Goal: Transaction & Acquisition: Download file/media

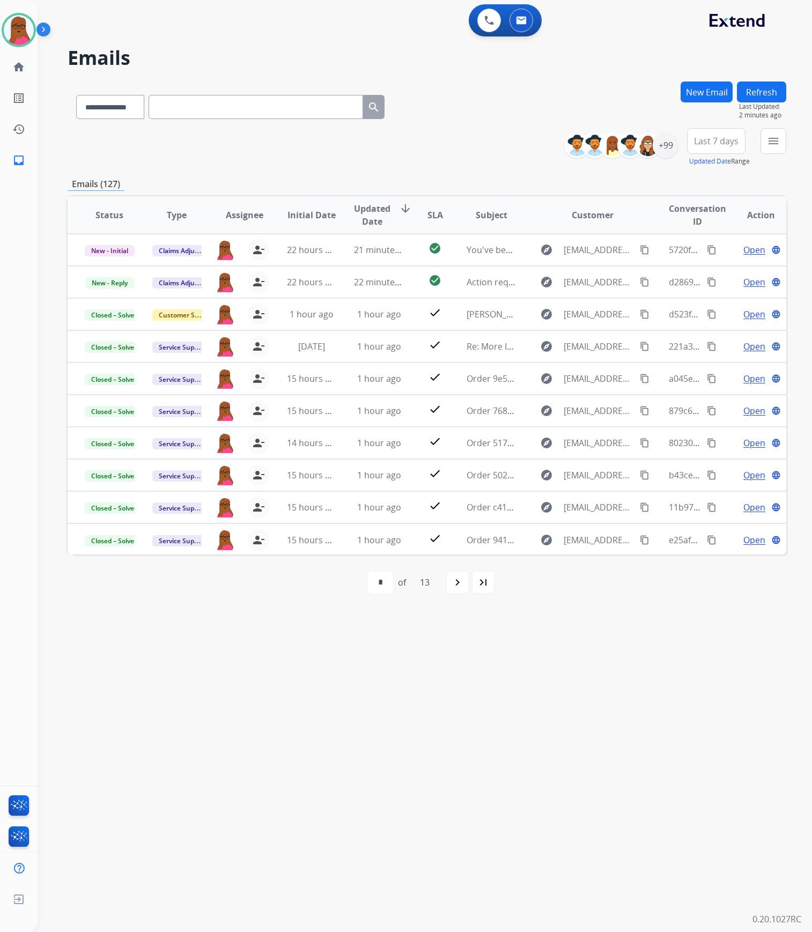
select select "**********"
click at [12, 23] on img at bounding box center [19, 30] width 30 height 30
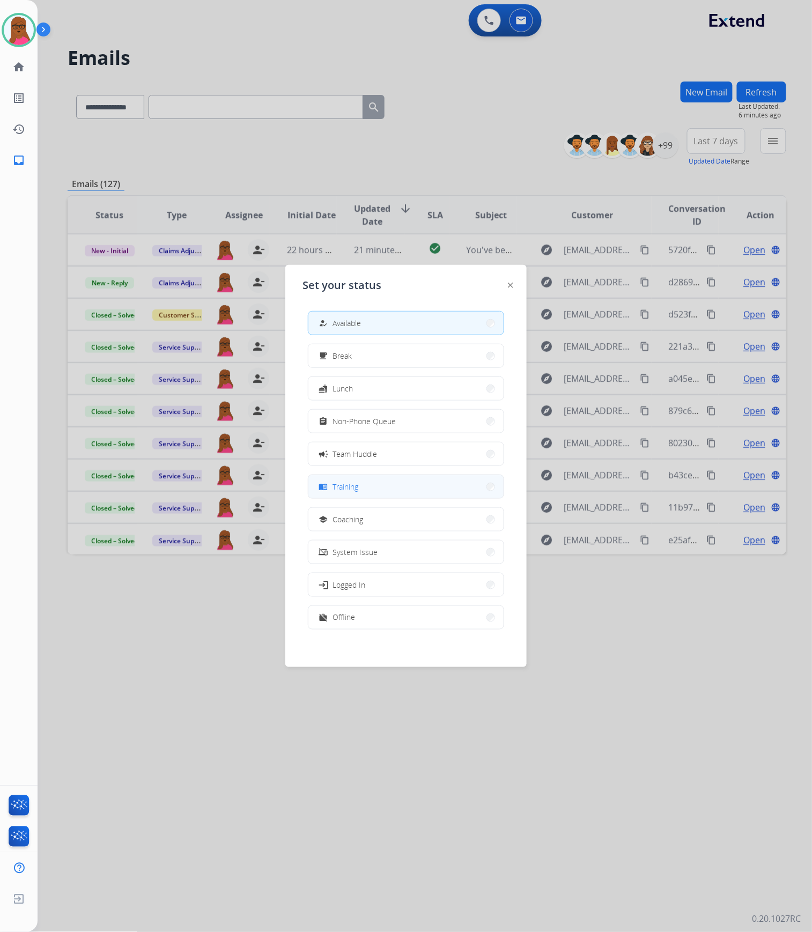
click at [370, 492] on button "menu_book Training" at bounding box center [405, 486] width 195 height 23
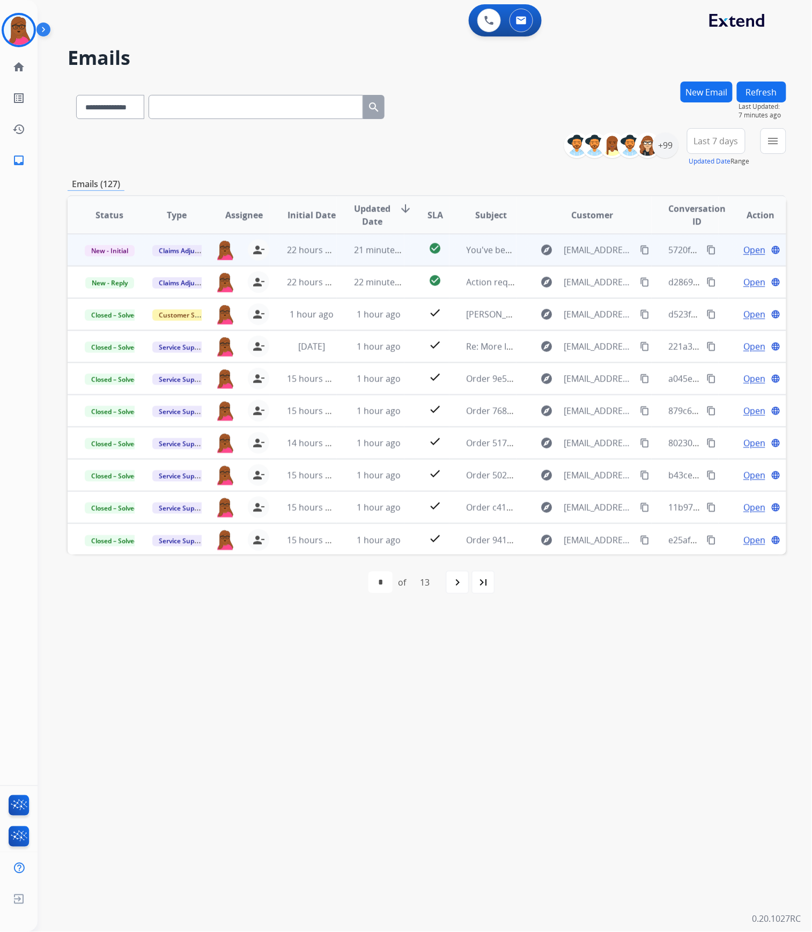
click at [745, 252] on span "Open" at bounding box center [754, 249] width 22 height 13
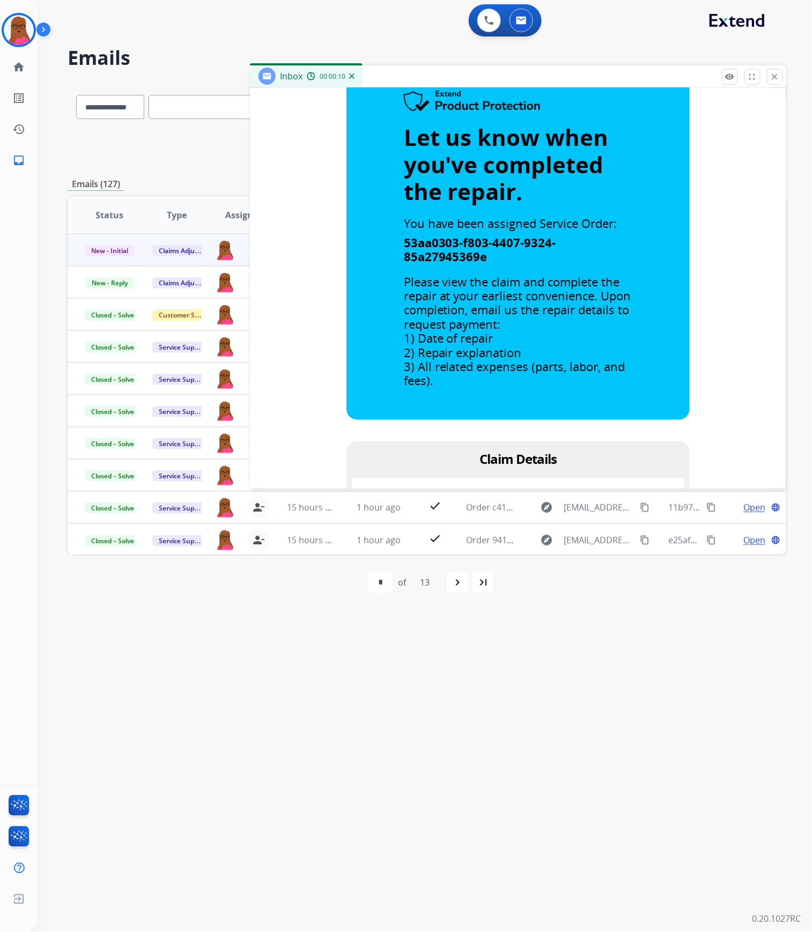
scroll to position [572, 0]
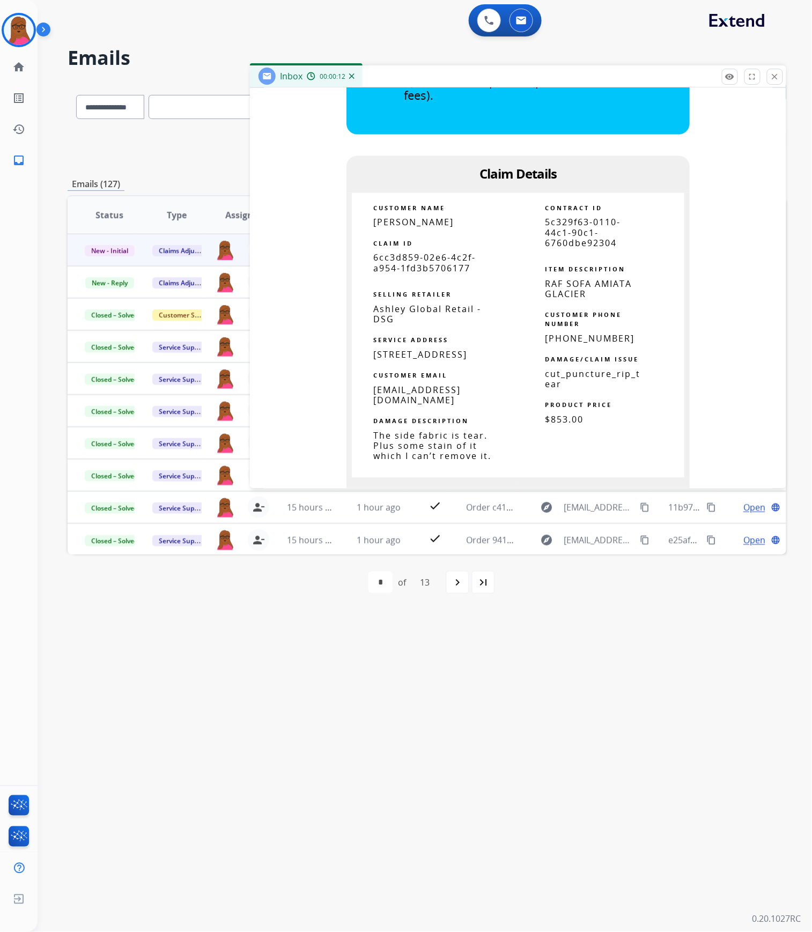
click at [439, 269] on span "6cc3d859-02e6-4c2f-a954-1fd3b5706177" at bounding box center [424, 263] width 102 height 22
copy tbody
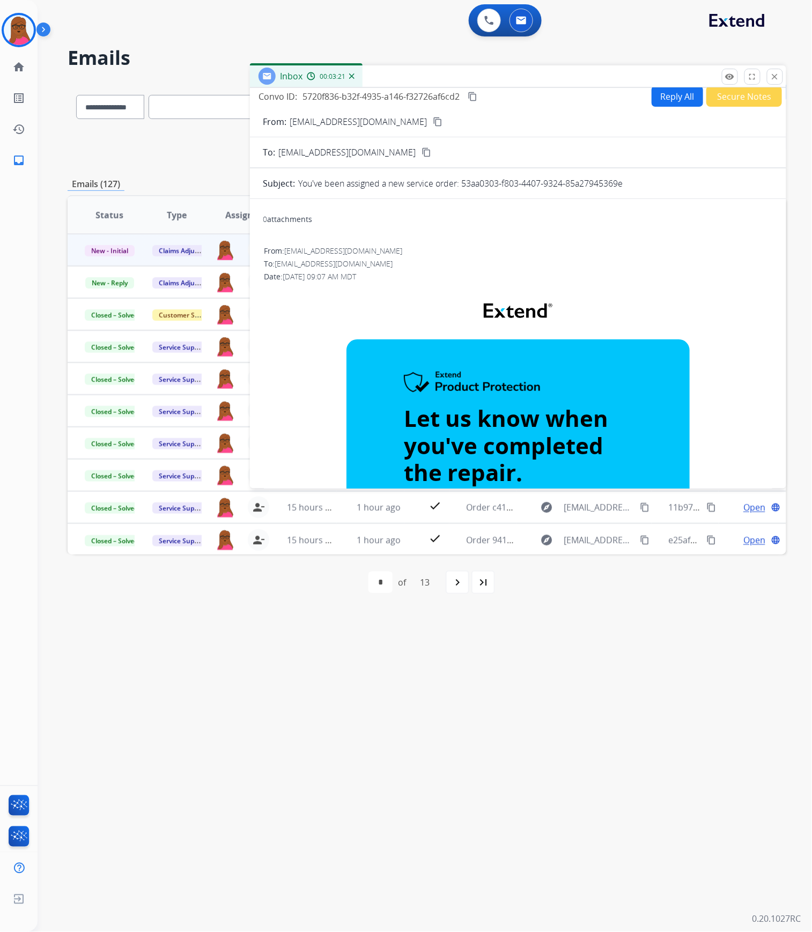
scroll to position [0, 0]
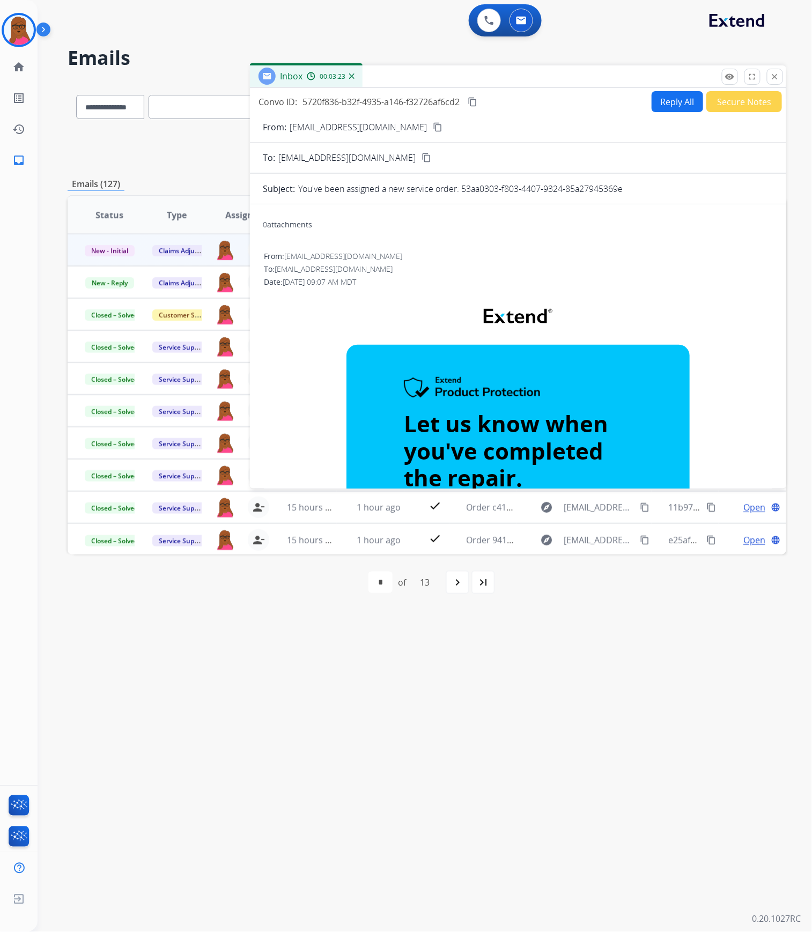
drag, startPoint x: 777, startPoint y: 76, endPoint x: 336, endPoint y: 256, distance: 476.8
click at [777, 76] on mat-icon "close" at bounding box center [775, 77] width 10 height 10
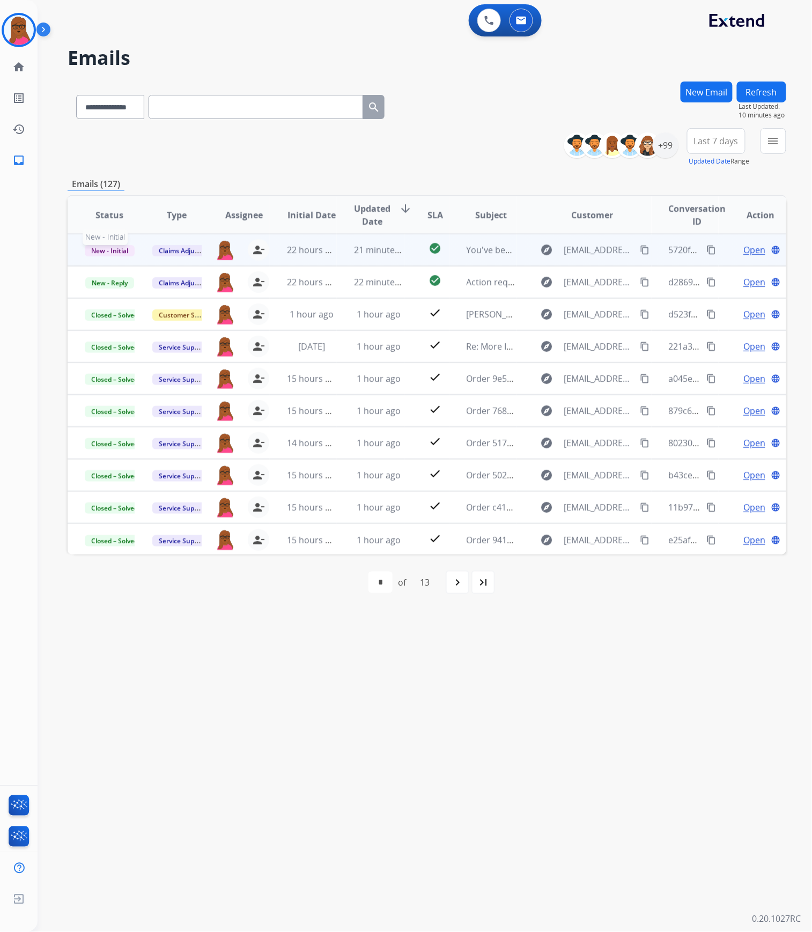
click at [101, 246] on span "New - Initial" at bounding box center [110, 250] width 50 height 11
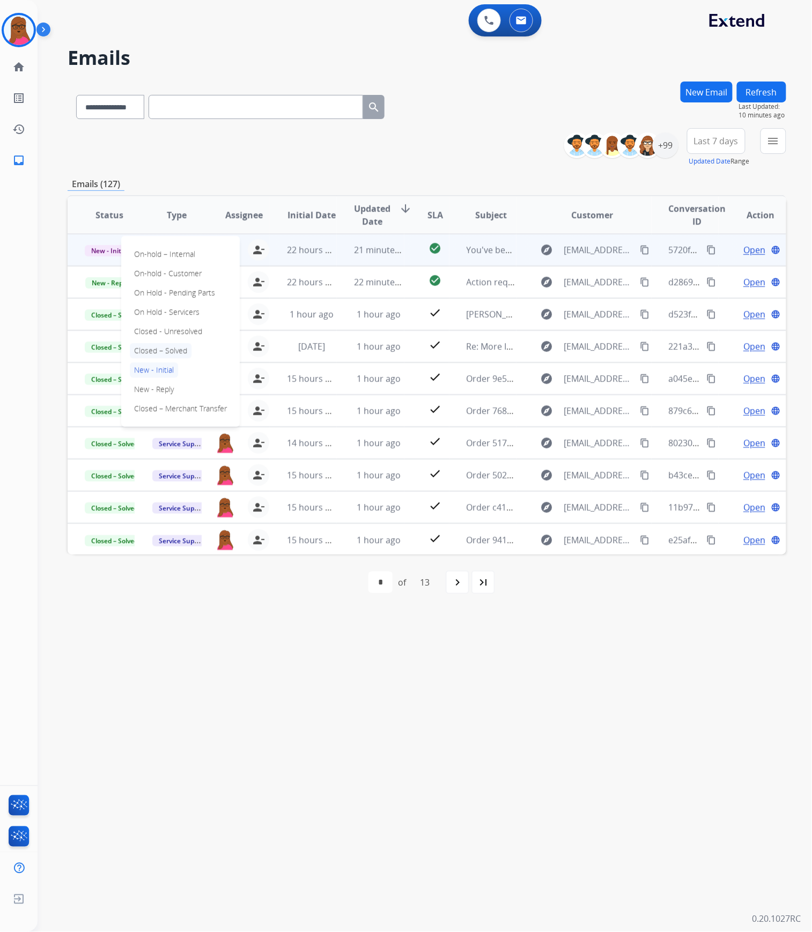
click at [172, 351] on p "Closed – Solved" at bounding box center [161, 350] width 62 height 15
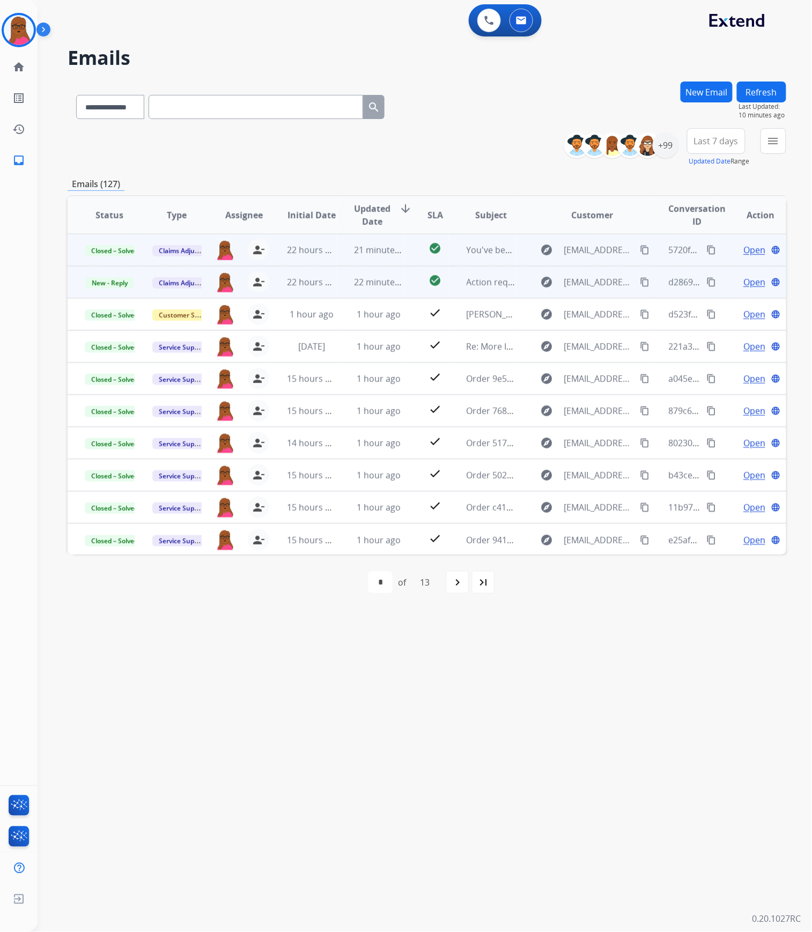
click at [746, 281] on span "Open" at bounding box center [754, 282] width 22 height 13
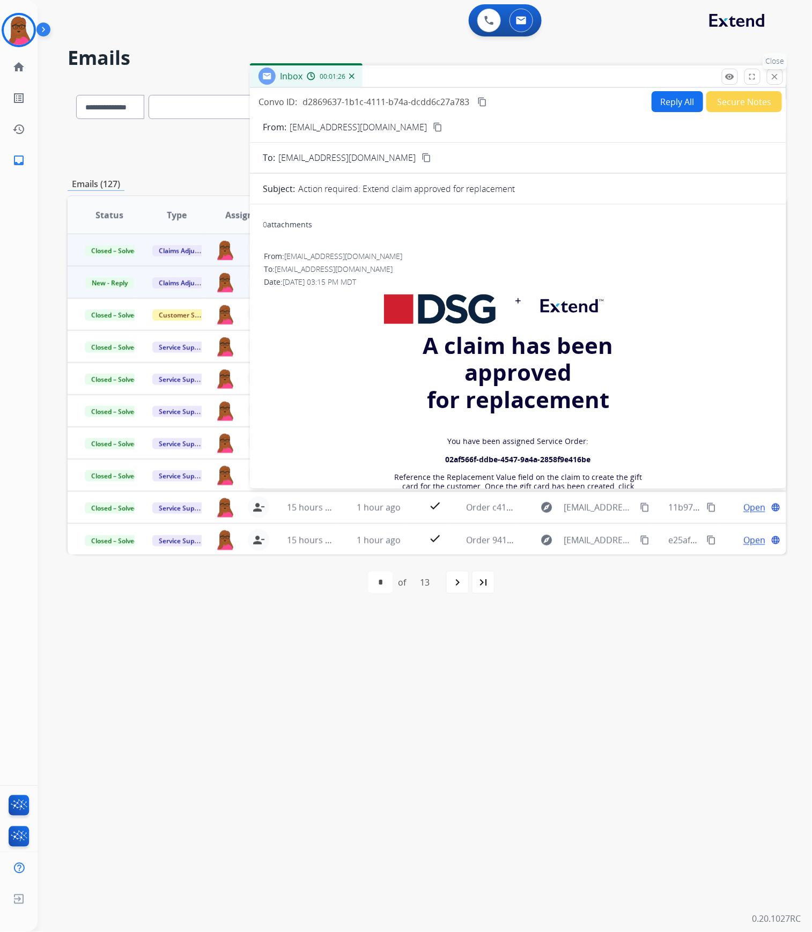
click at [770, 76] on mat-icon "close" at bounding box center [775, 77] width 10 height 10
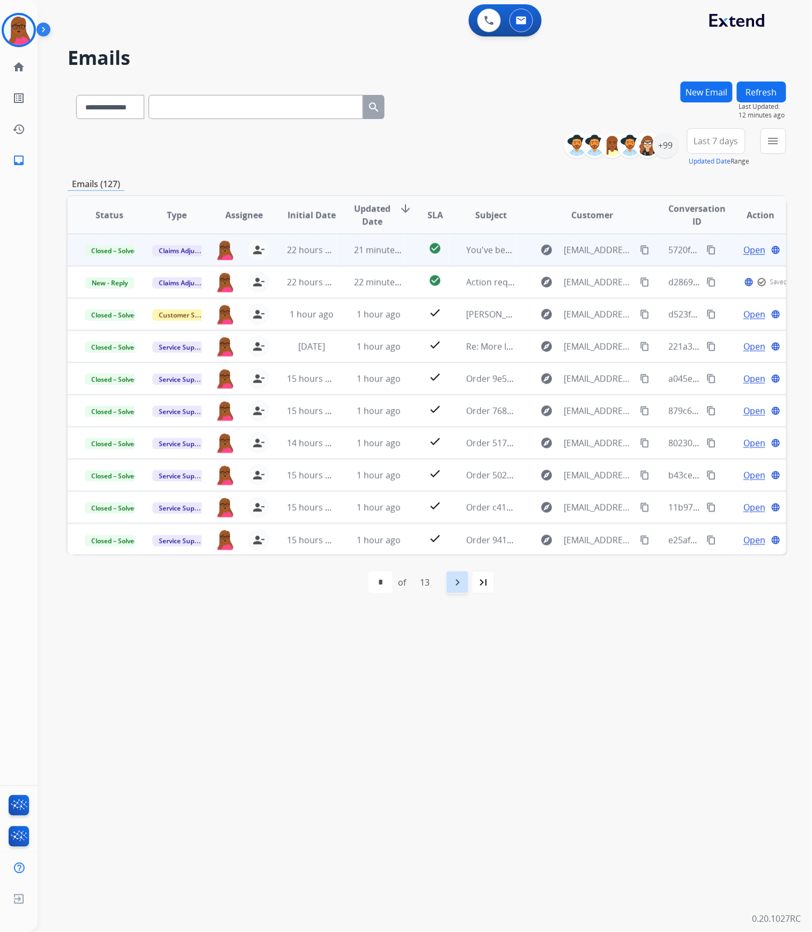
click at [457, 586] on mat-icon "navigate_next" at bounding box center [457, 582] width 13 height 13
select select "*"
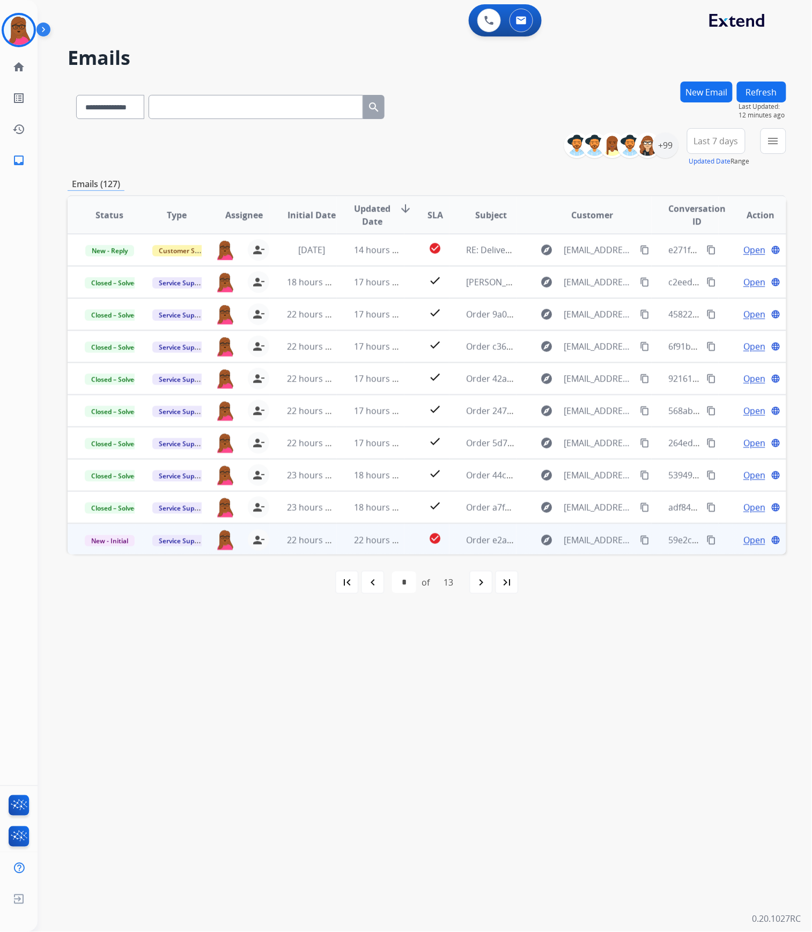
click at [743, 543] on span "Open" at bounding box center [754, 539] width 22 height 13
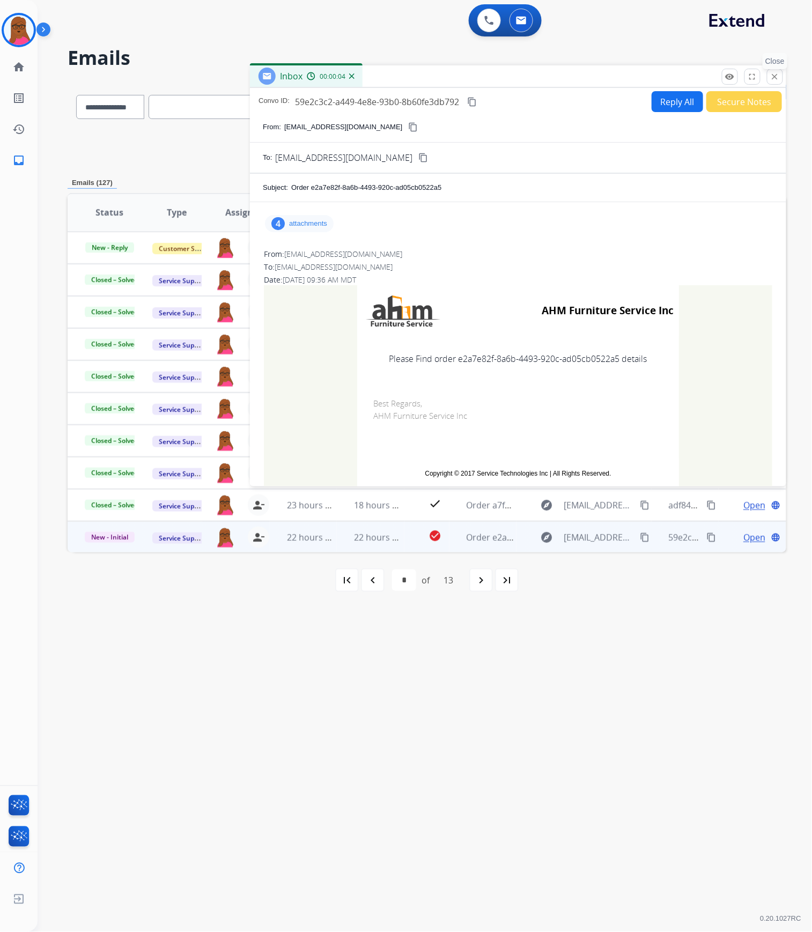
click at [780, 83] on button "close Close" at bounding box center [775, 77] width 16 height 16
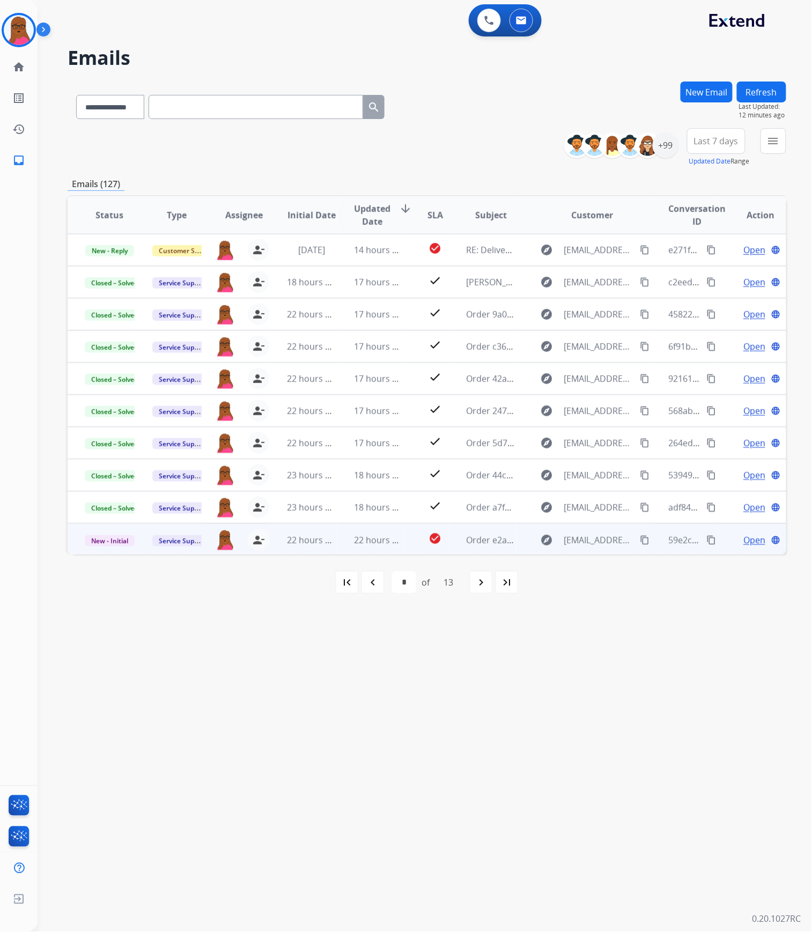
click at [750, 539] on span "Open" at bounding box center [754, 539] width 22 height 13
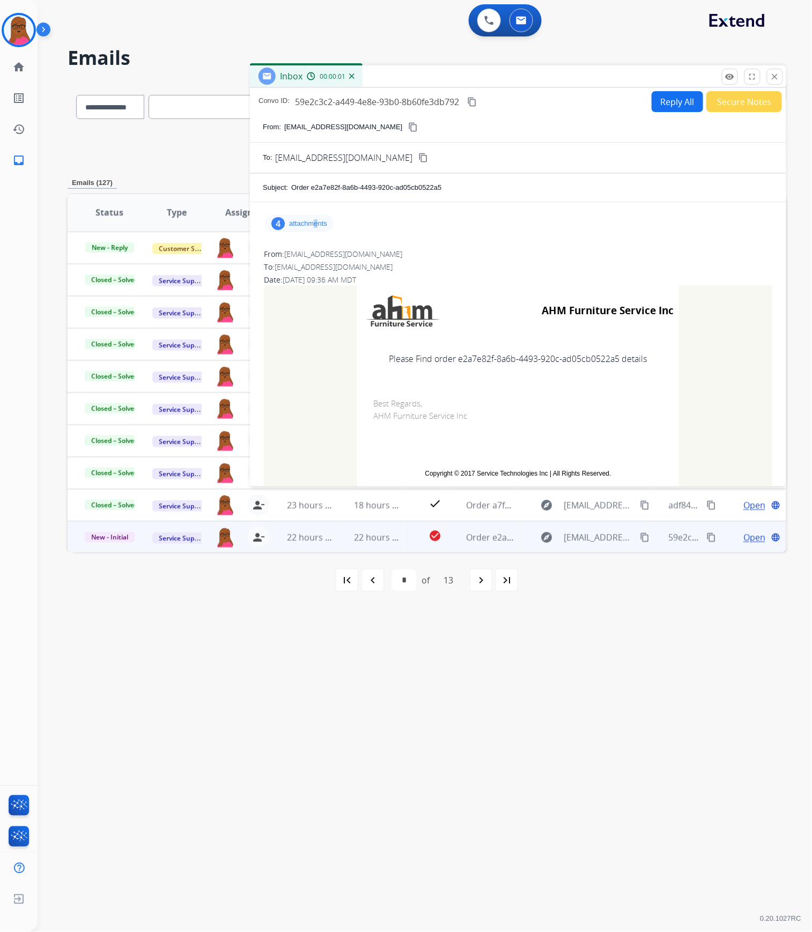
click at [316, 224] on p "attachments" at bounding box center [308, 223] width 38 height 9
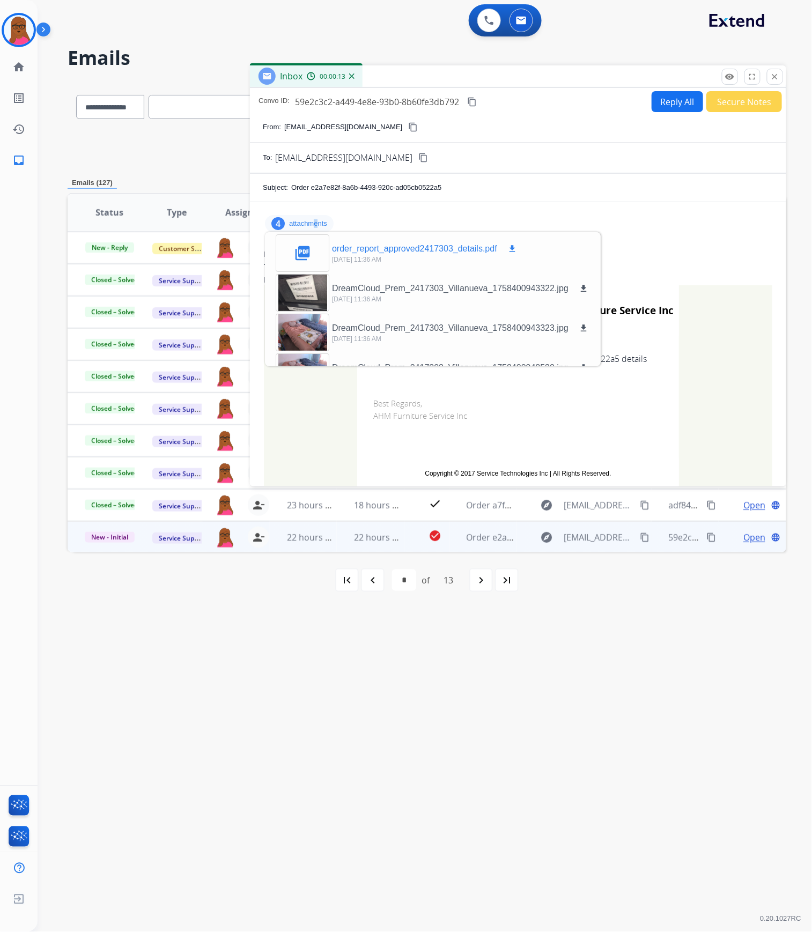
click at [514, 249] on mat-icon "download" at bounding box center [512, 249] width 10 height 10
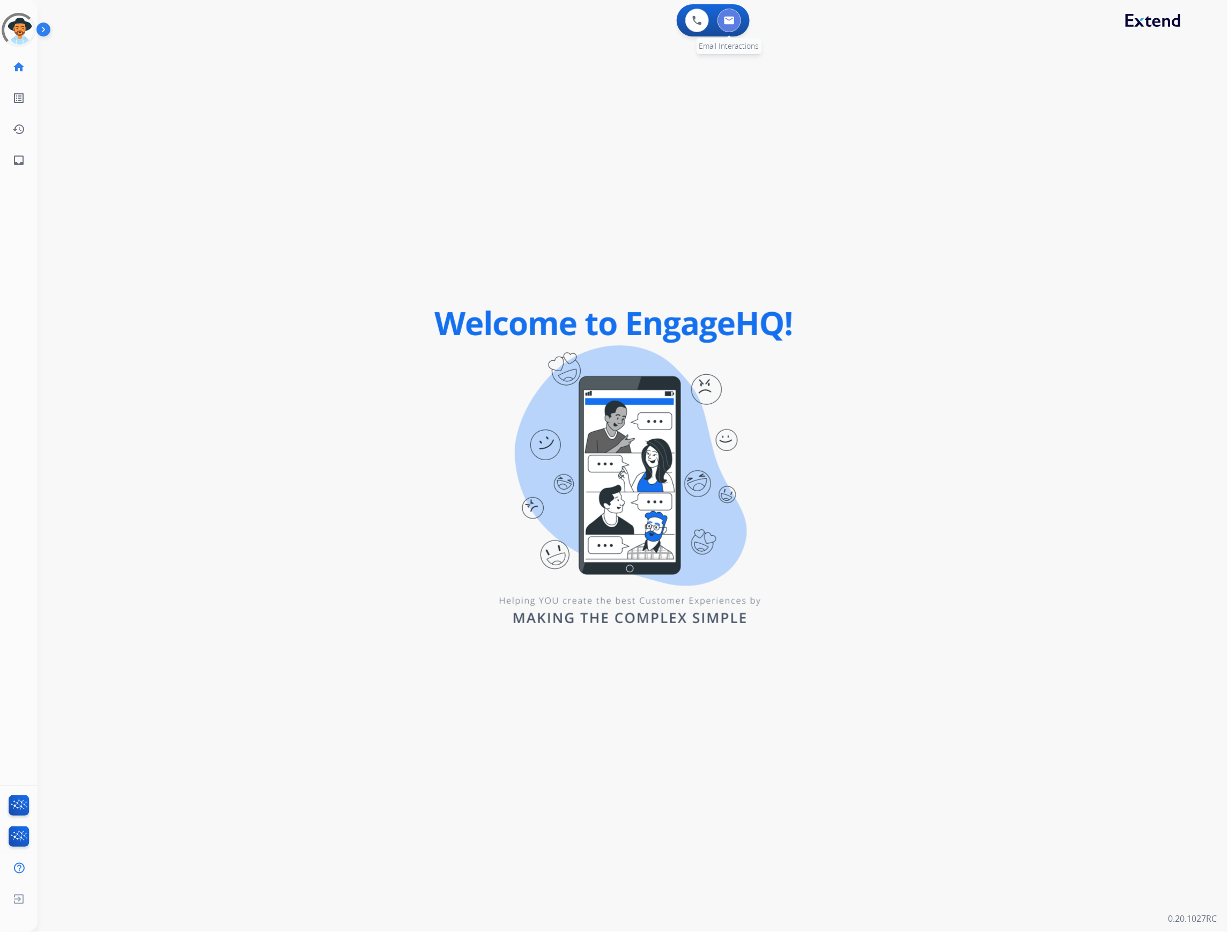
click at [729, 26] on button at bounding box center [729, 21] width 24 height 24
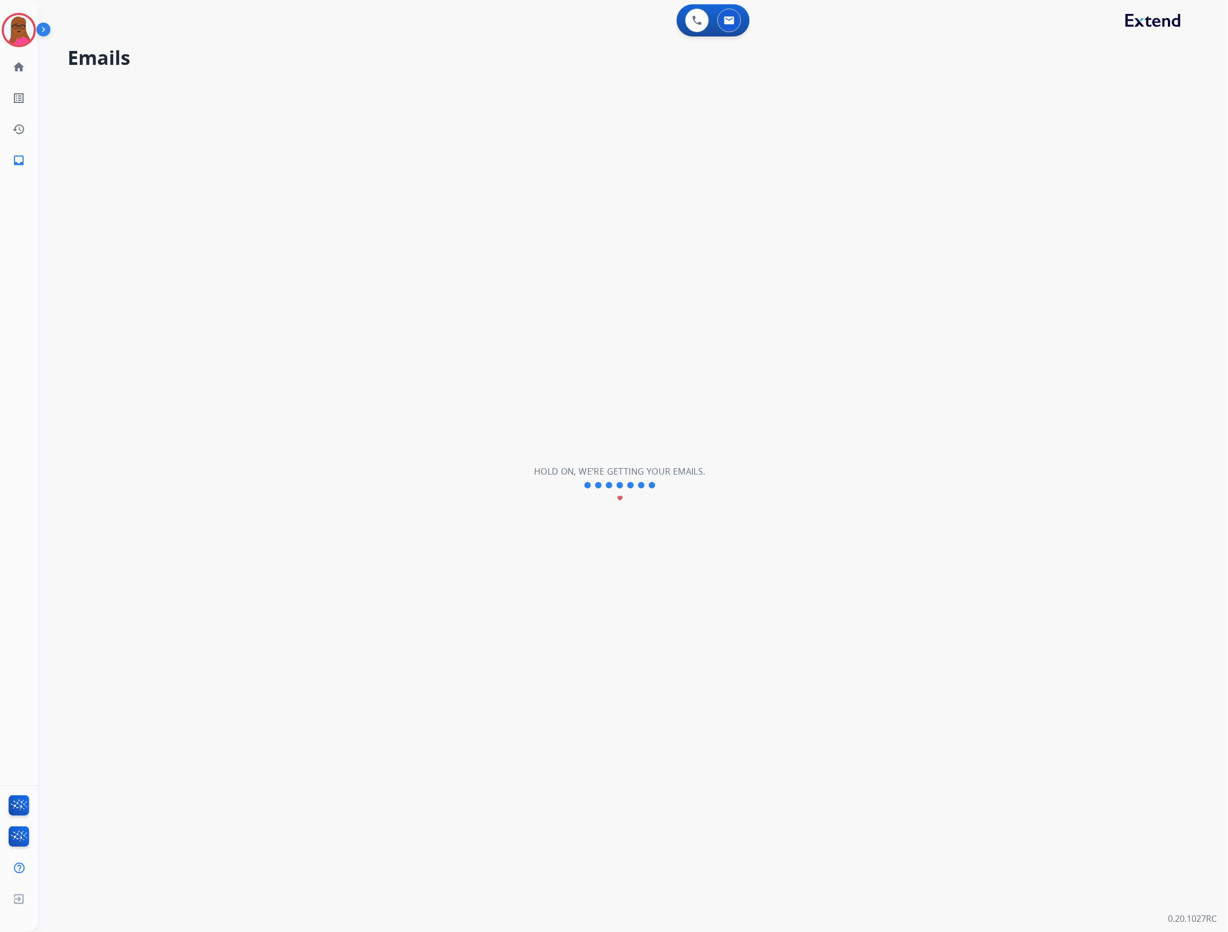
click at [731, 22] on img at bounding box center [729, 20] width 11 height 9
click at [734, 22] on button at bounding box center [729, 21] width 24 height 24
click at [738, 26] on button at bounding box center [729, 21] width 24 height 24
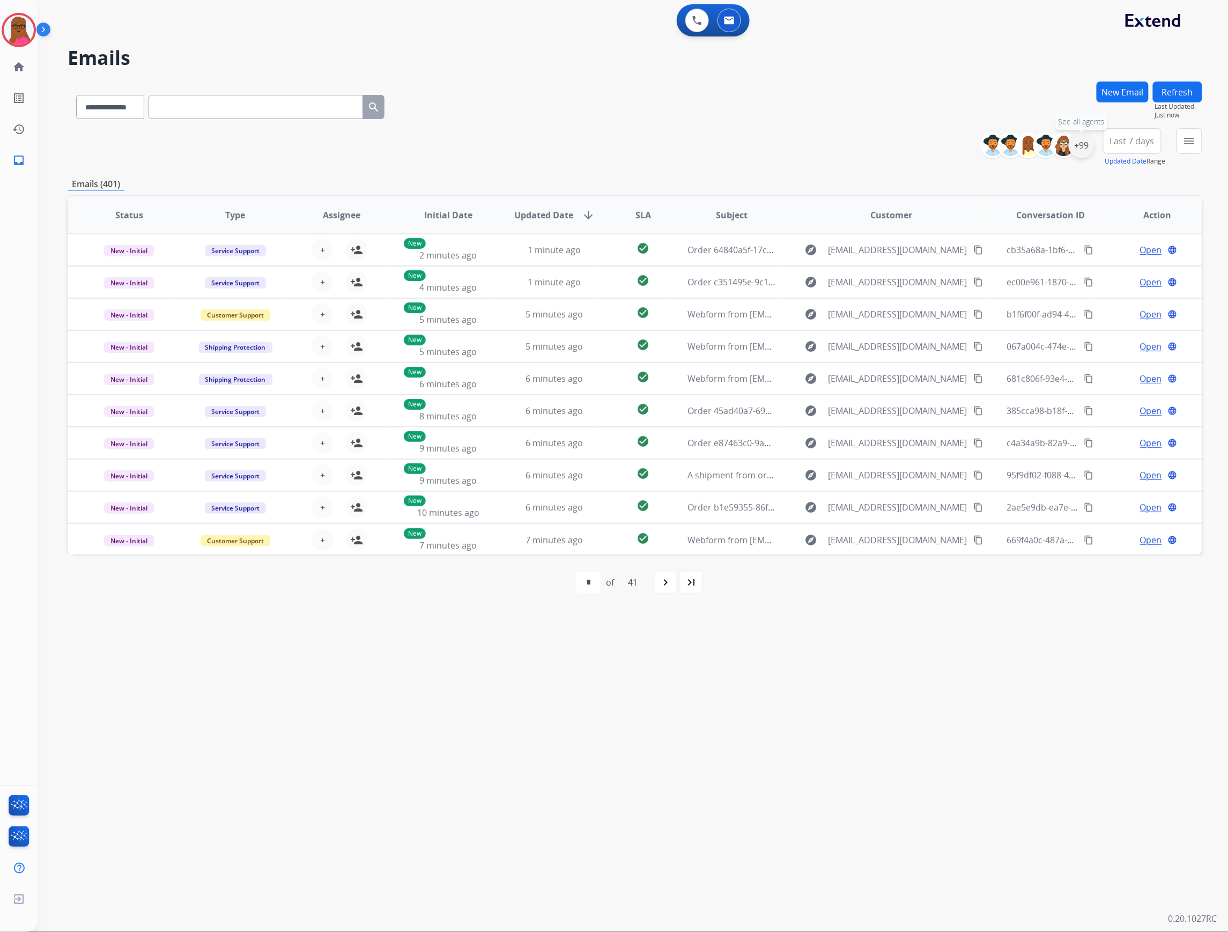
click at [1078, 147] on div "+99" at bounding box center [1082, 145] width 26 height 26
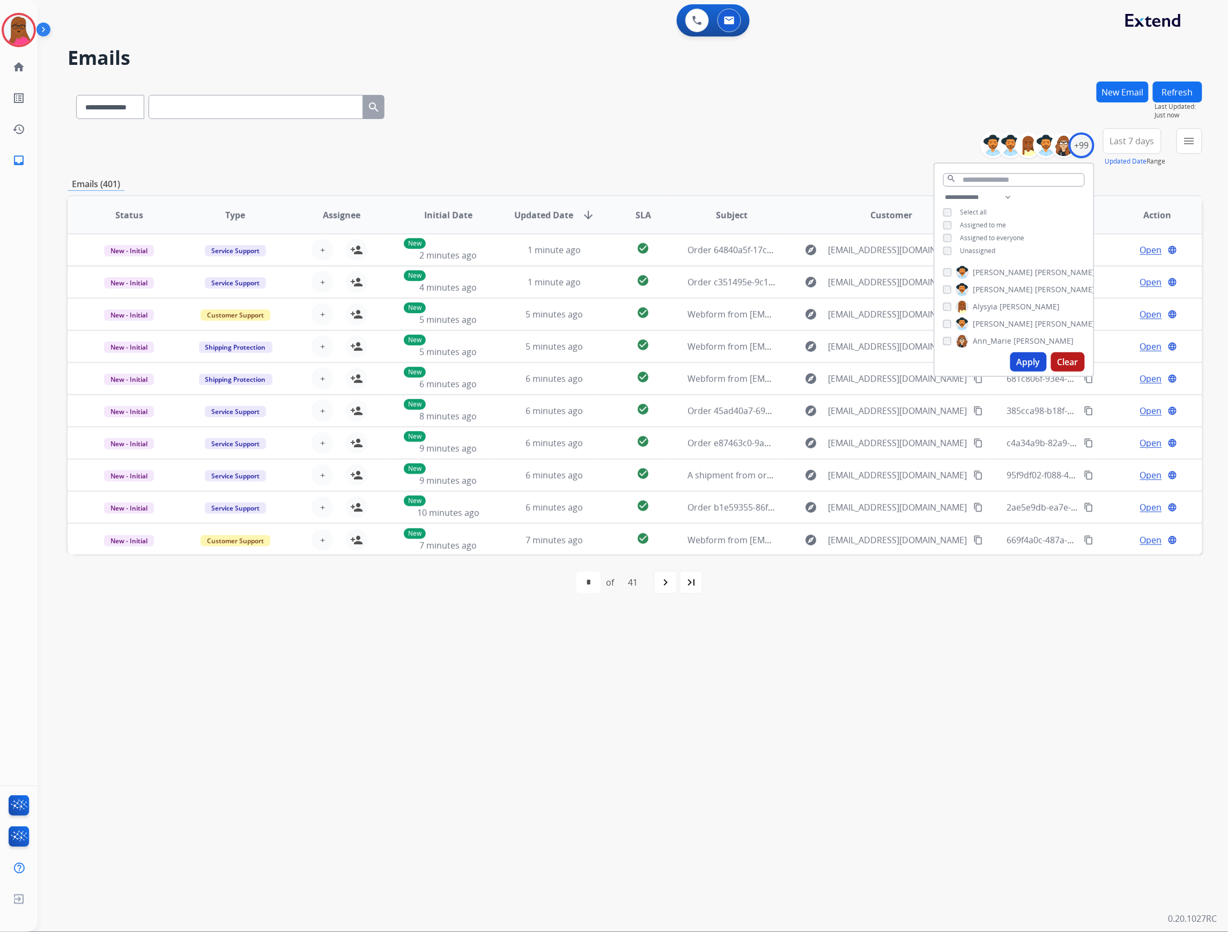
click at [1025, 362] on button "Apply" at bounding box center [1028, 361] width 36 height 19
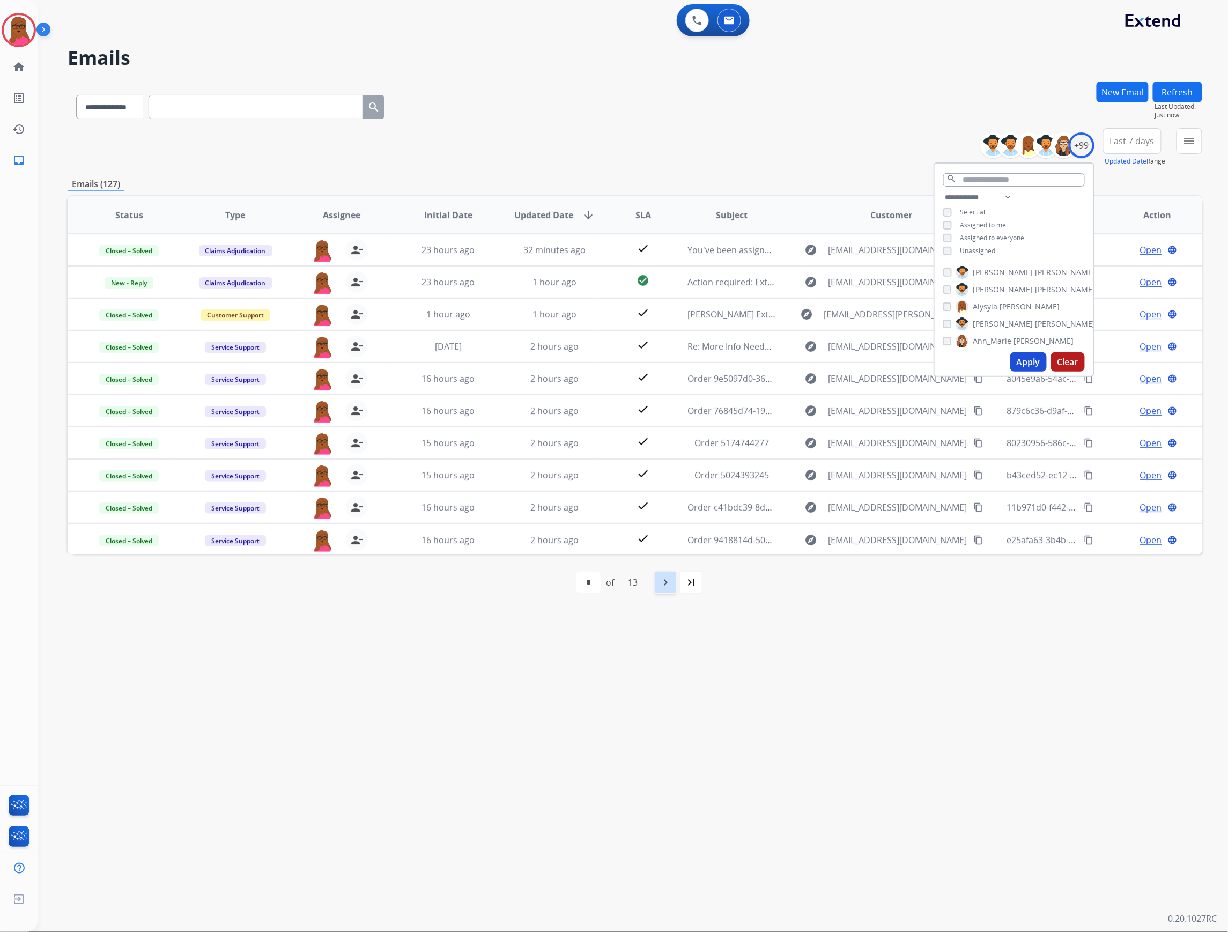
click at [665, 584] on mat-icon "navigate_next" at bounding box center [665, 582] width 13 height 13
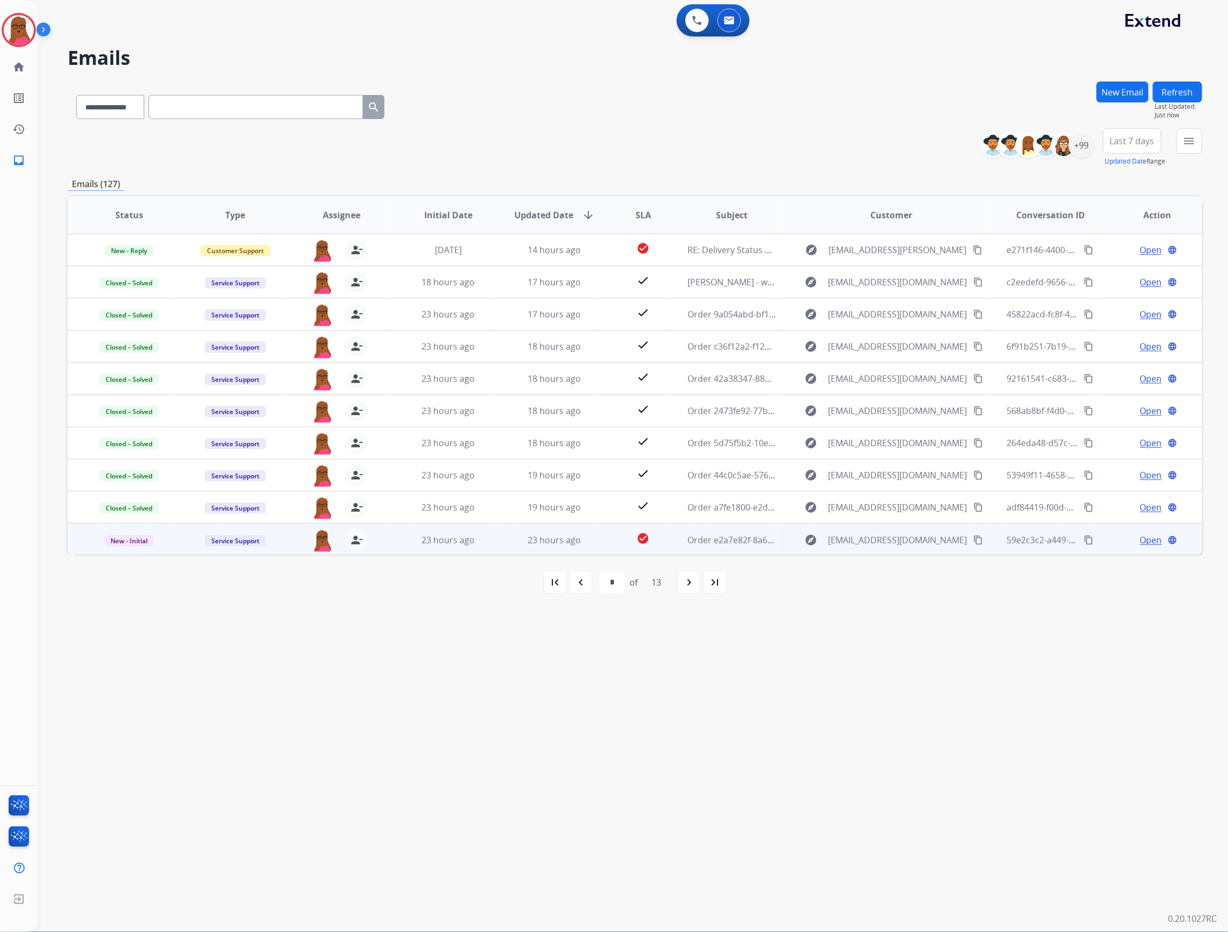
click at [1144, 541] on span "Open" at bounding box center [1151, 539] width 22 height 13
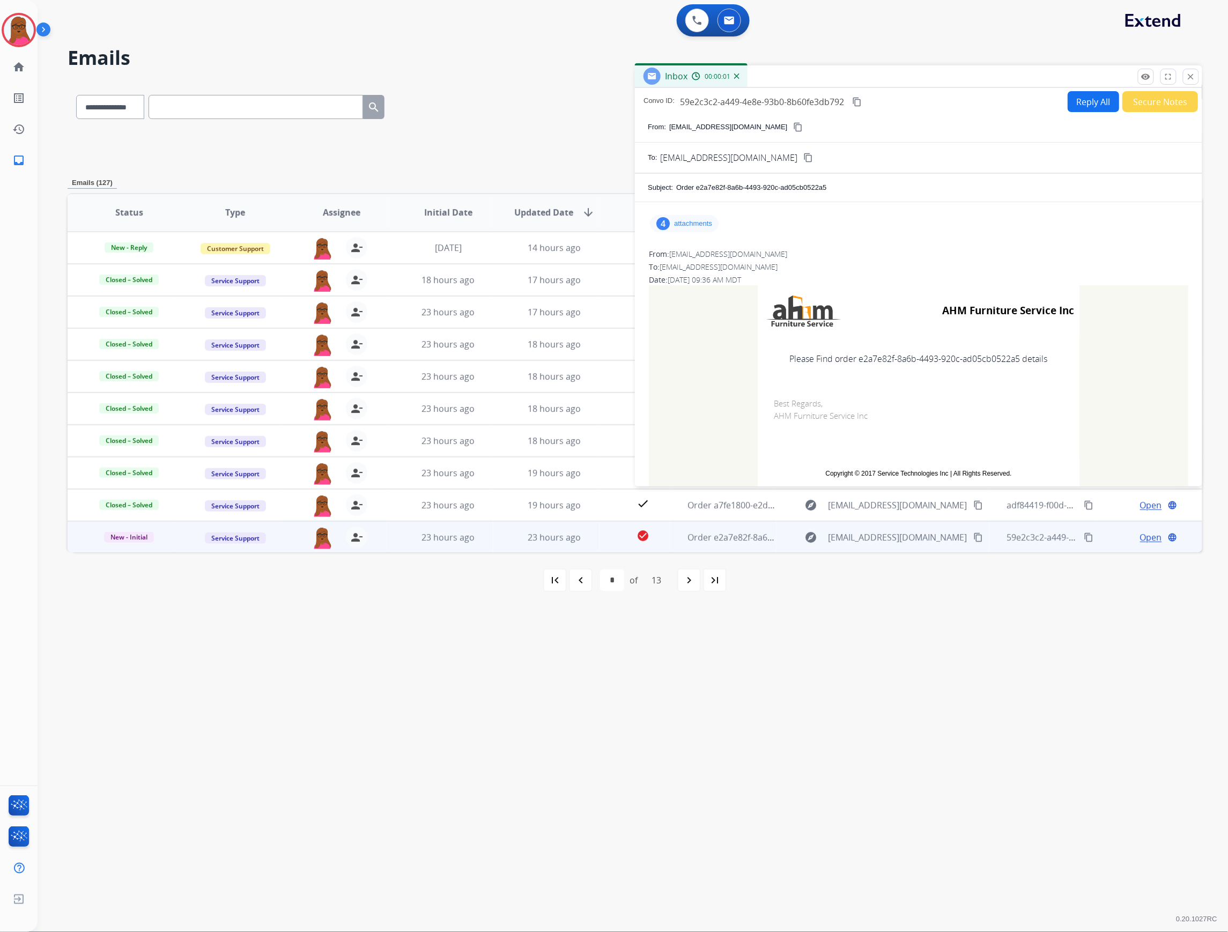
click at [692, 221] on p "attachments" at bounding box center [693, 223] width 38 height 9
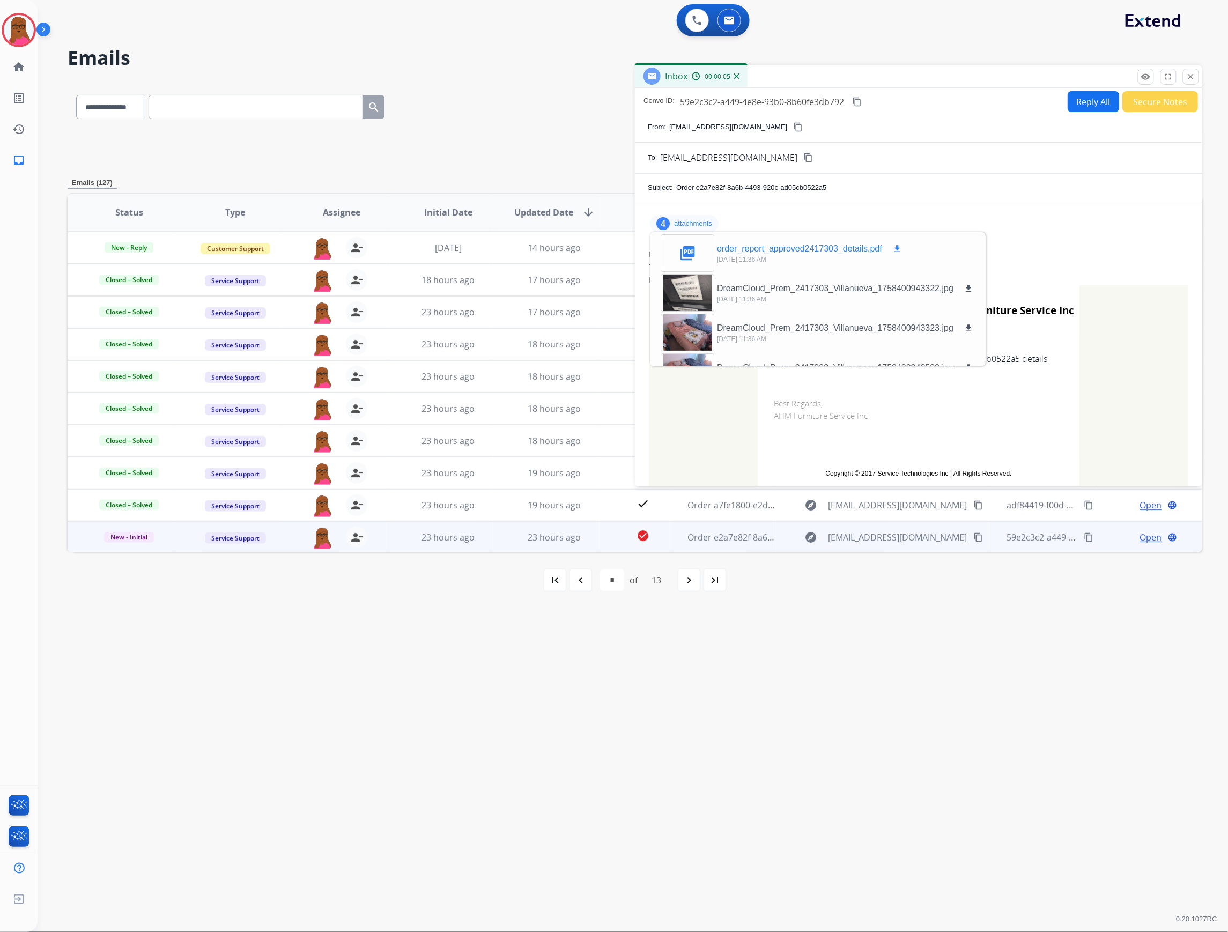
click at [799, 253] on p "order_report_approved2417303_details.pdf" at bounding box center [799, 248] width 165 height 13
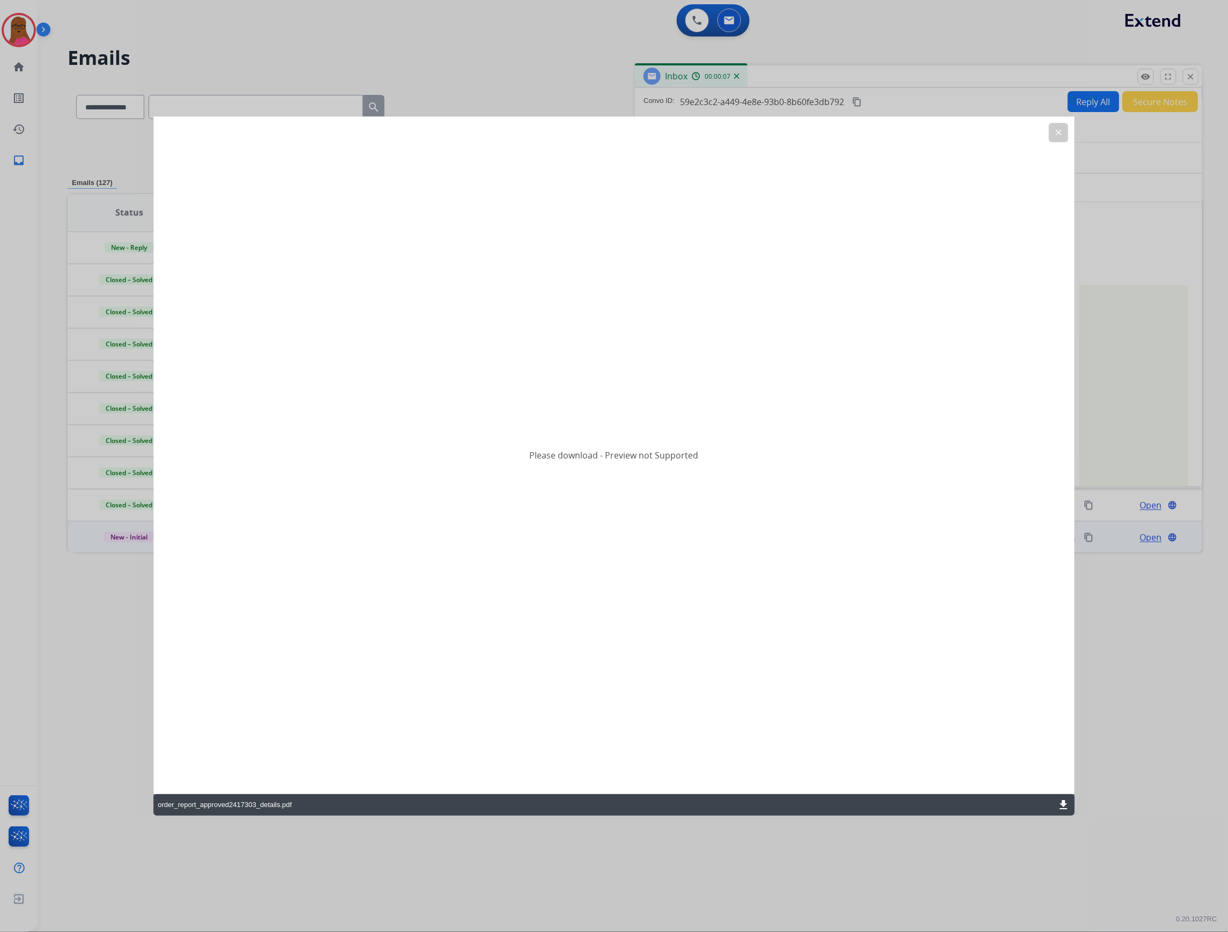
click at [1063, 805] on mat-icon "download" at bounding box center [1063, 804] width 13 height 13
click at [1059, 132] on mat-icon "clear" at bounding box center [1059, 133] width 10 height 10
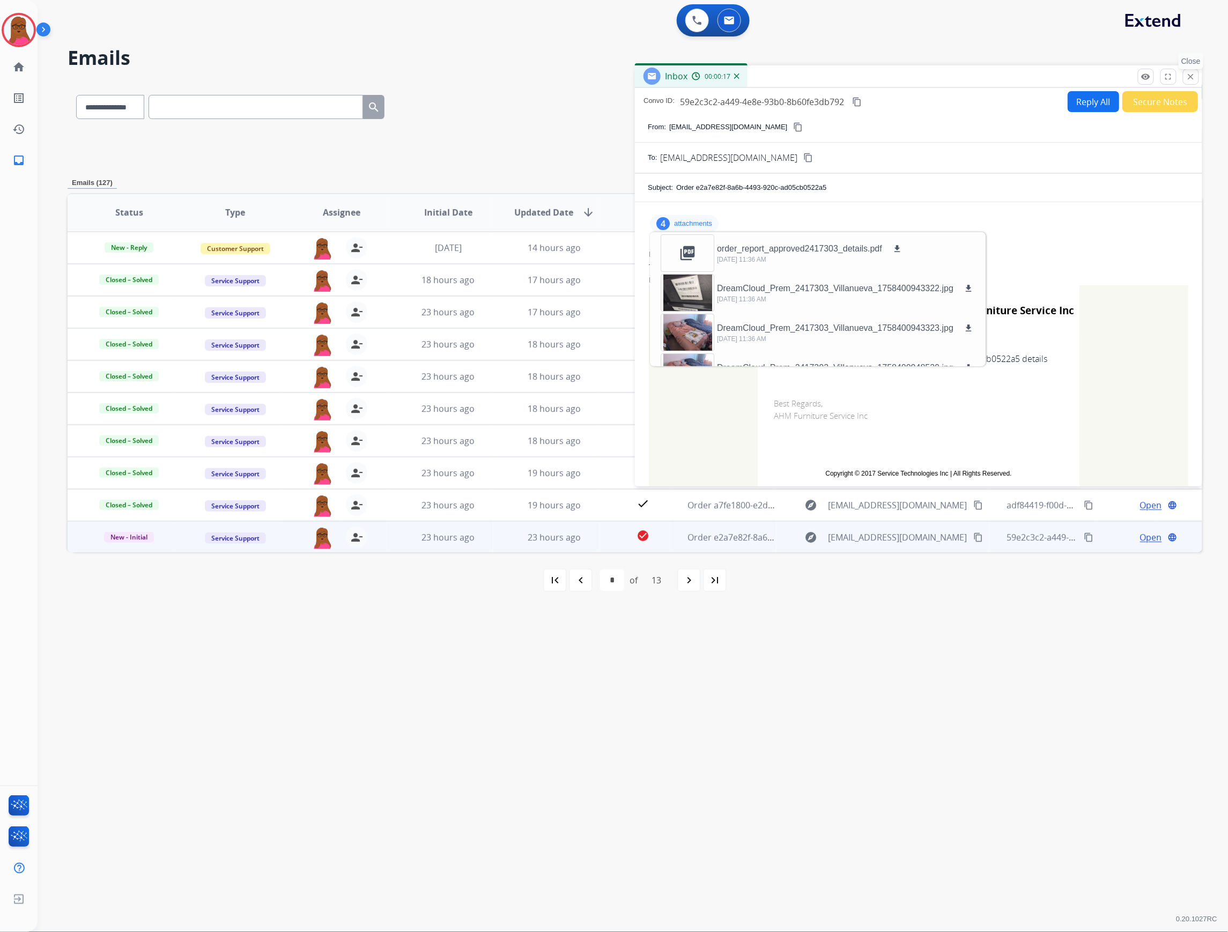
click at [1188, 76] on mat-icon "close" at bounding box center [1191, 77] width 10 height 10
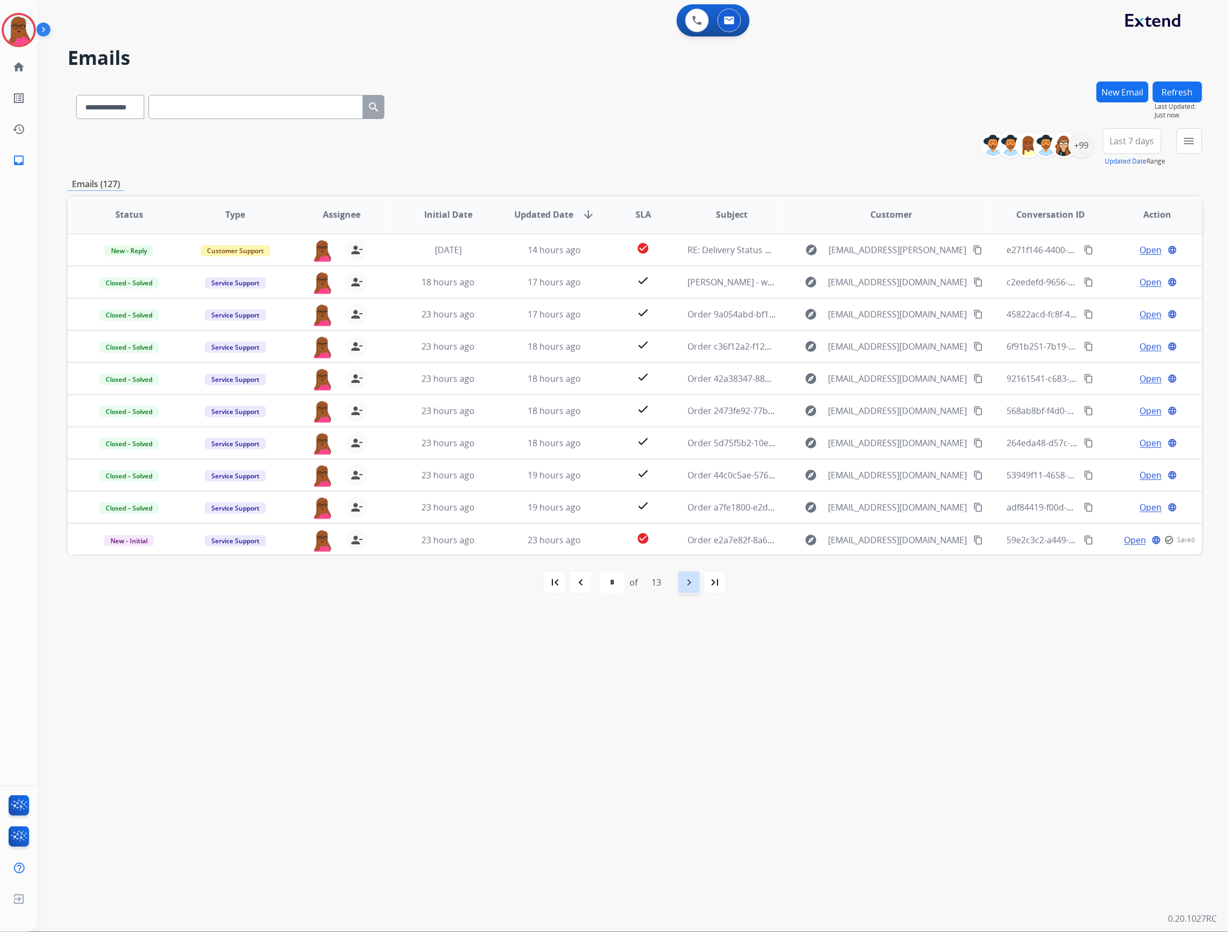
click at [688, 577] on mat-icon "navigate_next" at bounding box center [689, 582] width 13 height 13
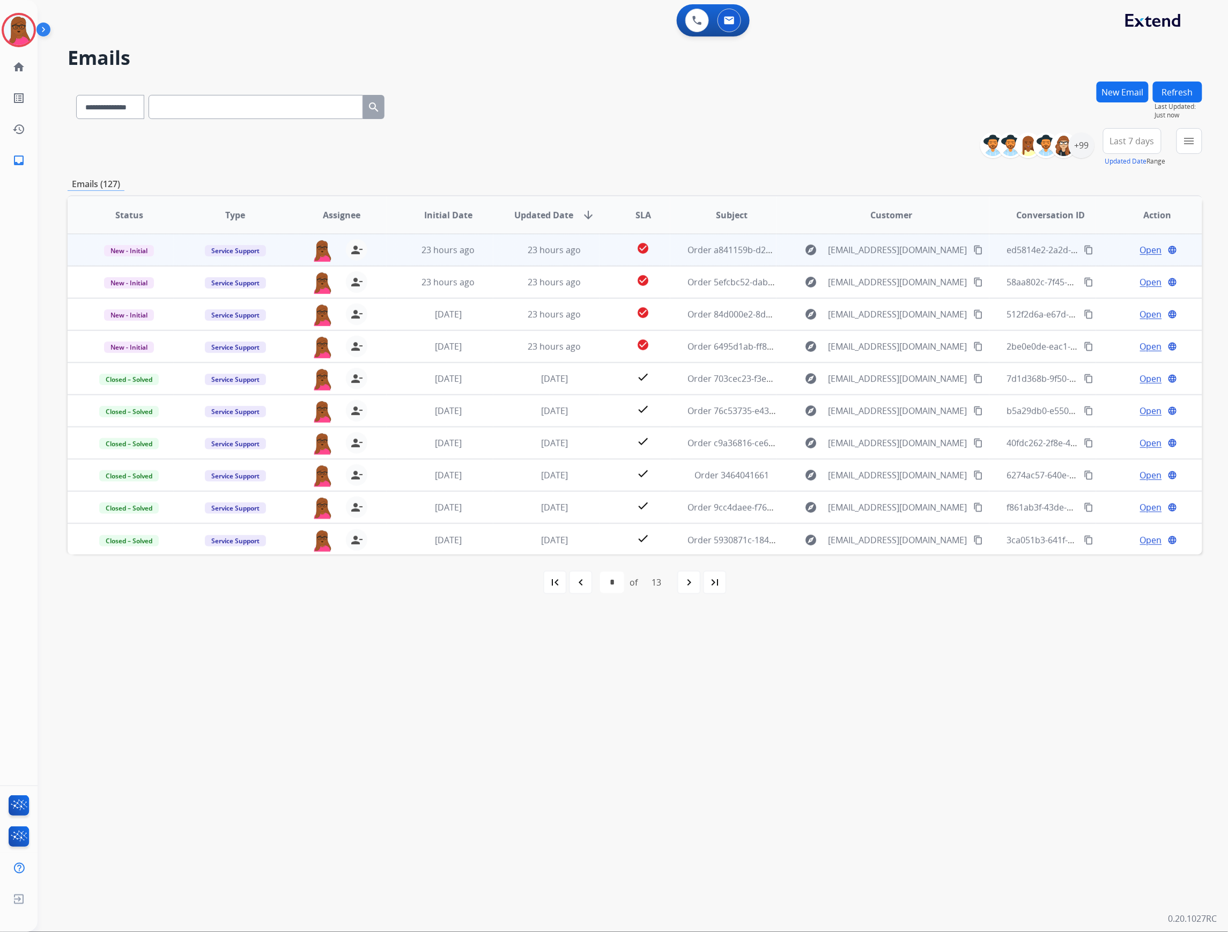
click at [1151, 251] on span "Open" at bounding box center [1151, 249] width 22 height 13
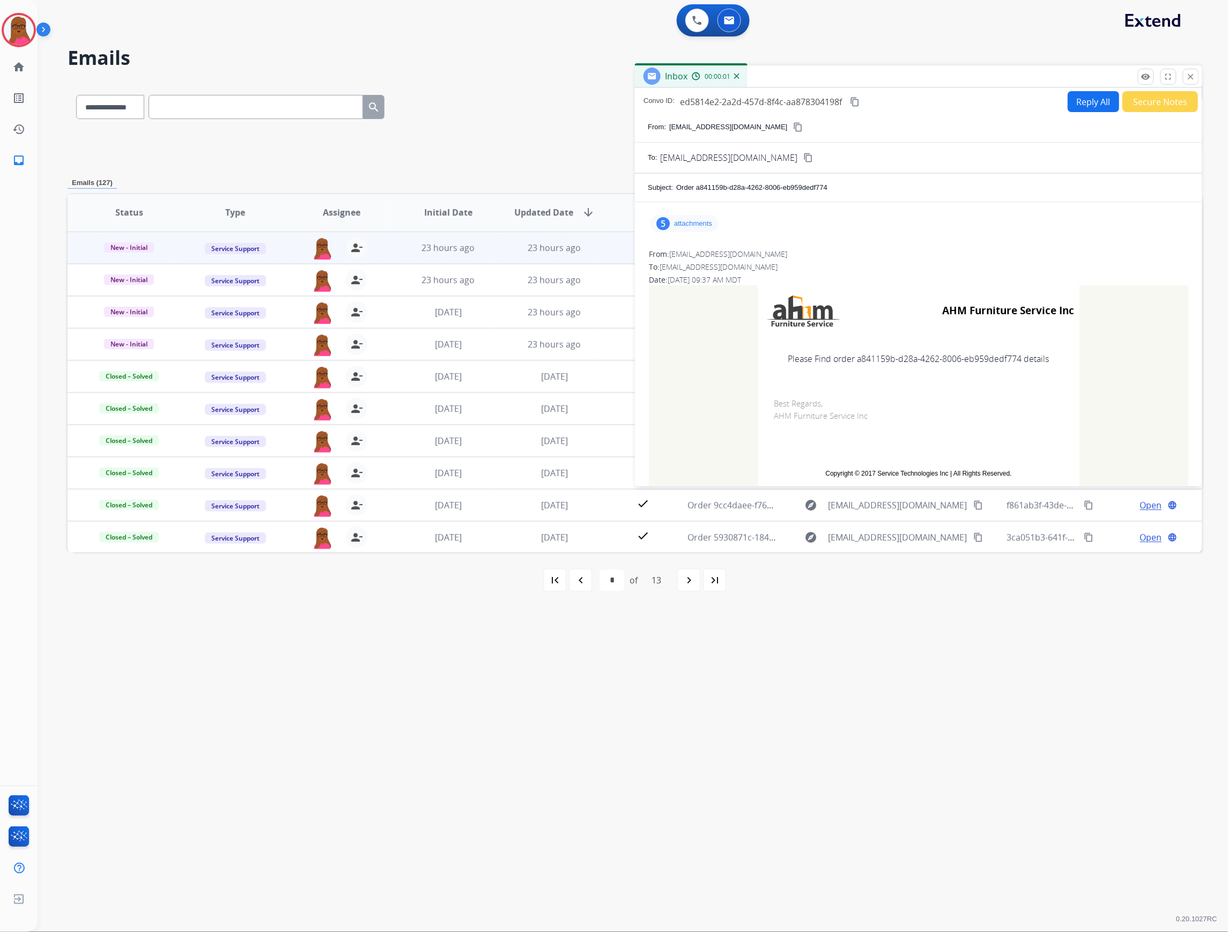
click at [697, 223] on p "attachments" at bounding box center [693, 223] width 38 height 9
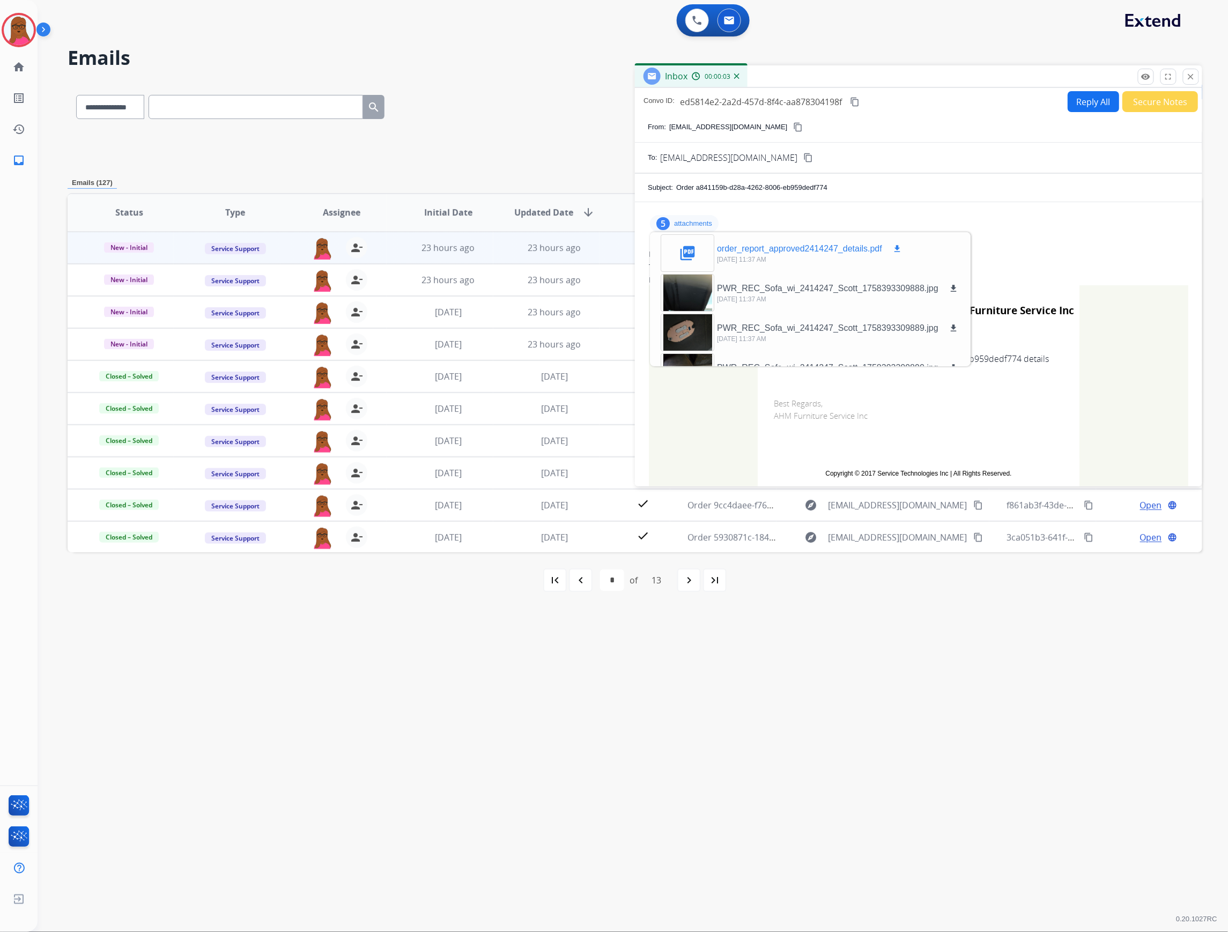
click at [898, 251] on mat-icon "download" at bounding box center [897, 249] width 10 height 10
click at [1191, 75] on mat-icon "close" at bounding box center [1191, 77] width 10 height 10
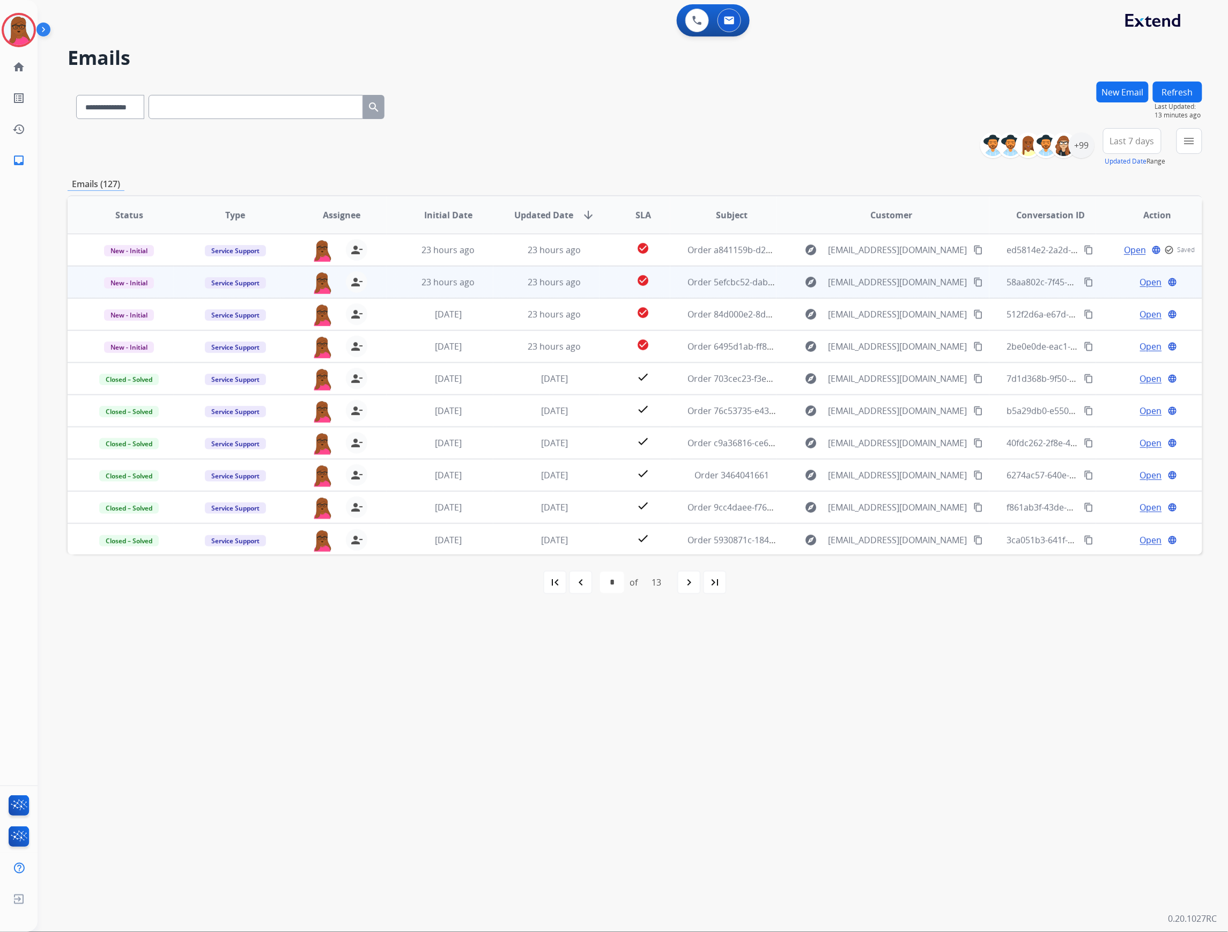
click at [1150, 283] on span "Open" at bounding box center [1151, 282] width 22 height 13
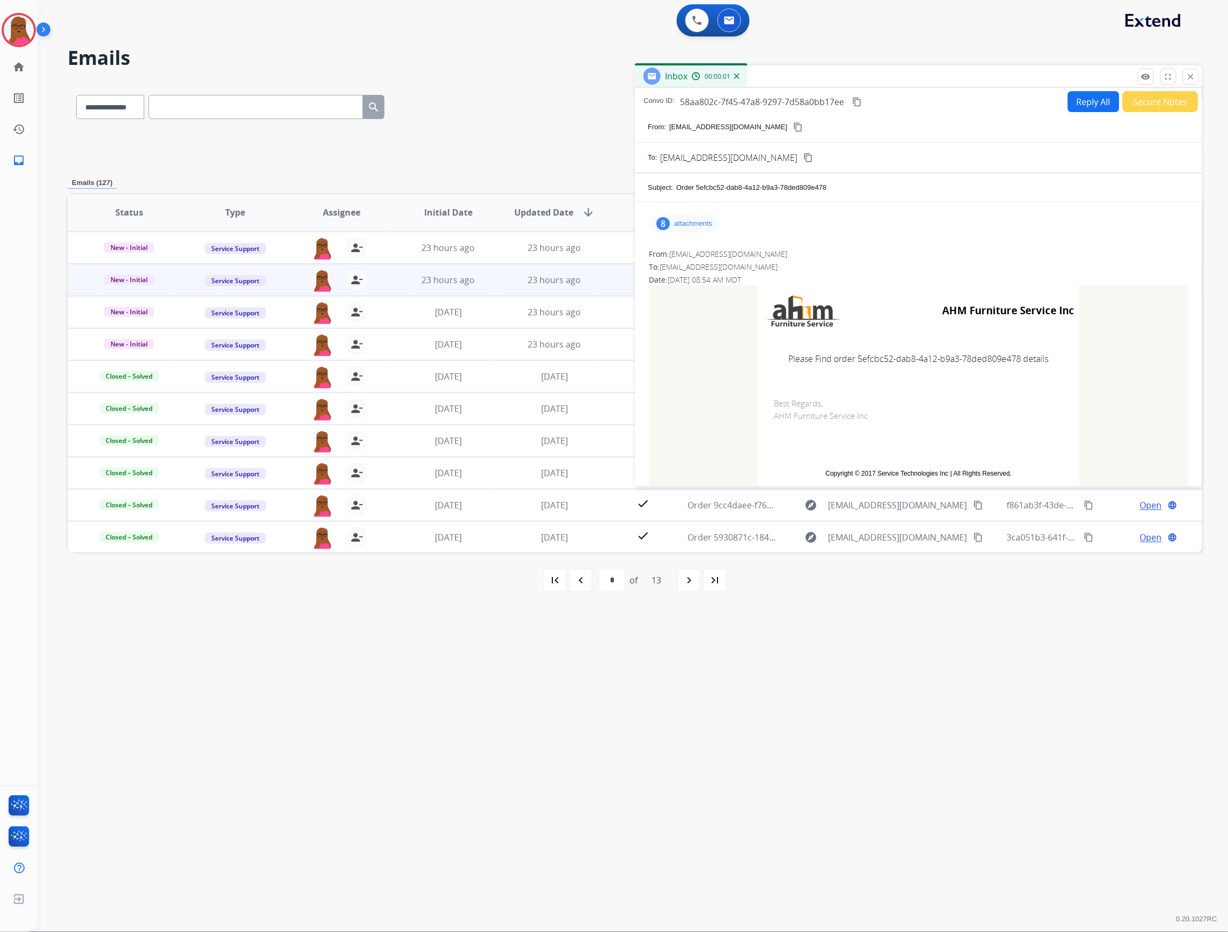
click at [700, 223] on p "attachments" at bounding box center [693, 223] width 38 height 9
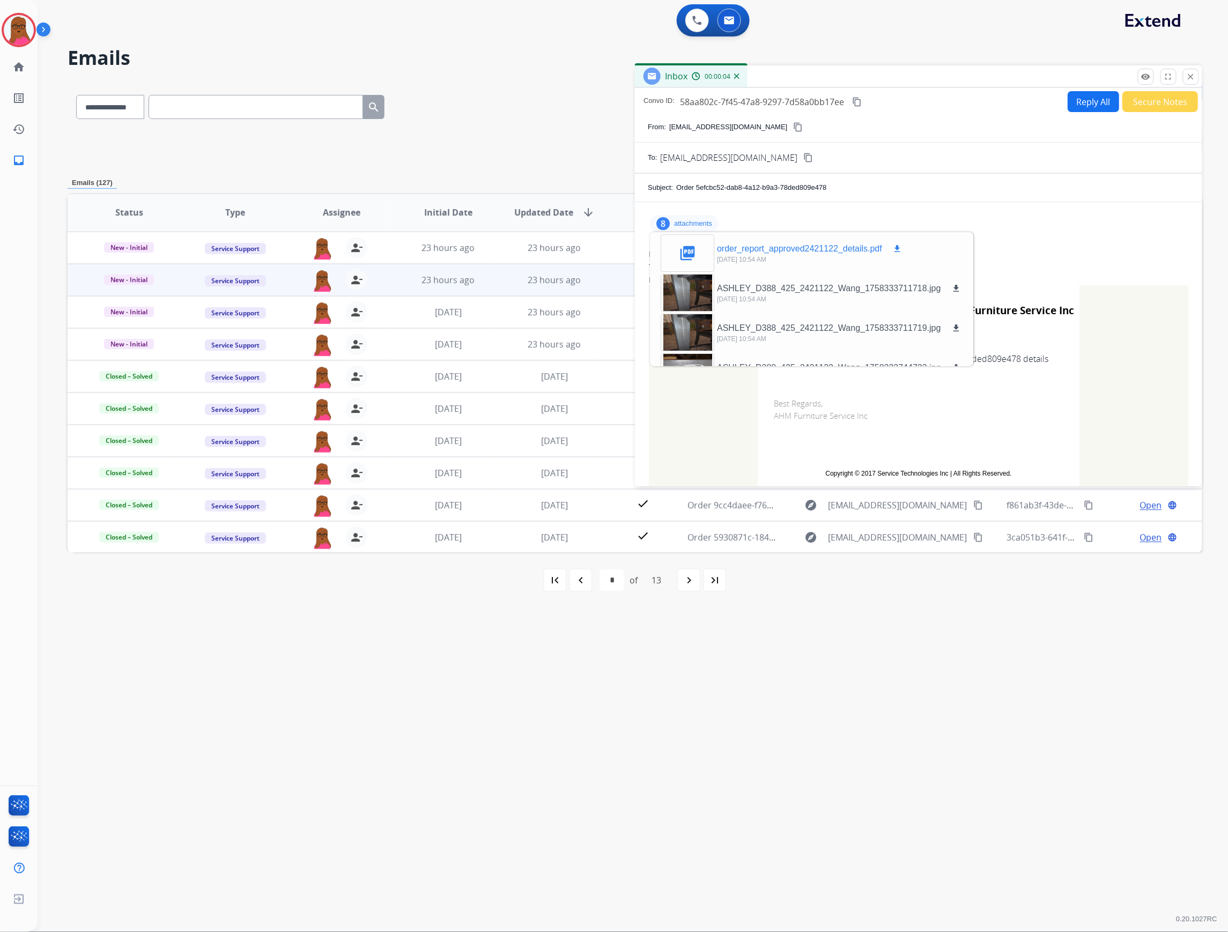
click at [892, 250] on mat-icon "download" at bounding box center [897, 249] width 10 height 10
click at [1195, 78] on mat-icon "close" at bounding box center [1191, 77] width 10 height 10
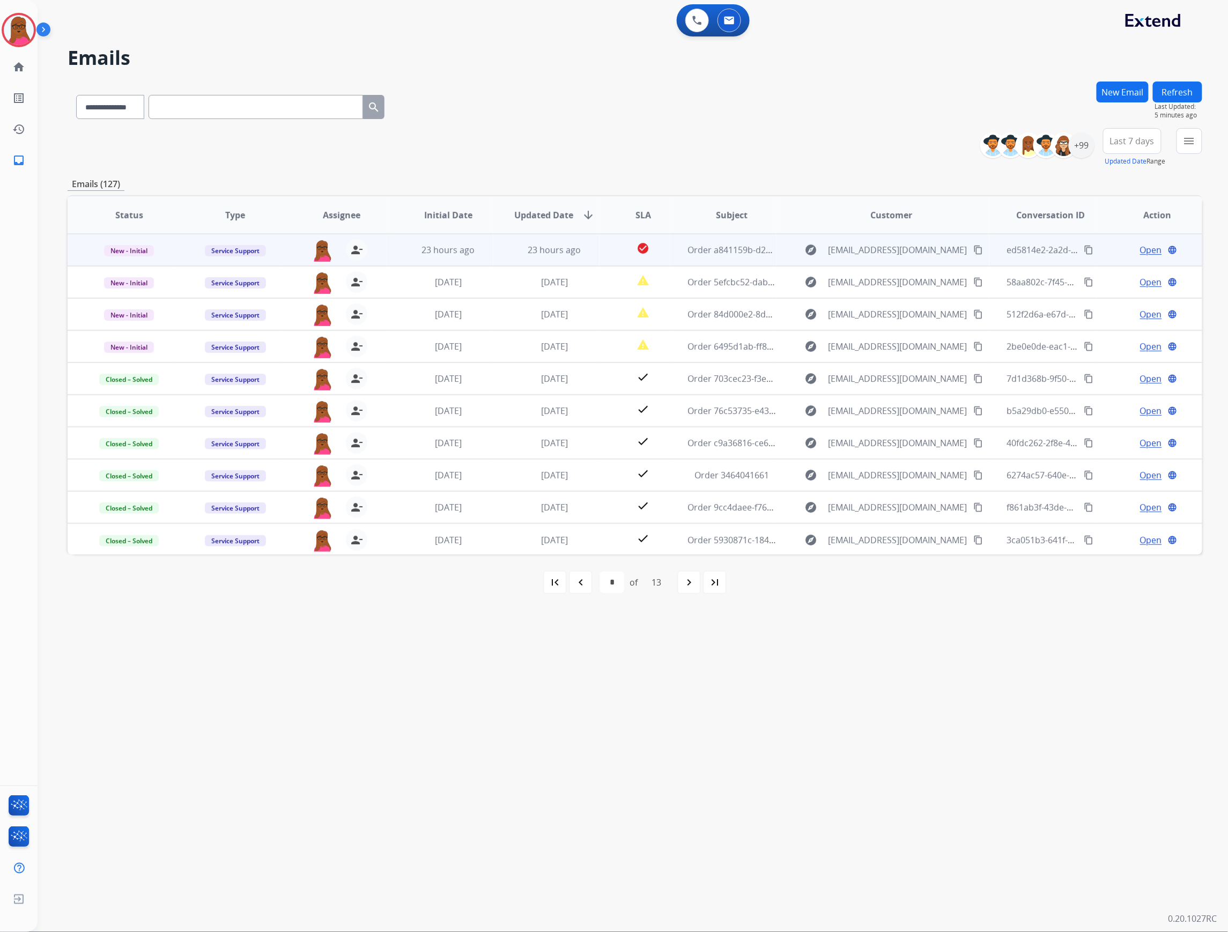
click at [1148, 245] on span "Open" at bounding box center [1151, 249] width 22 height 13
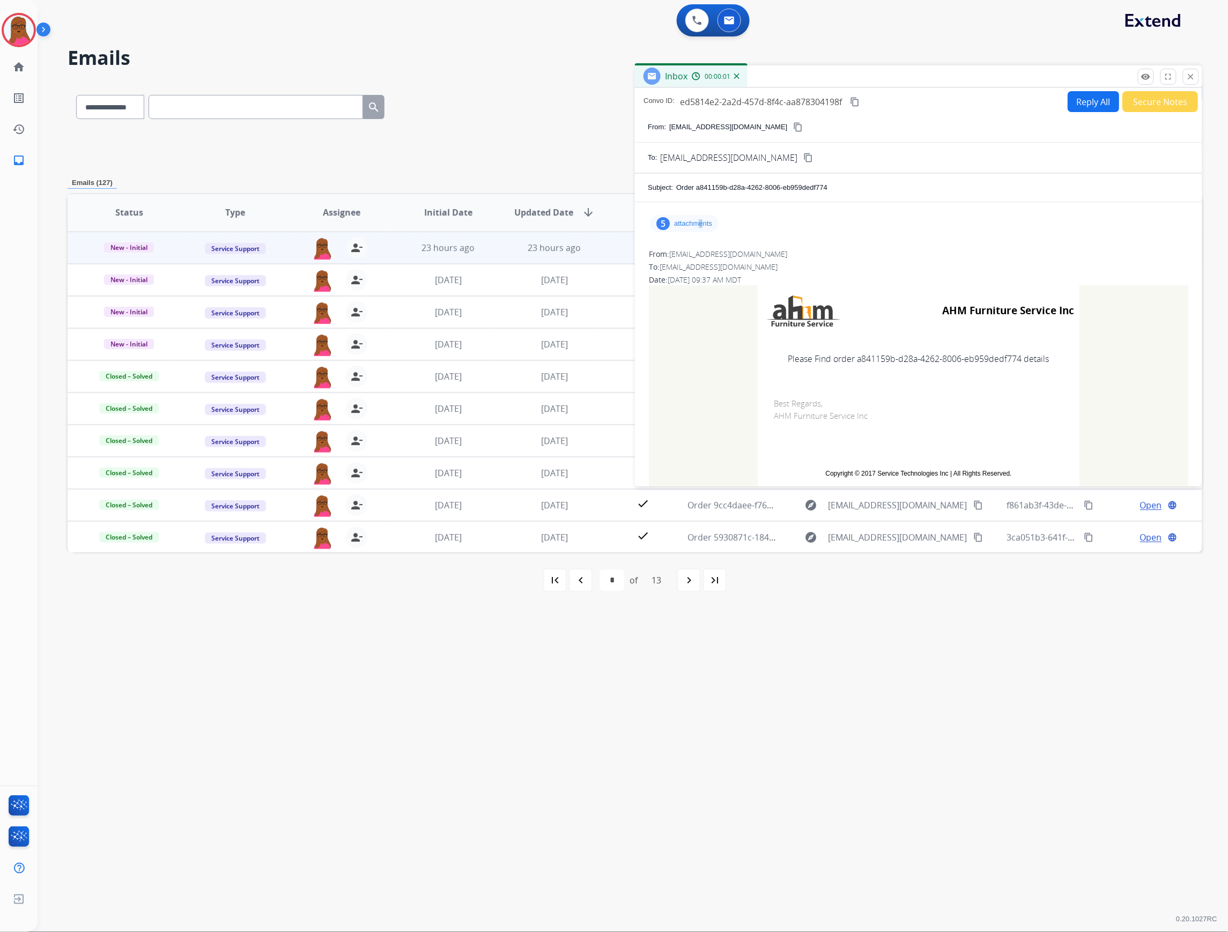
click at [700, 228] on div "5 attachments" at bounding box center [684, 223] width 69 height 17
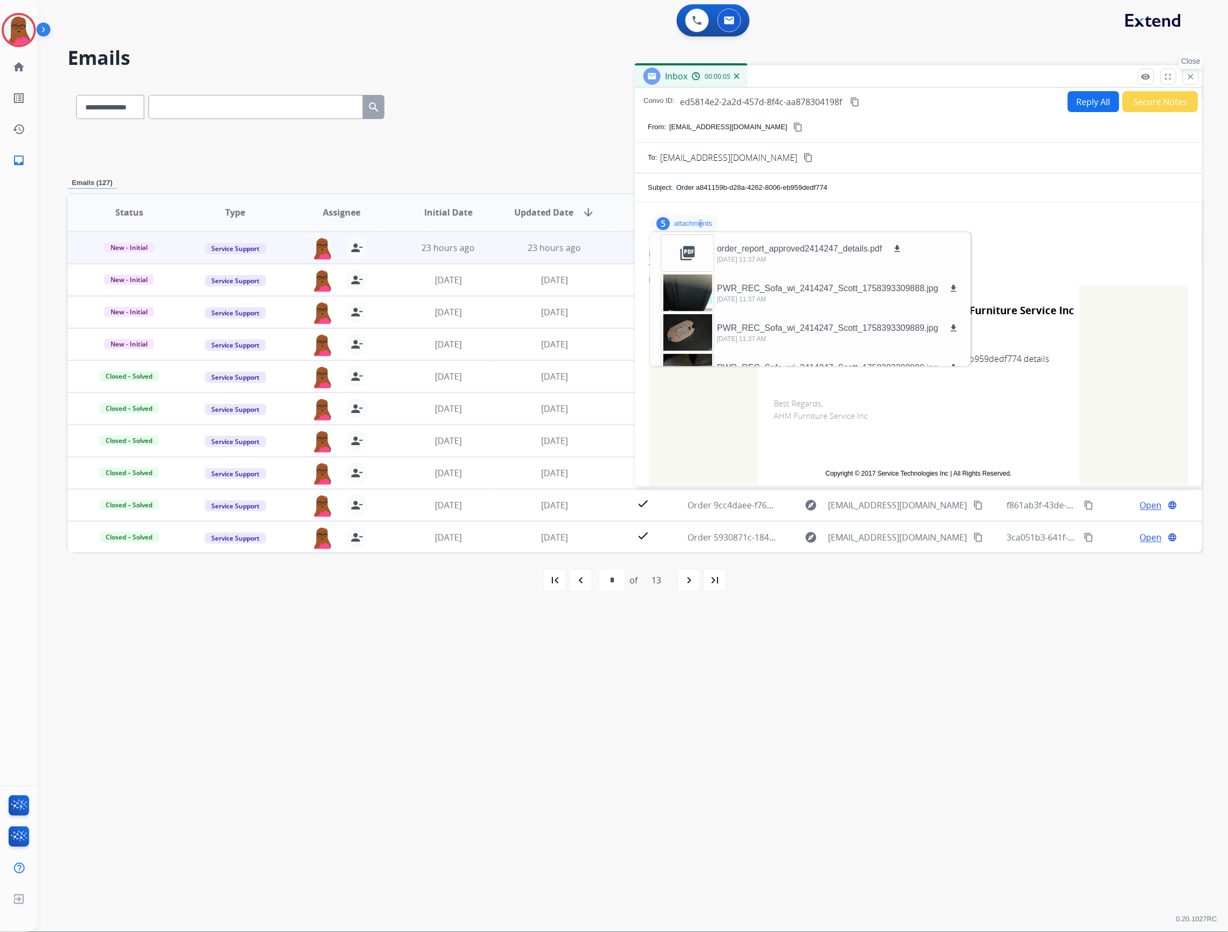
click at [1195, 78] on mat-icon "close" at bounding box center [1191, 77] width 10 height 10
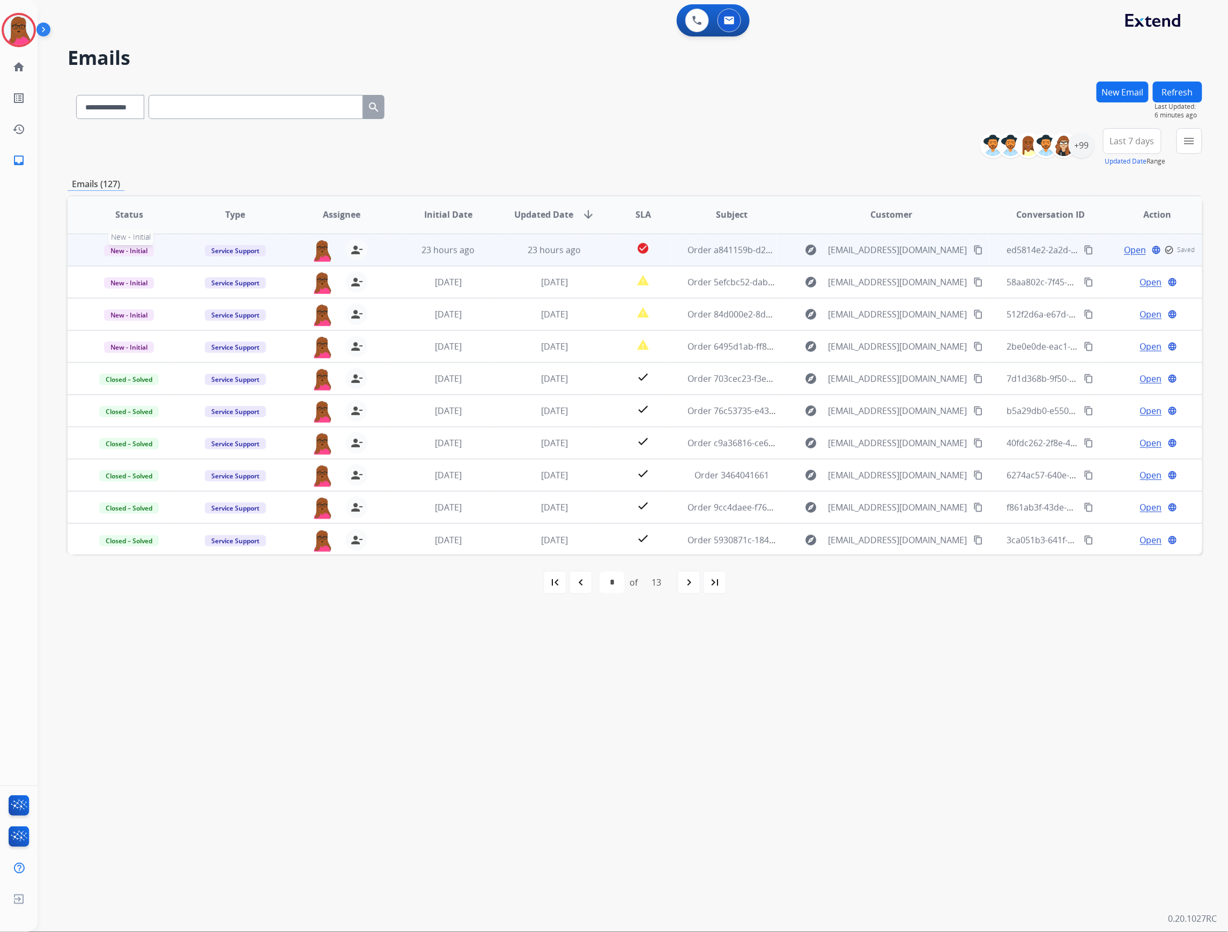
click at [143, 251] on span "New - Initial" at bounding box center [129, 250] width 50 height 11
click at [222, 251] on p "On-hold – Internal" at bounding box center [196, 254] width 70 height 15
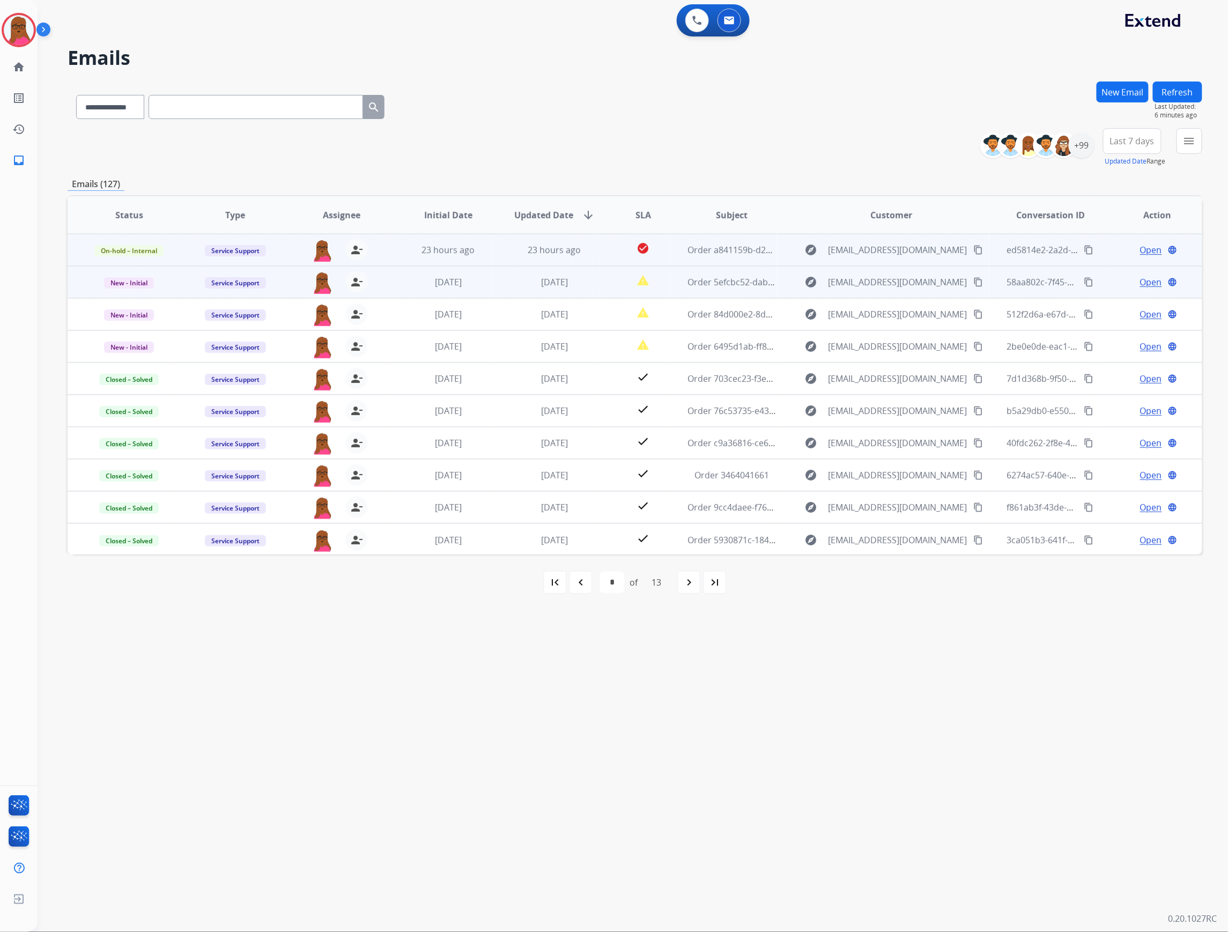
click at [1144, 281] on span "Open" at bounding box center [1151, 282] width 22 height 13
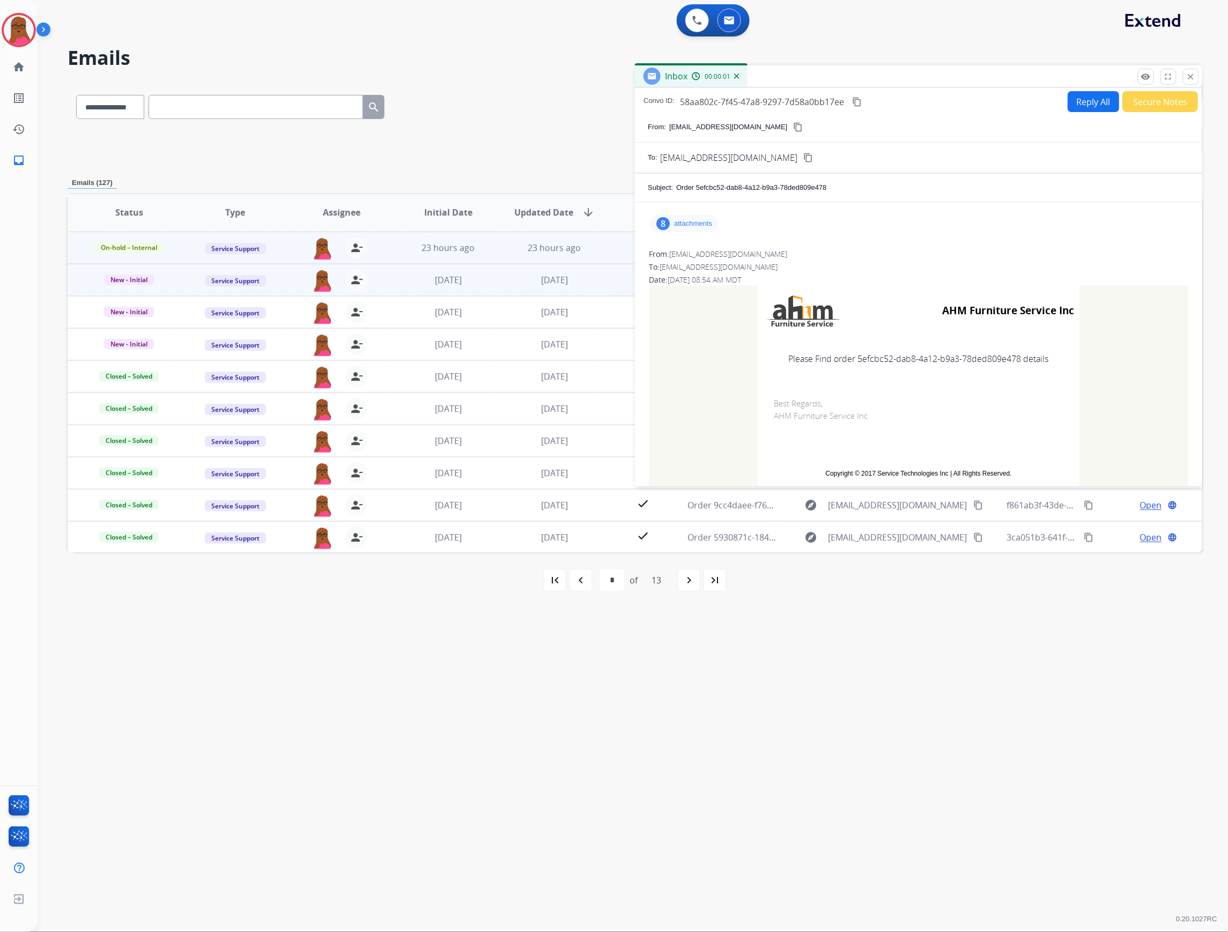
click at [708, 223] on p "attachments" at bounding box center [693, 223] width 38 height 9
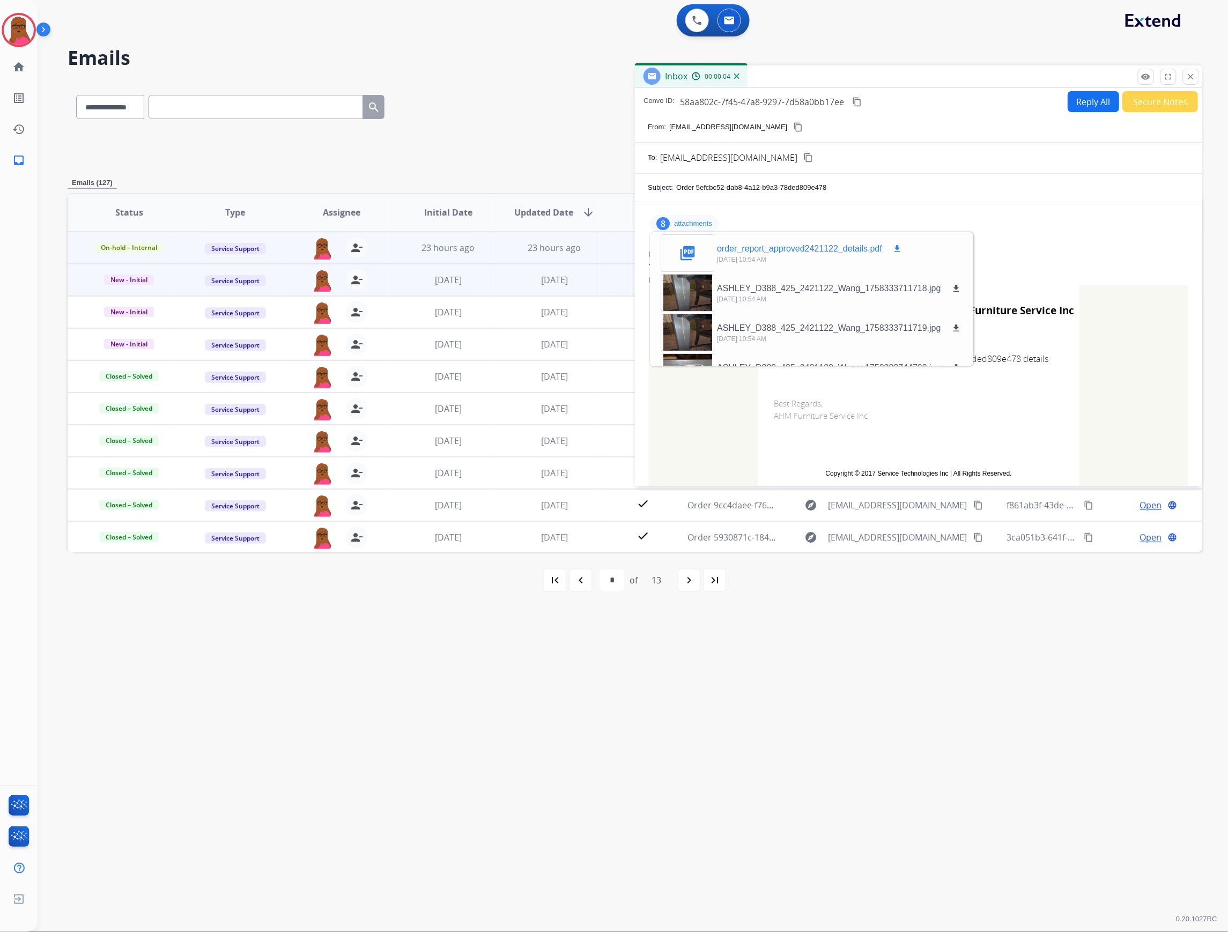
click at [870, 250] on p "order_report_approved2421122_details.pdf" at bounding box center [799, 248] width 165 height 13
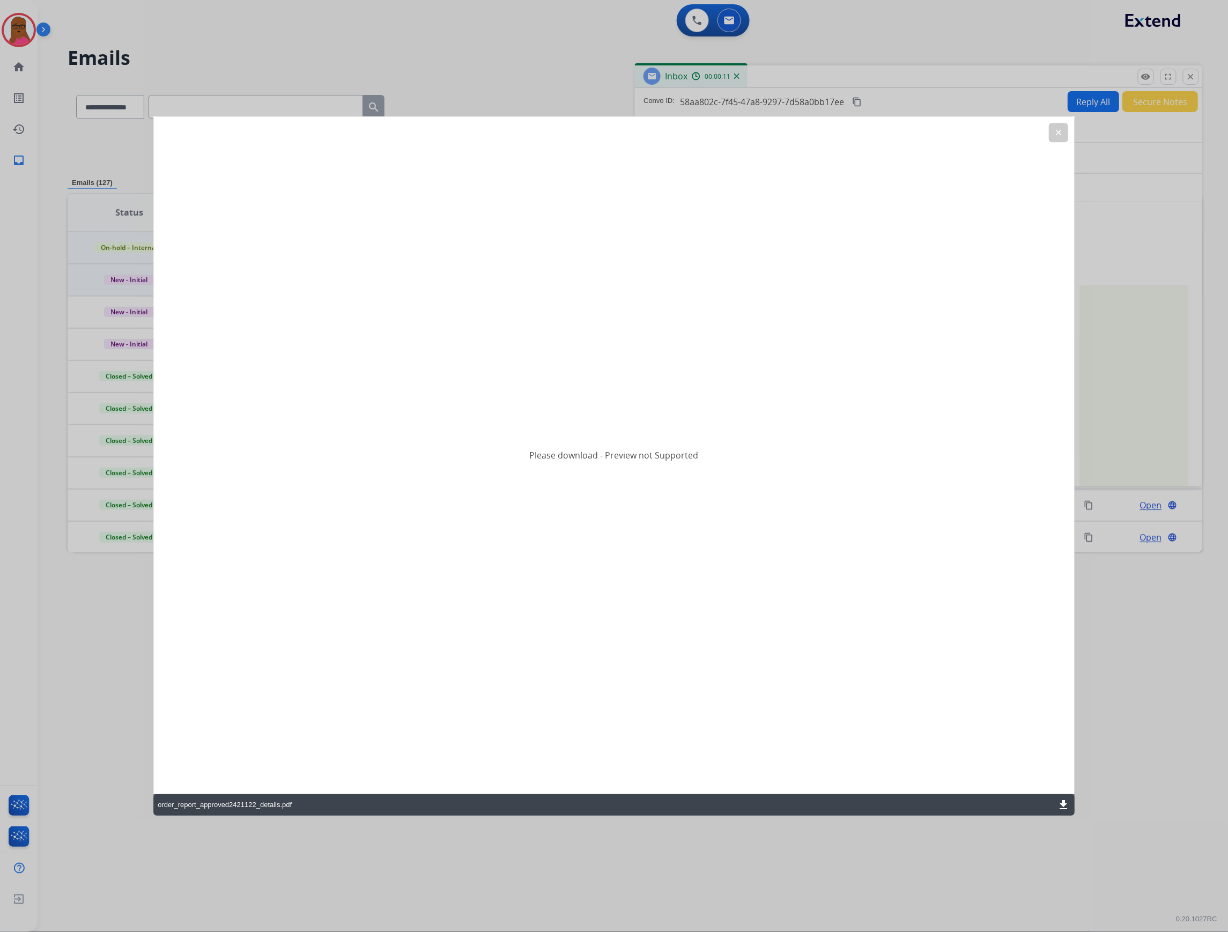
click at [1059, 805] on mat-icon "download" at bounding box center [1063, 804] width 13 height 13
click at [1062, 136] on mat-icon "clear" at bounding box center [1059, 133] width 10 height 10
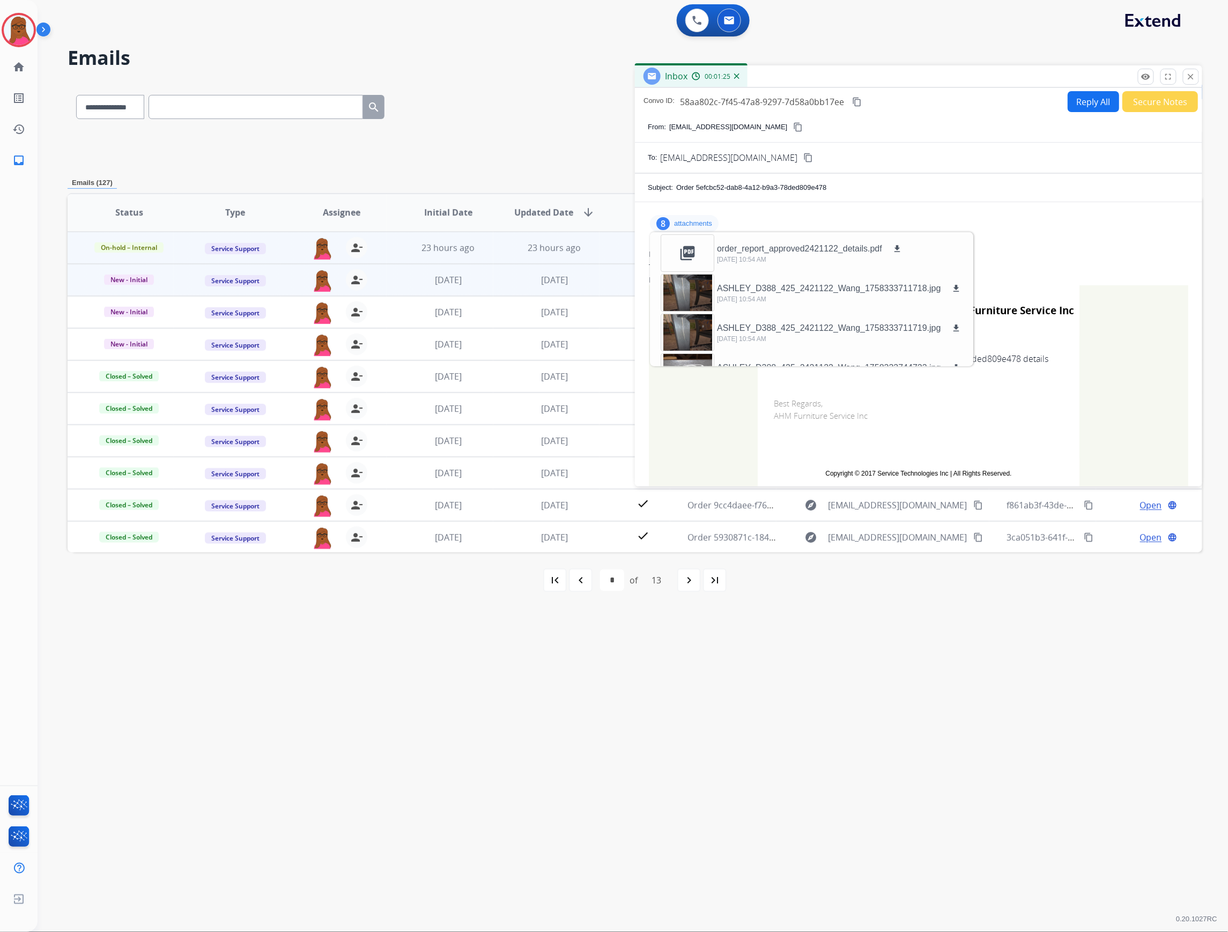
click at [1192, 75] on mat-icon "close" at bounding box center [1191, 77] width 10 height 10
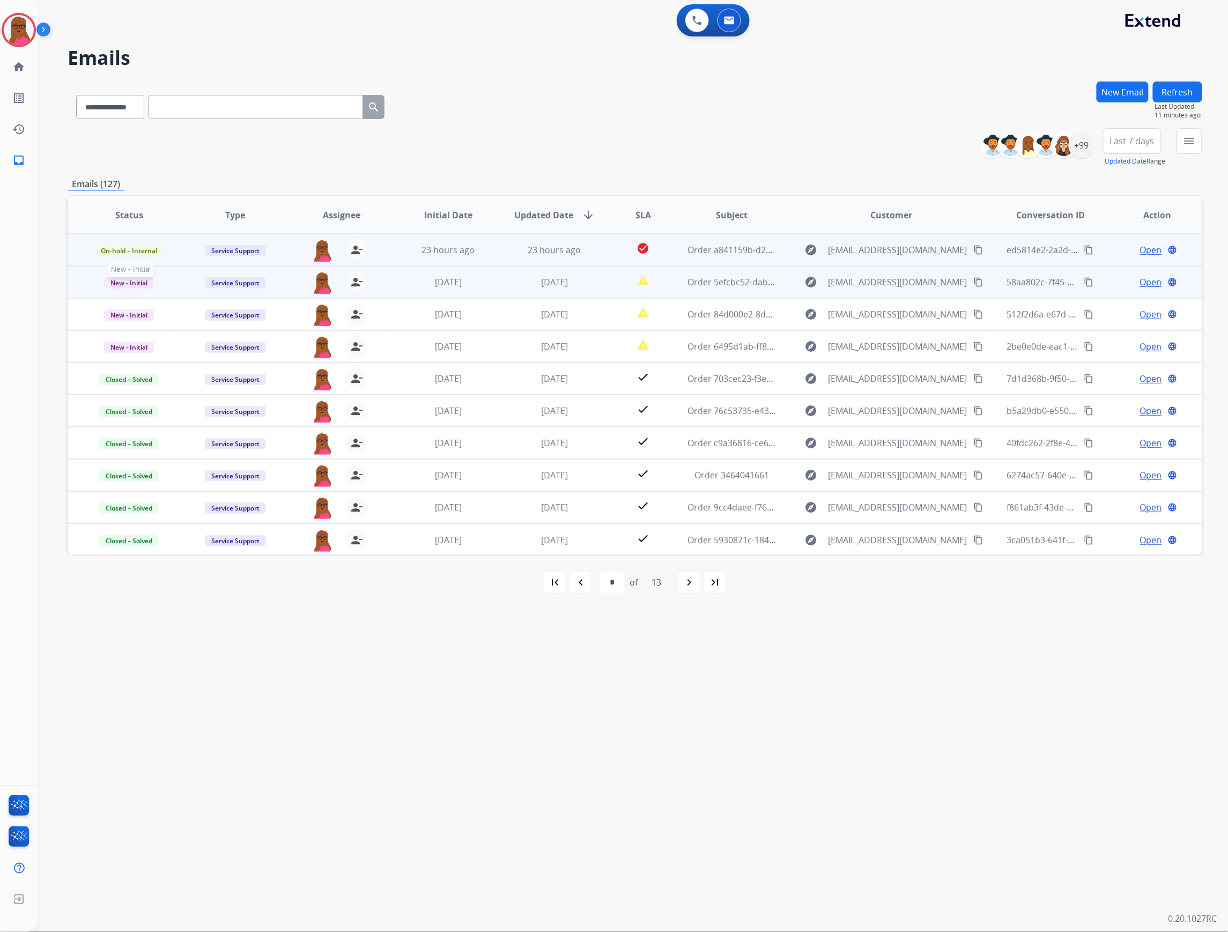
click at [134, 281] on span "New - Initial" at bounding box center [129, 282] width 50 height 11
click at [197, 382] on p "Closed – Solved" at bounding box center [192, 382] width 62 height 15
click at [1144, 318] on span "Open" at bounding box center [1151, 314] width 22 height 13
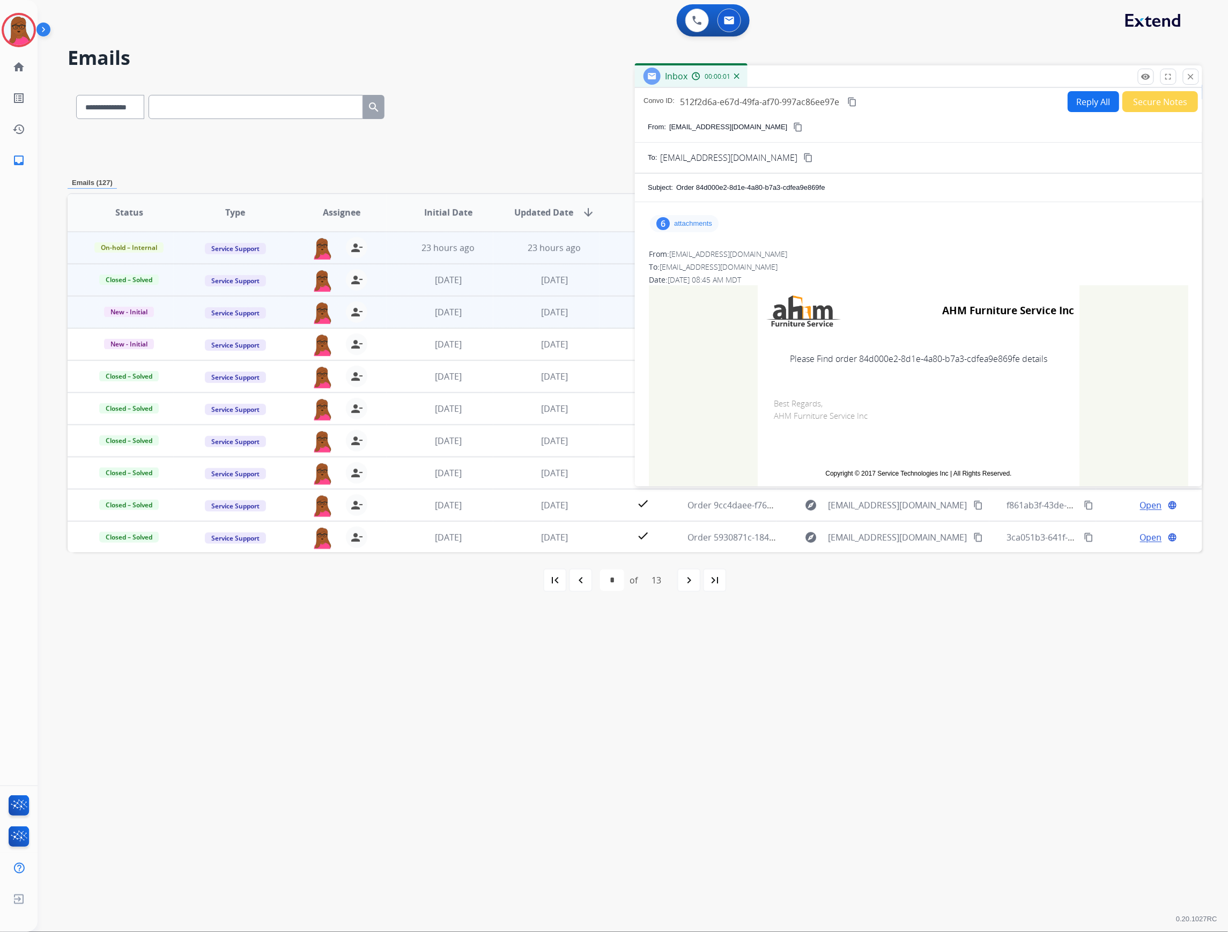
click at [673, 231] on div "6 attachments" at bounding box center [684, 223] width 69 height 17
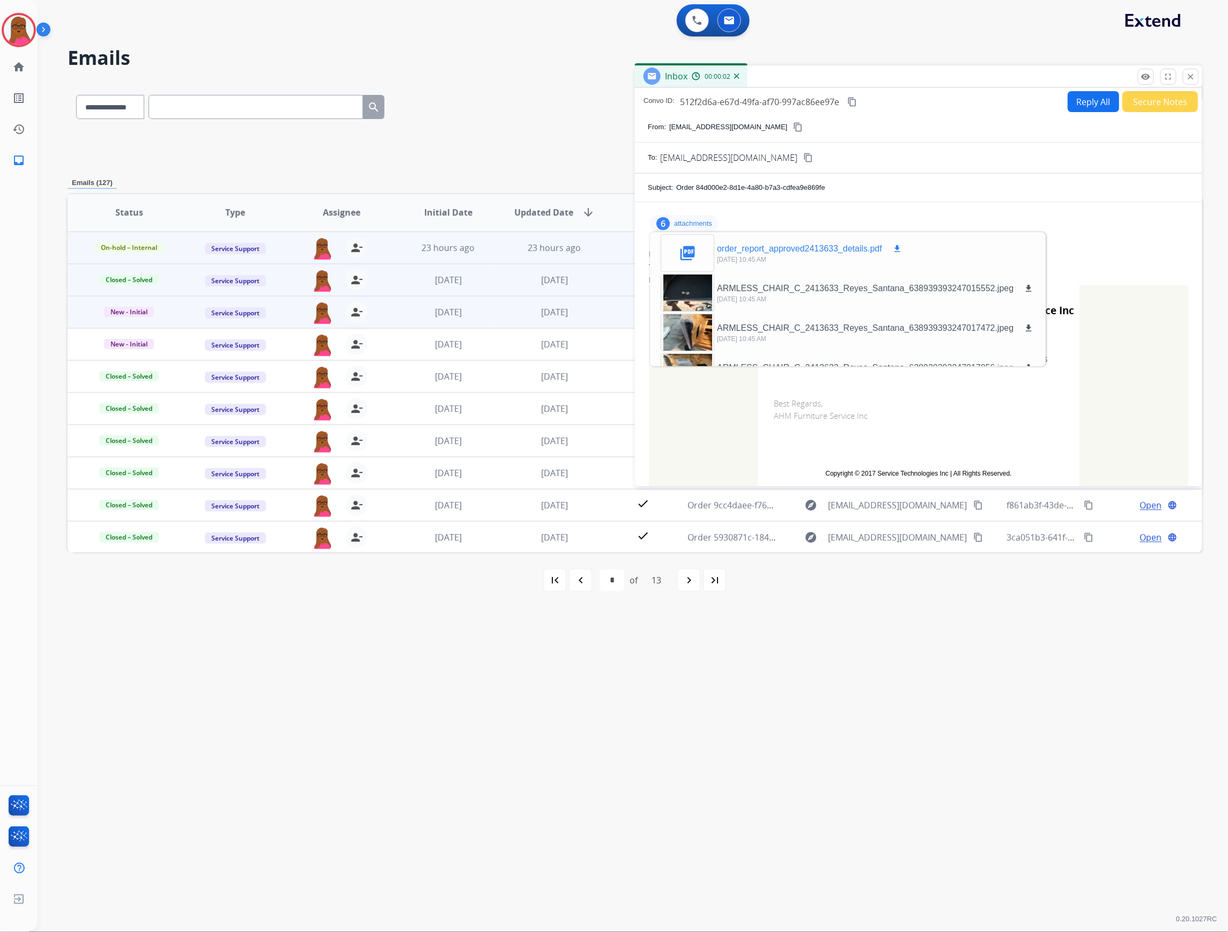
click at [811, 248] on p "order_report_approved2413633_details.pdf" at bounding box center [799, 248] width 165 height 13
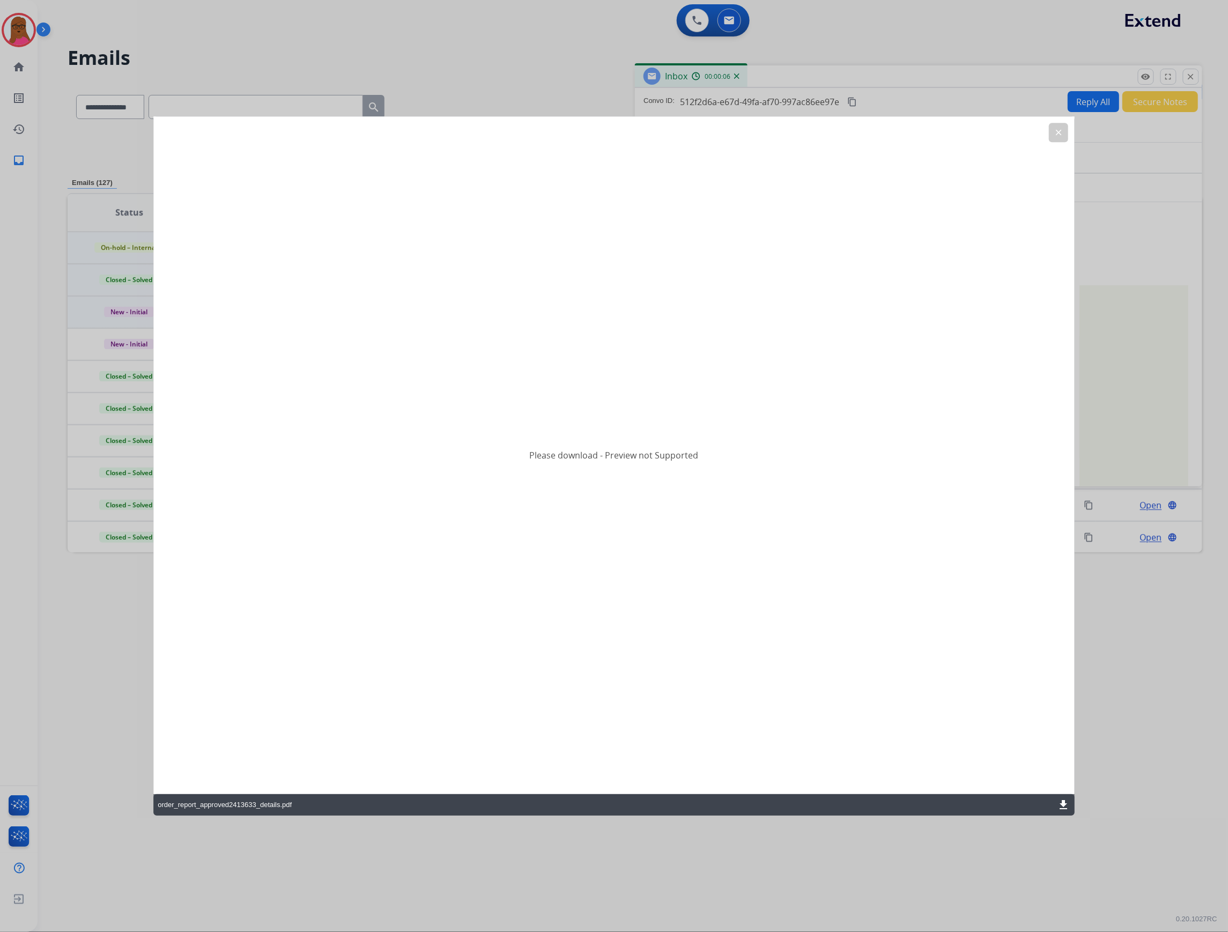
click at [1062, 807] on mat-icon "download" at bounding box center [1063, 804] width 13 height 13
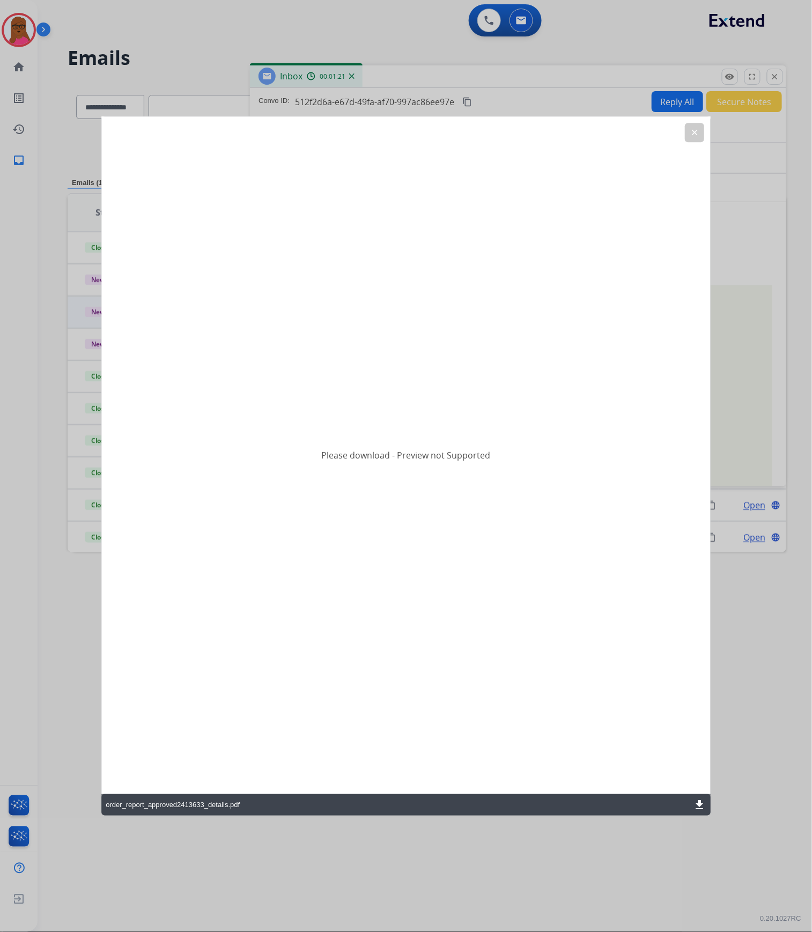
click at [691, 132] on mat-icon "clear" at bounding box center [695, 133] width 10 height 10
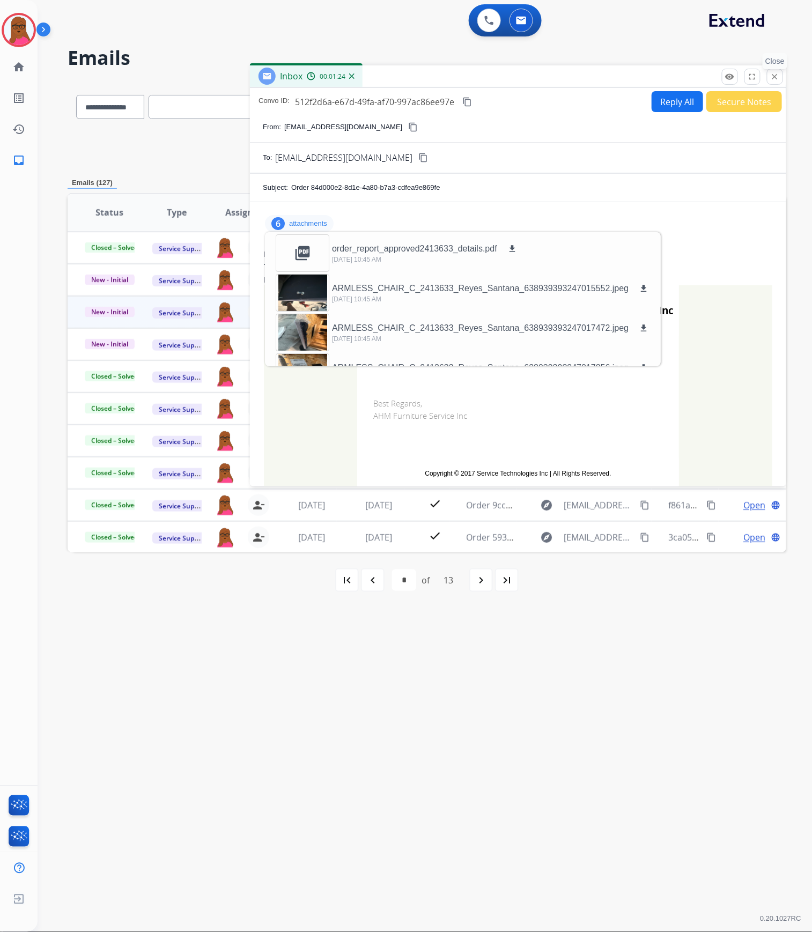
click at [775, 76] on mat-icon "close" at bounding box center [775, 77] width 10 height 10
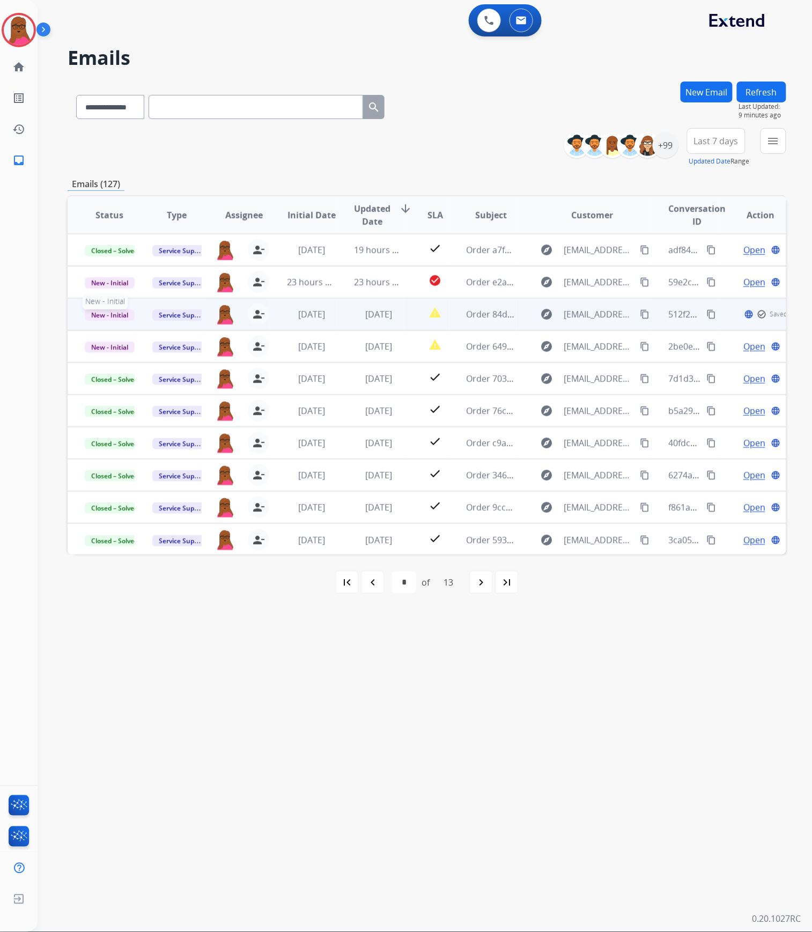
click at [113, 318] on span "New - Initial" at bounding box center [110, 314] width 50 height 11
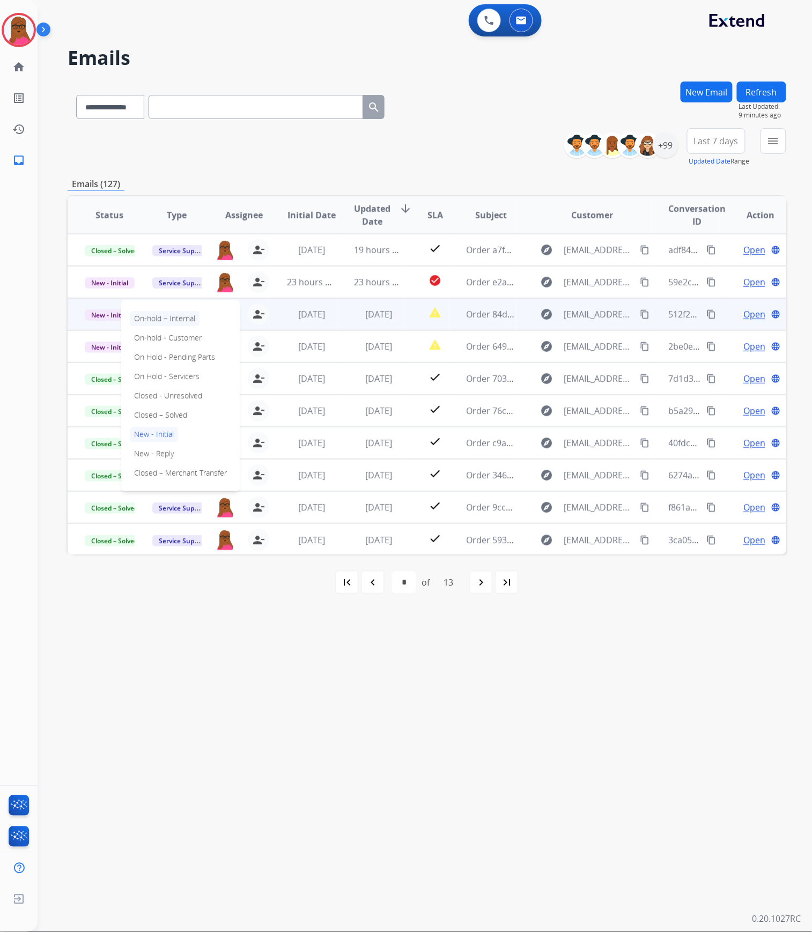
click at [181, 318] on p "On-hold – Internal" at bounding box center [165, 318] width 70 height 15
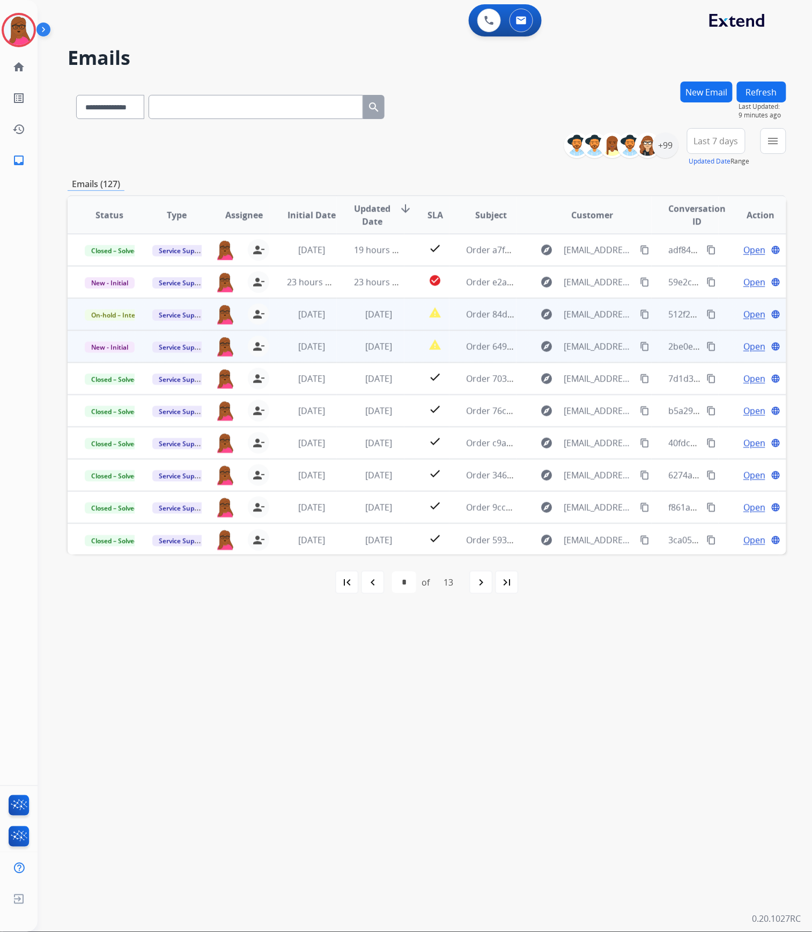
click at [743, 351] on span "Open" at bounding box center [754, 346] width 22 height 13
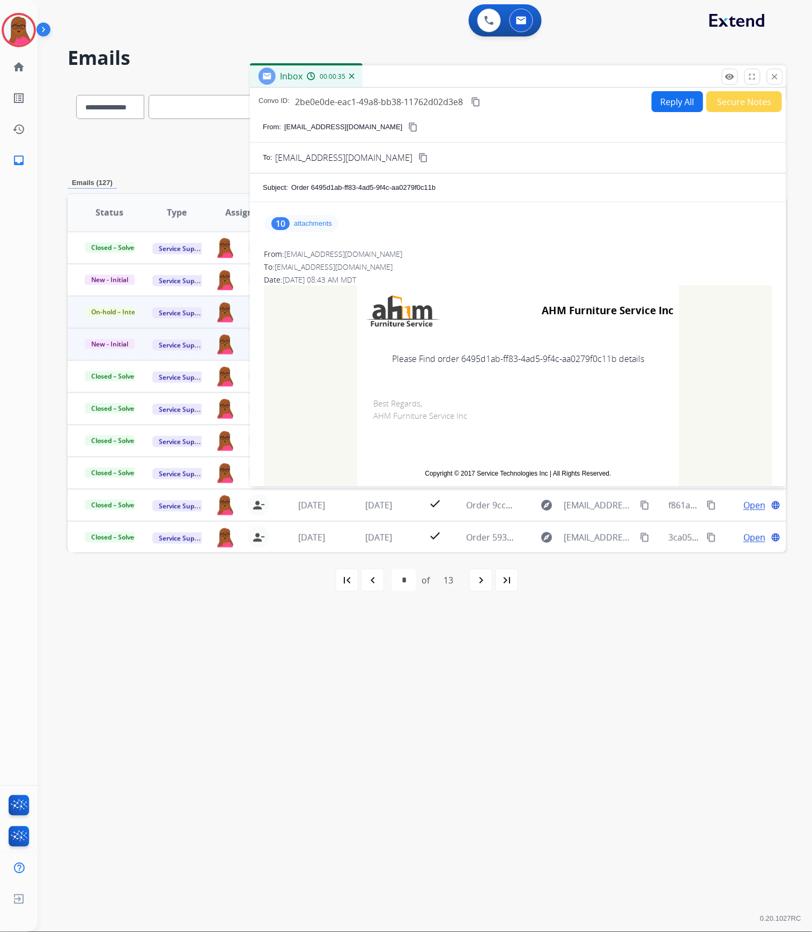
click at [310, 230] on div "10 attachments" at bounding box center [301, 223] width 73 height 17
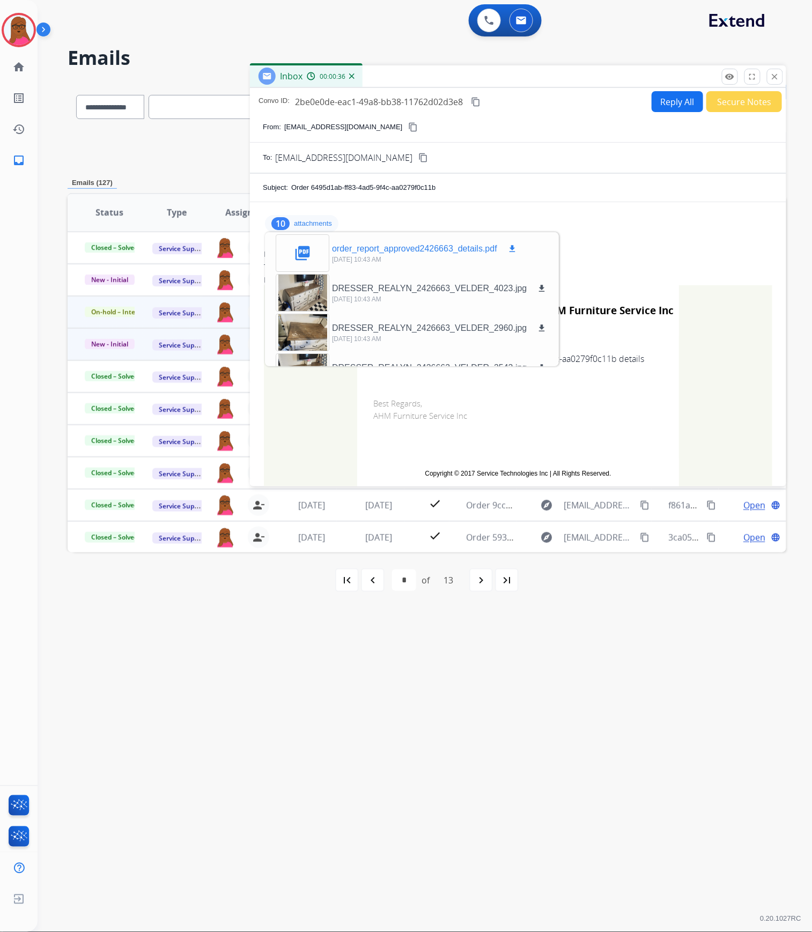
click at [513, 249] on mat-icon "download" at bounding box center [512, 249] width 10 height 10
click at [768, 80] on button "close Close" at bounding box center [775, 77] width 16 height 16
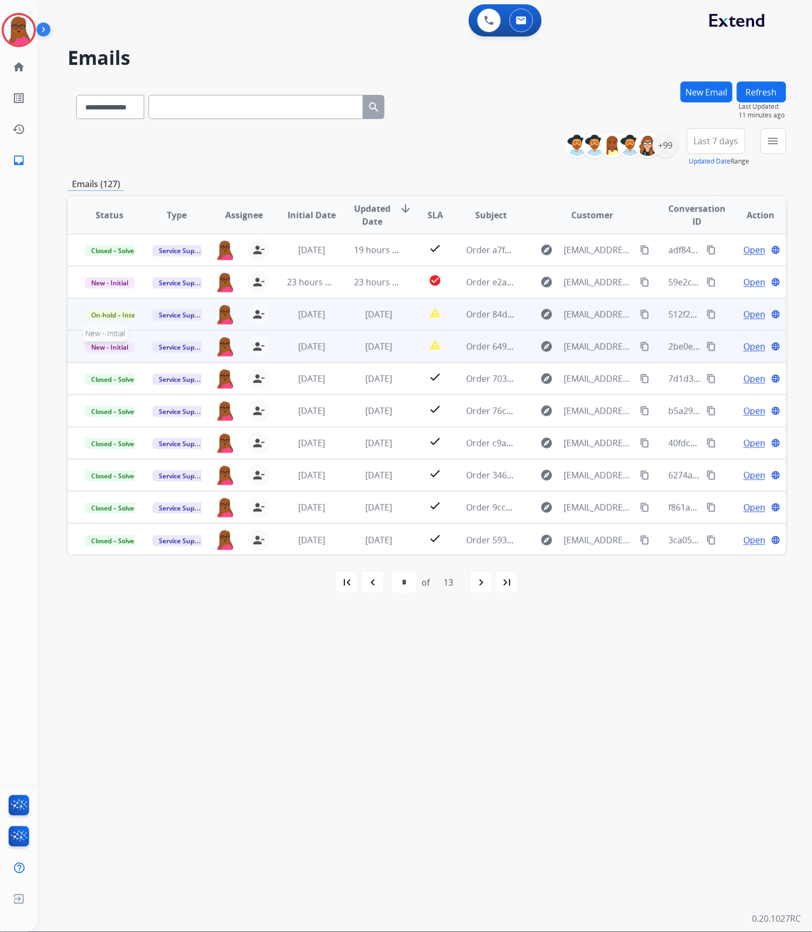
click at [118, 347] on span "New - Initial" at bounding box center [110, 347] width 50 height 11
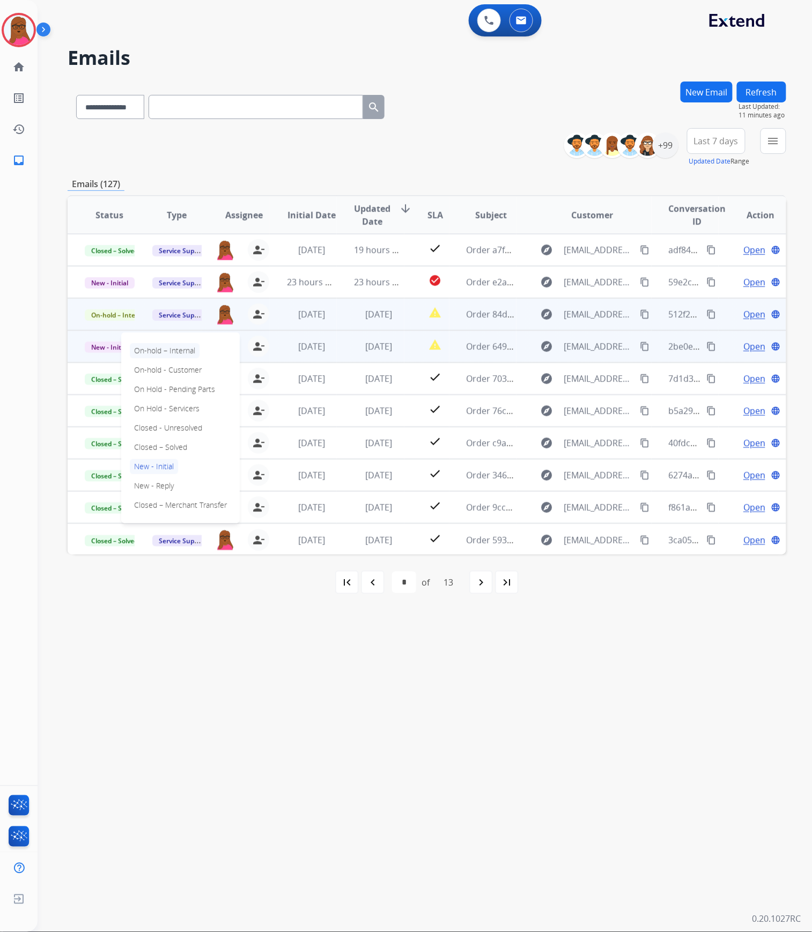
click at [180, 353] on p "On-hold – Internal" at bounding box center [165, 350] width 70 height 15
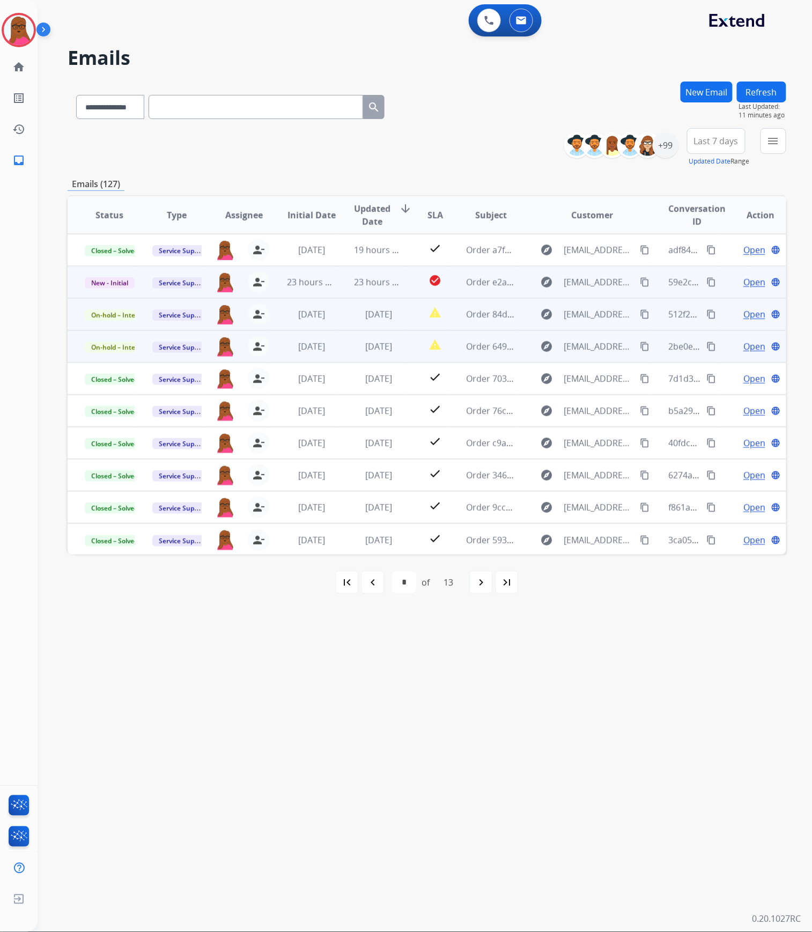
click at [751, 277] on span "Open" at bounding box center [754, 282] width 22 height 13
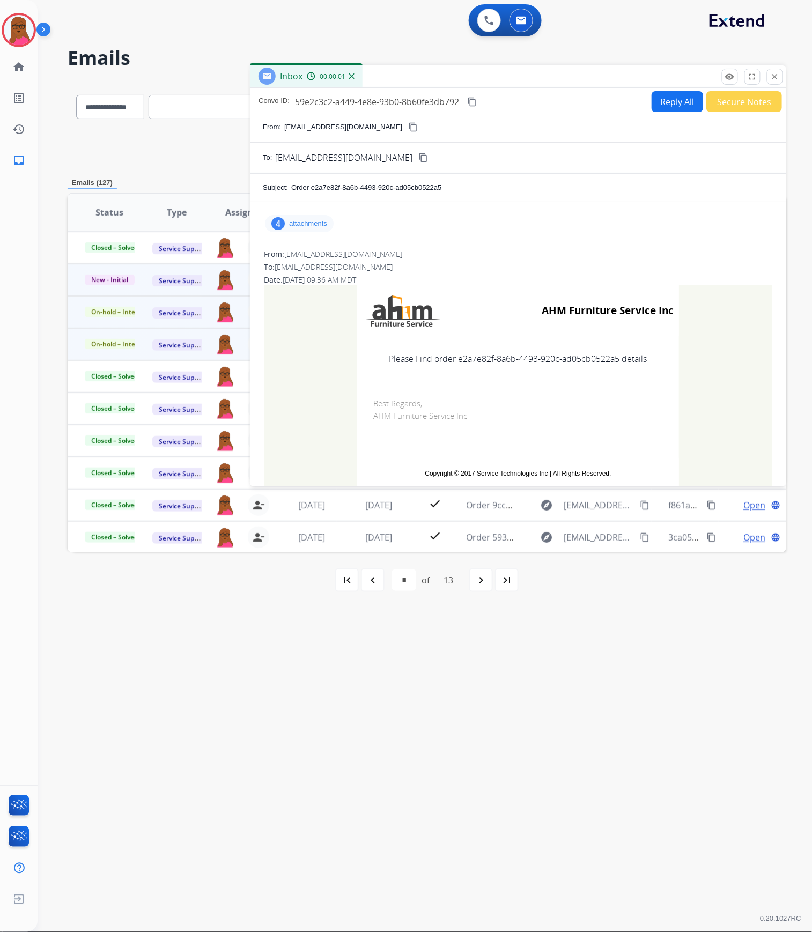
click at [316, 228] on div "4 attachments" at bounding box center [299, 223] width 69 height 17
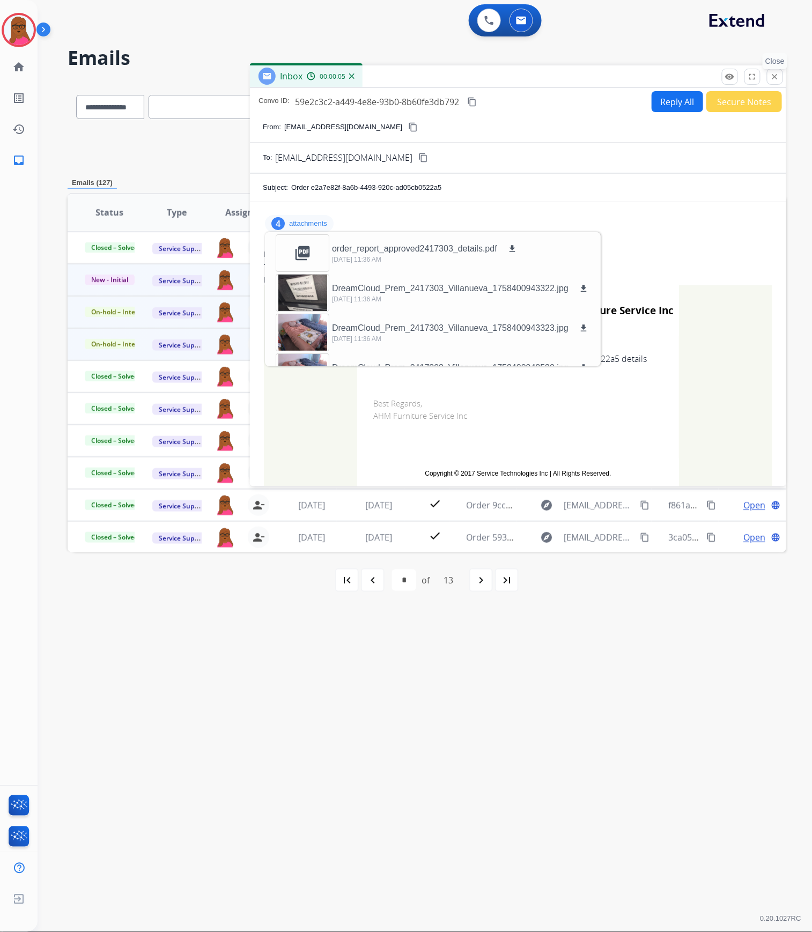
click at [777, 75] on mat-icon "close" at bounding box center [775, 77] width 10 height 10
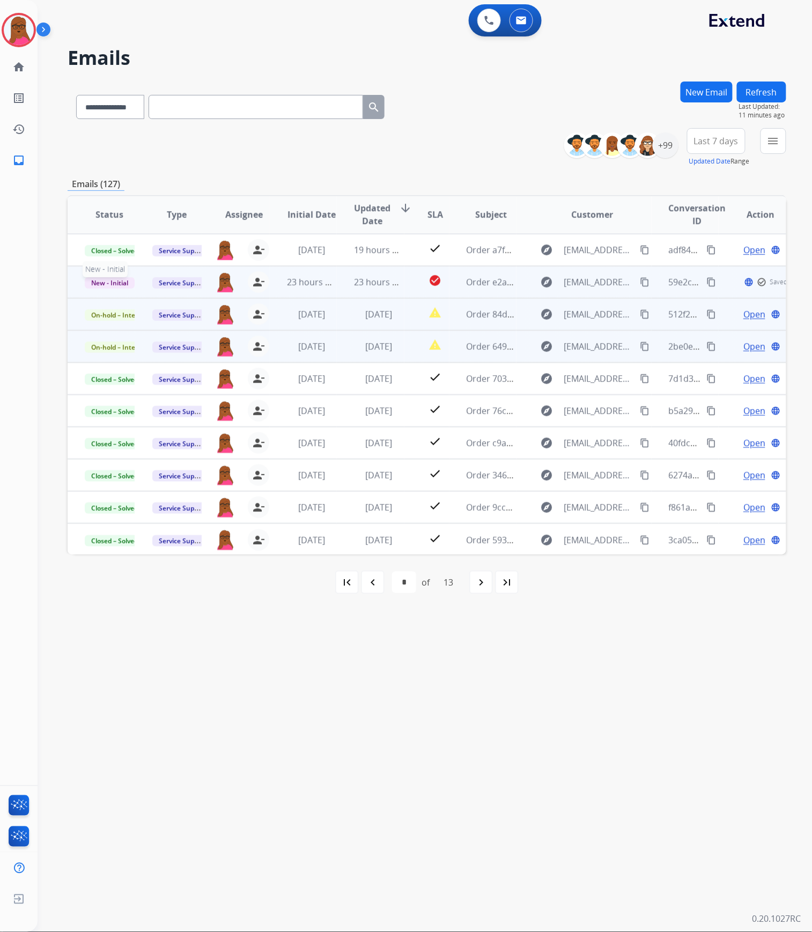
click at [121, 283] on span "New - Initial" at bounding box center [110, 282] width 50 height 11
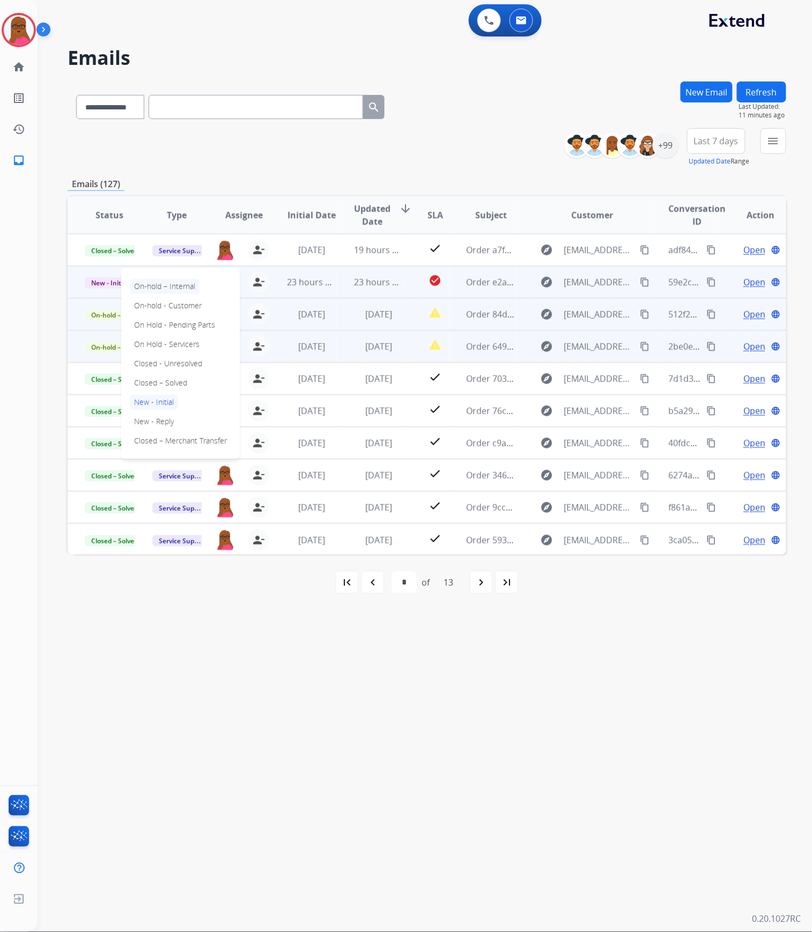
click at [196, 290] on p "On-hold – Internal" at bounding box center [165, 286] width 70 height 15
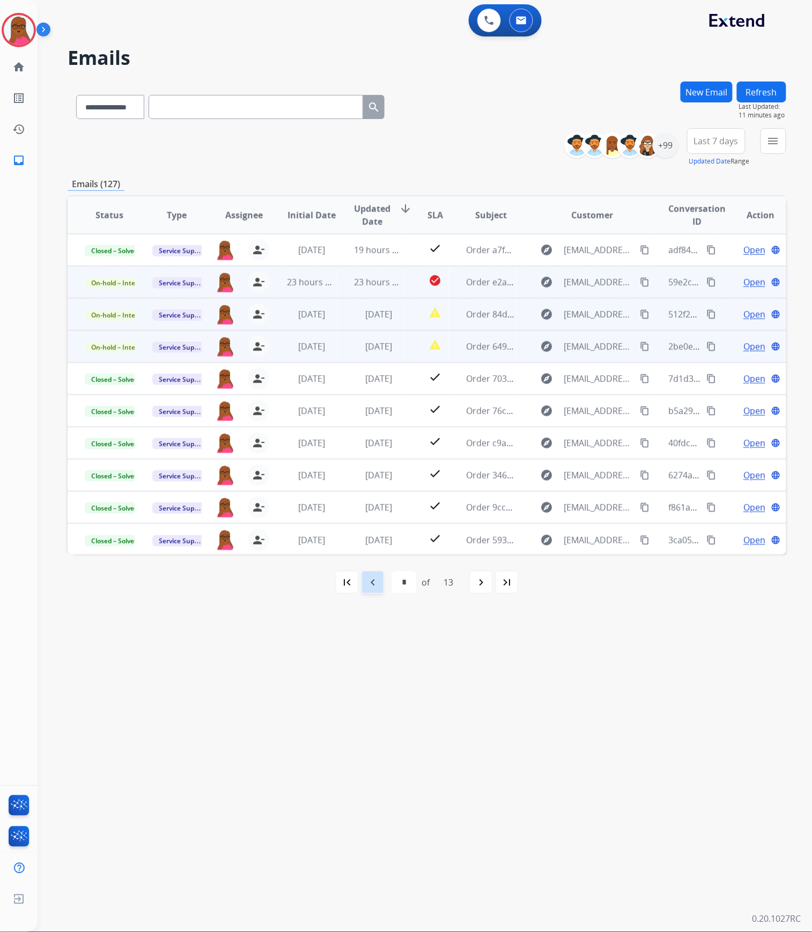
click at [376, 578] on mat-icon "navigate_before" at bounding box center [372, 582] width 13 height 13
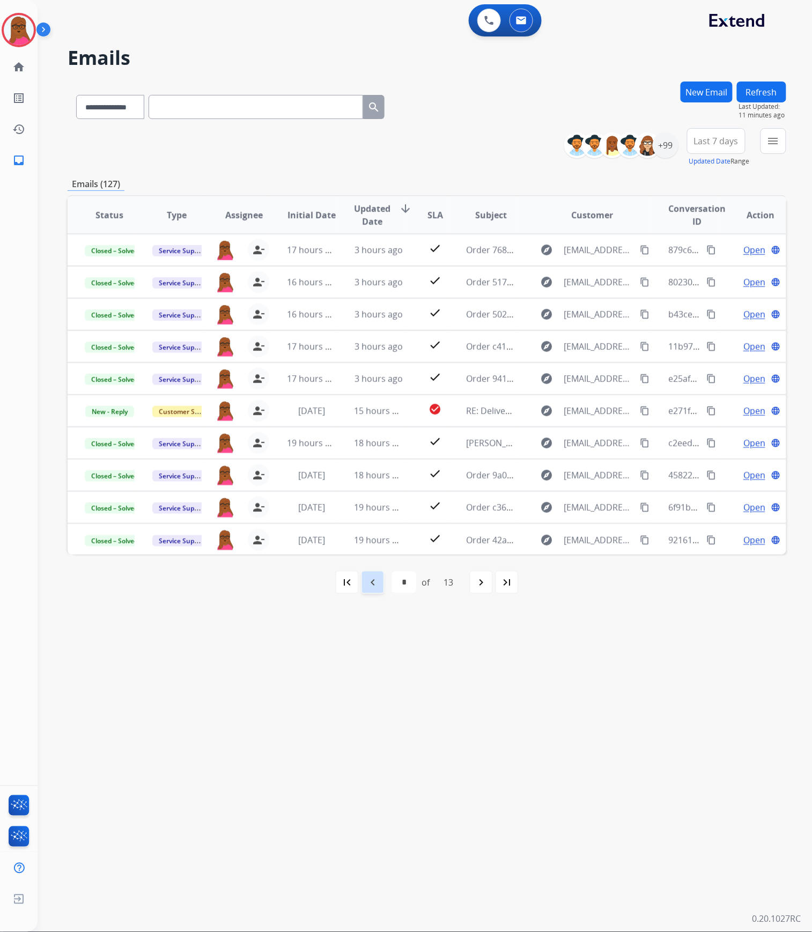
click at [379, 580] on div "navigate_before" at bounding box center [373, 582] width 24 height 24
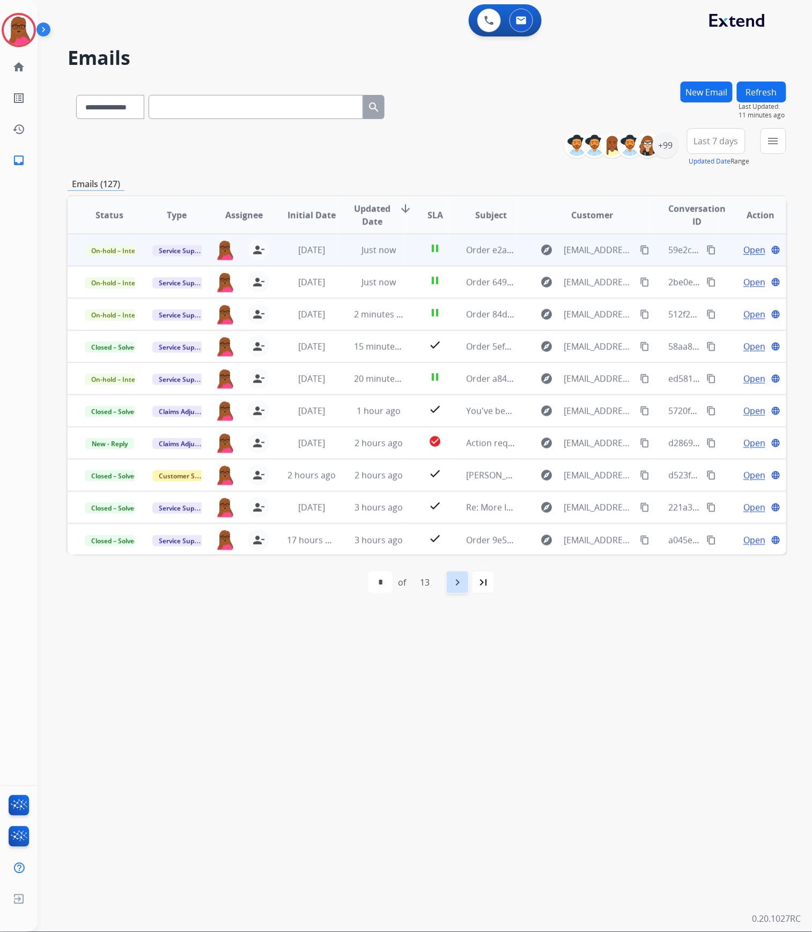
click at [455, 577] on mat-icon "navigate_next" at bounding box center [457, 582] width 13 height 13
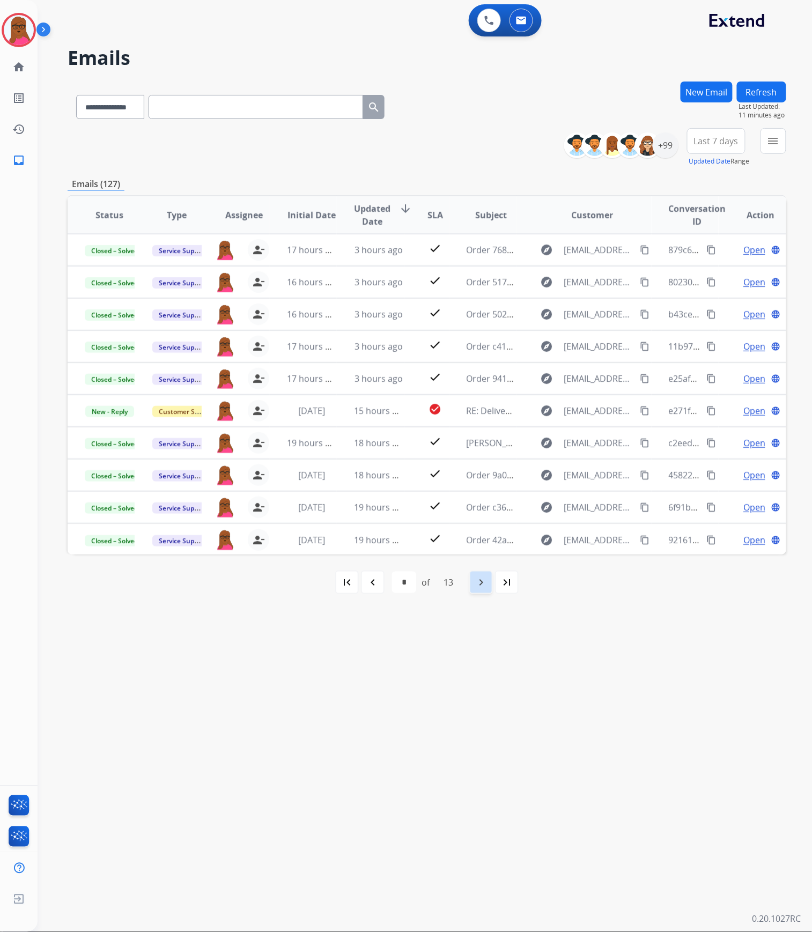
click at [455, 577] on div "13" at bounding box center [448, 582] width 27 height 21
click at [477, 589] on div "navigate_next" at bounding box center [481, 582] width 24 height 24
click at [722, 143] on span "Last 7 days" at bounding box center [716, 141] width 45 height 4
click at [472, 587] on div "navigate_next" at bounding box center [481, 582] width 24 height 24
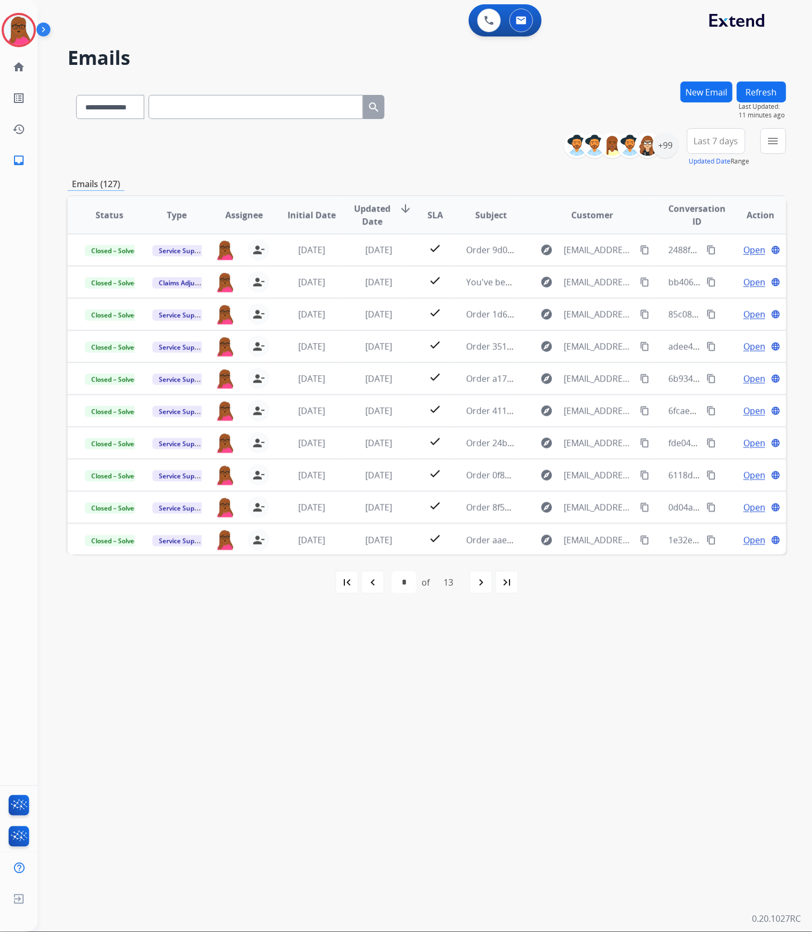
click at [485, 587] on mat-icon "navigate_next" at bounding box center [481, 582] width 13 height 13
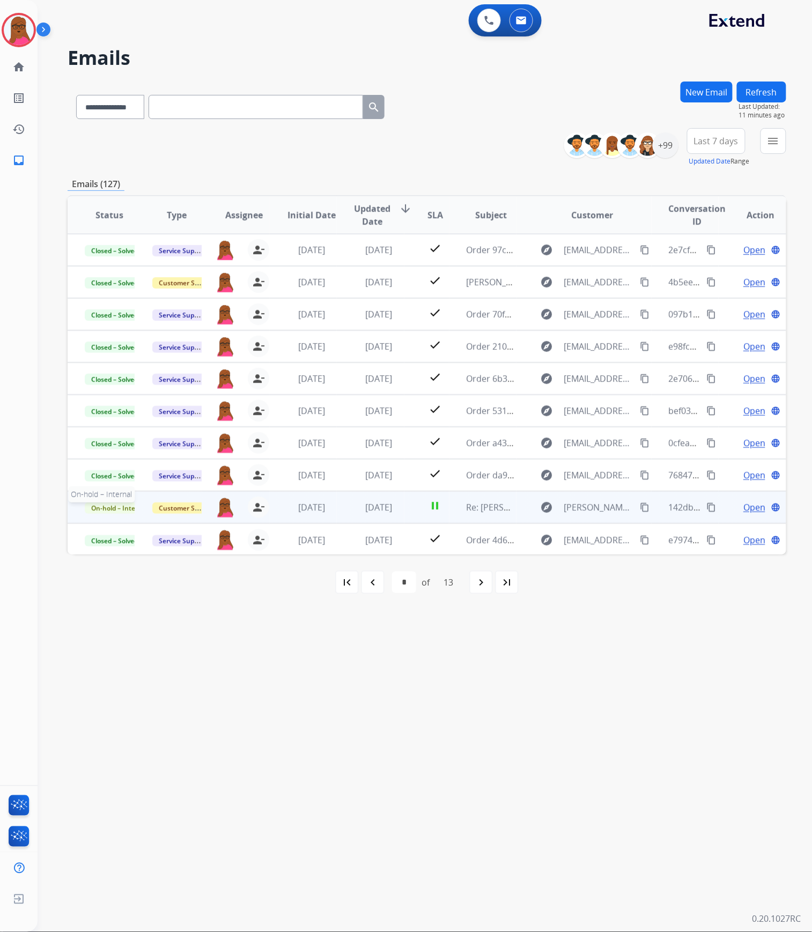
click at [118, 508] on span "On-hold – Internal" at bounding box center [119, 507] width 69 height 11
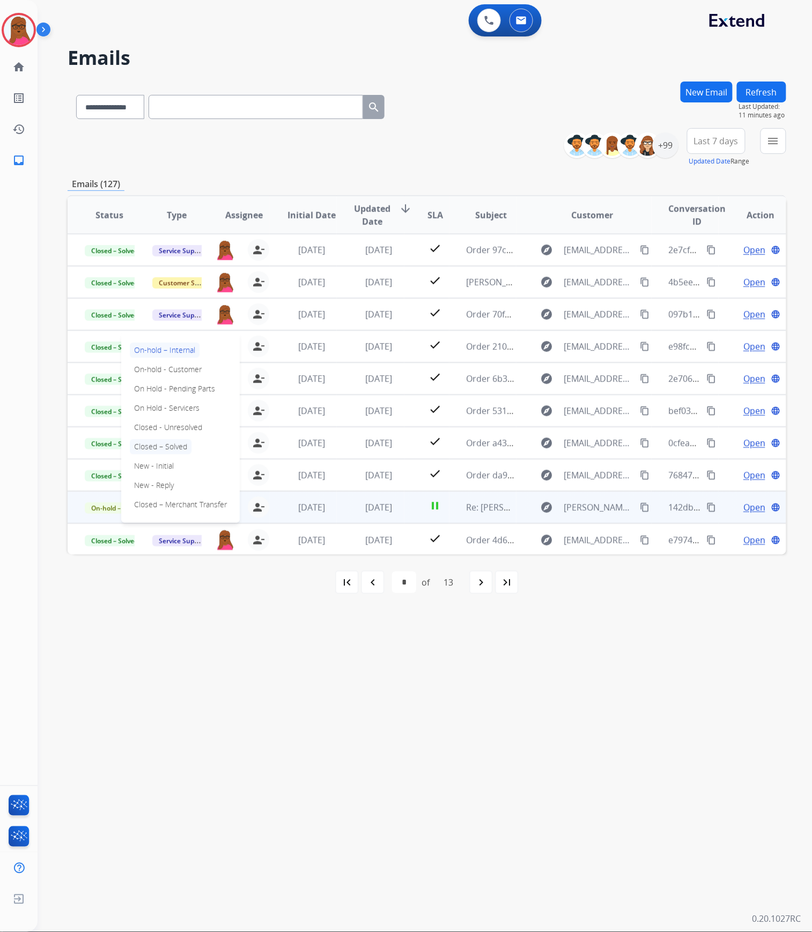
click at [176, 440] on p "Closed – Solved" at bounding box center [161, 446] width 62 height 15
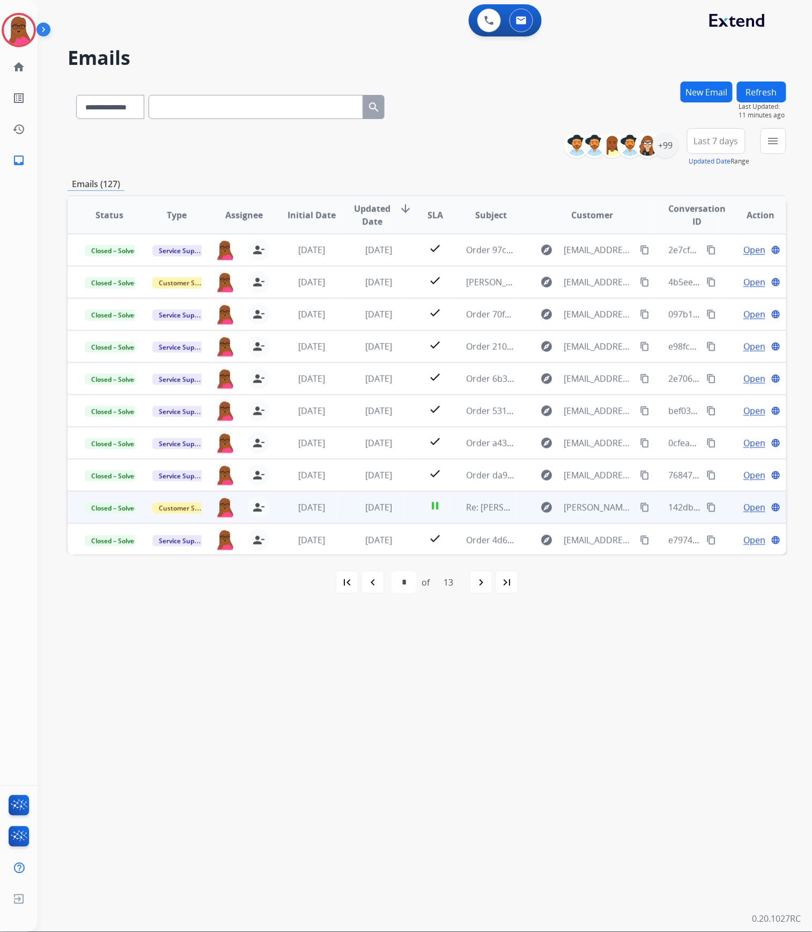
click at [480, 585] on mat-icon "navigate_next" at bounding box center [481, 582] width 13 height 13
select select "*"
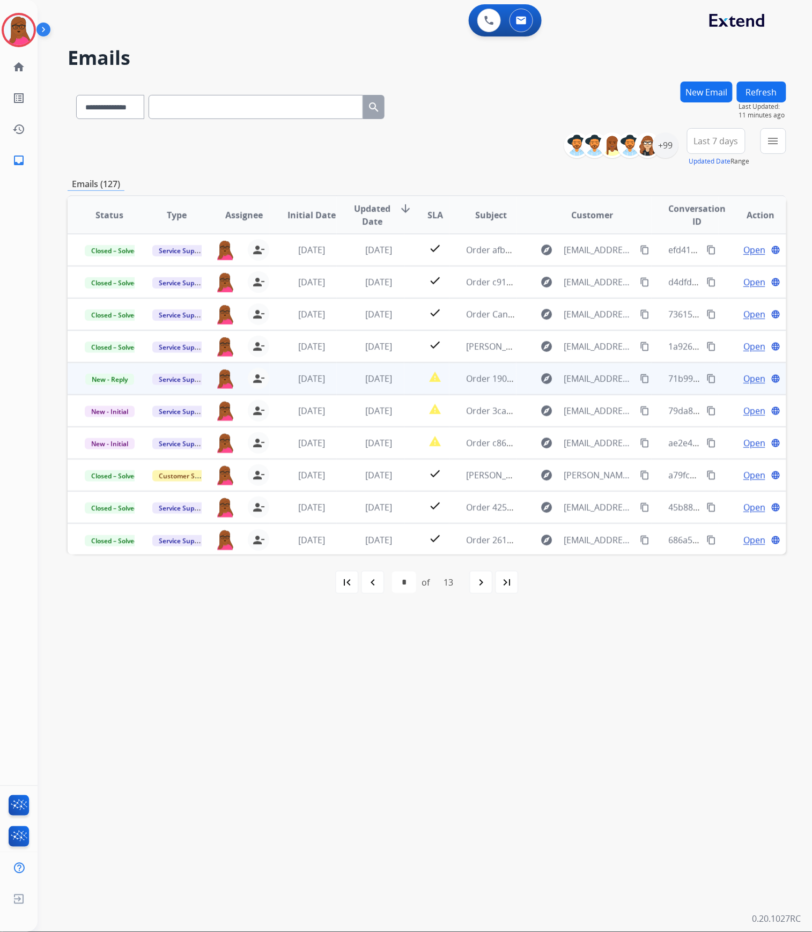
click at [748, 380] on span "Open" at bounding box center [754, 378] width 22 height 13
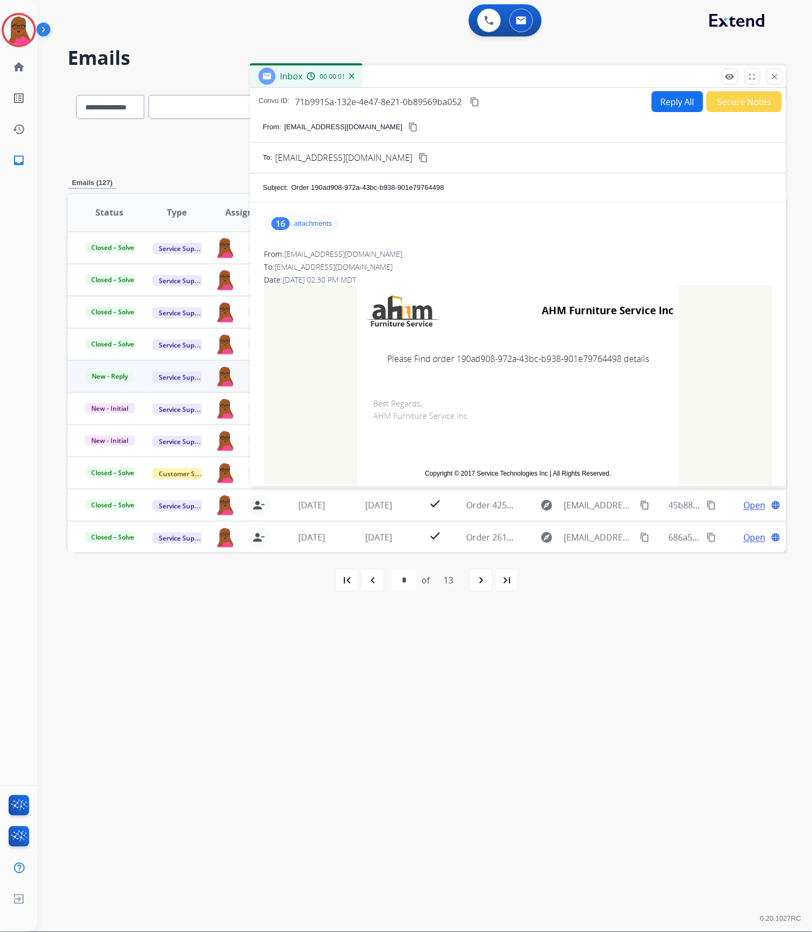
click at [328, 226] on p "attachments" at bounding box center [313, 223] width 38 height 9
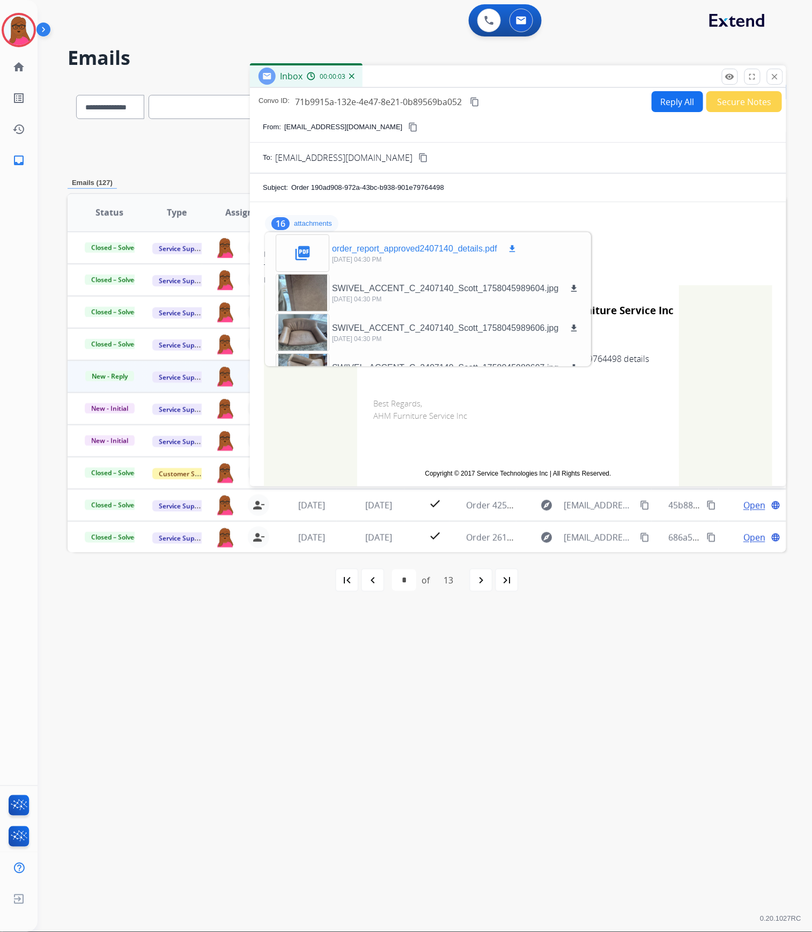
click at [513, 250] on mat-icon "download" at bounding box center [512, 249] width 10 height 10
click at [777, 73] on mat-icon "close" at bounding box center [775, 77] width 10 height 10
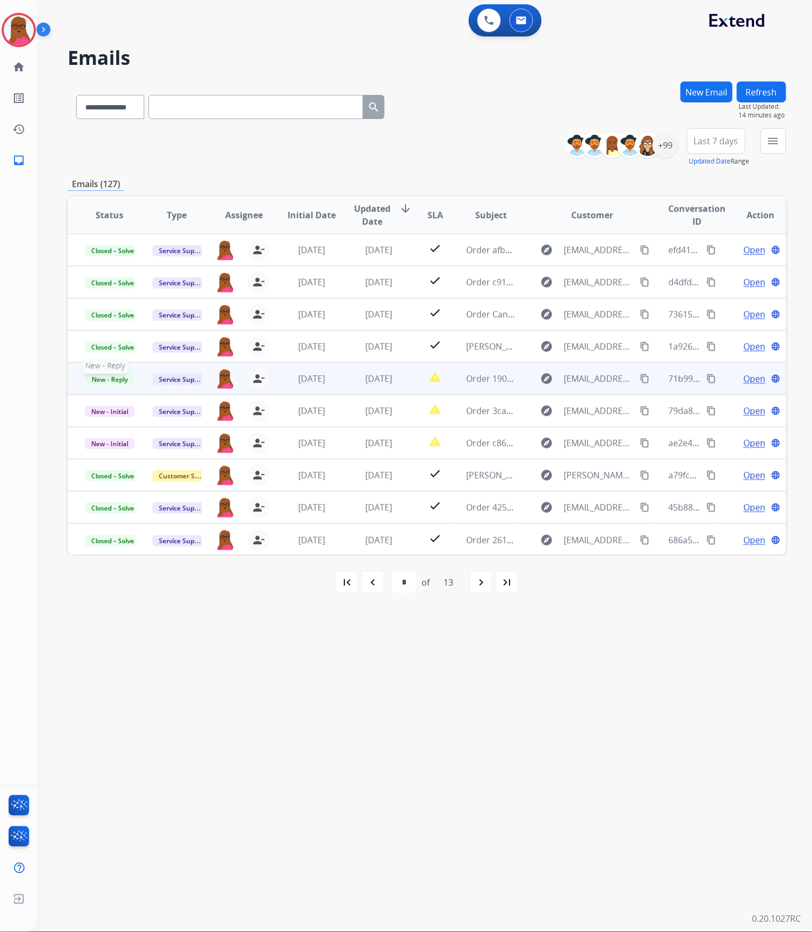
click at [121, 379] on span "New - Reply" at bounding box center [109, 379] width 49 height 11
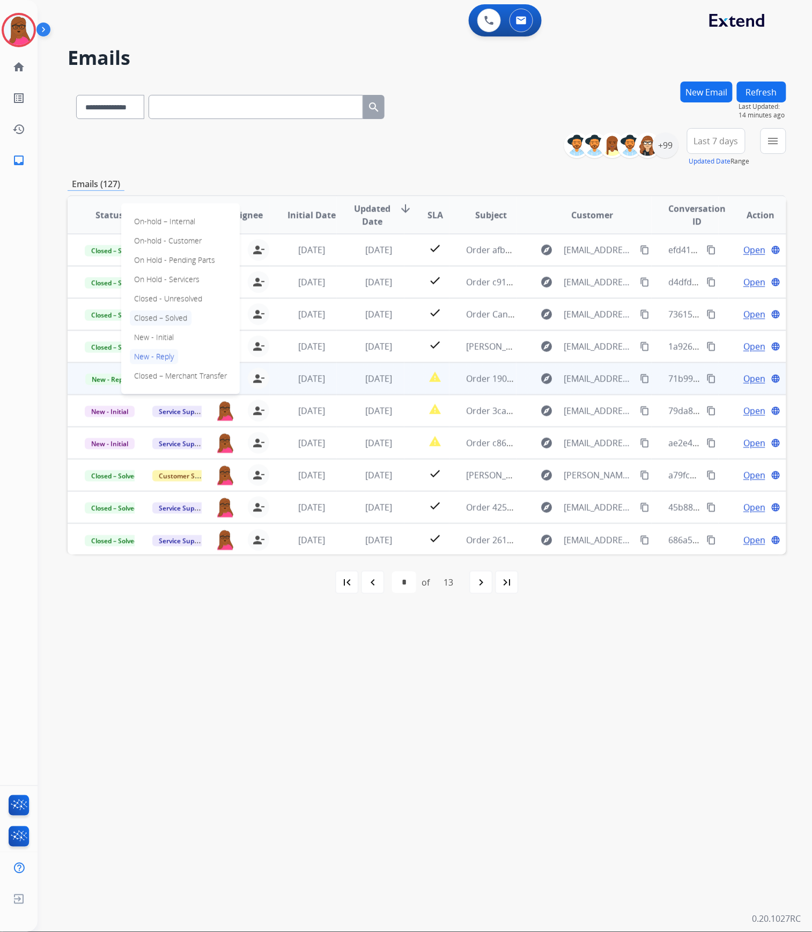
click at [168, 314] on p "Closed – Solved" at bounding box center [161, 317] width 62 height 15
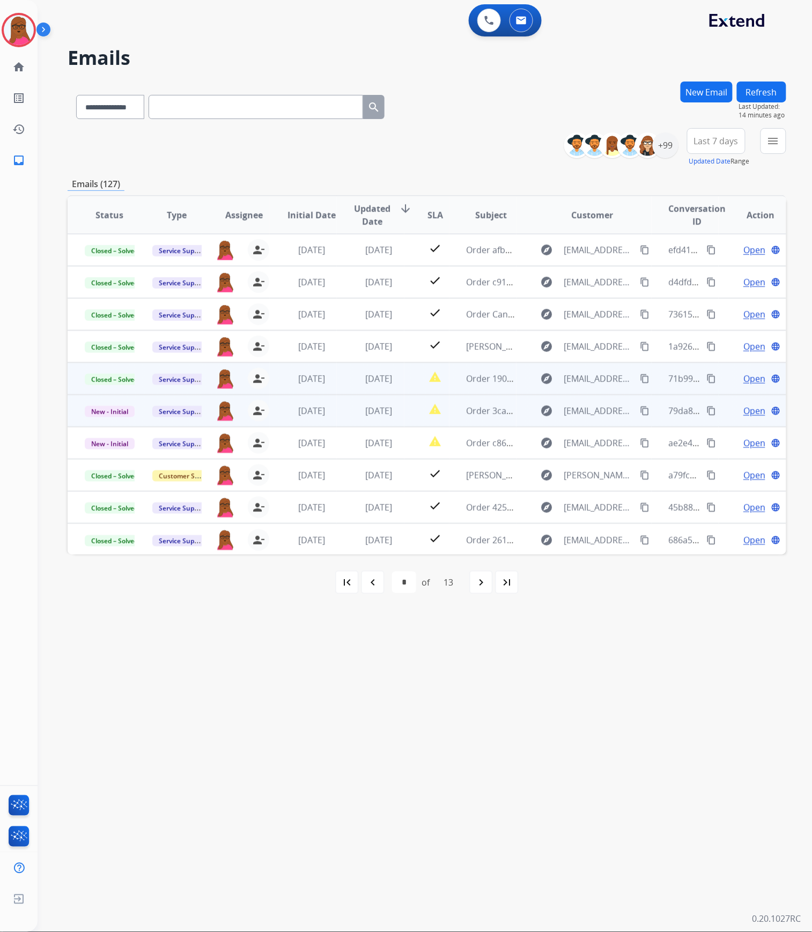
click at [744, 408] on span "Open" at bounding box center [754, 410] width 22 height 13
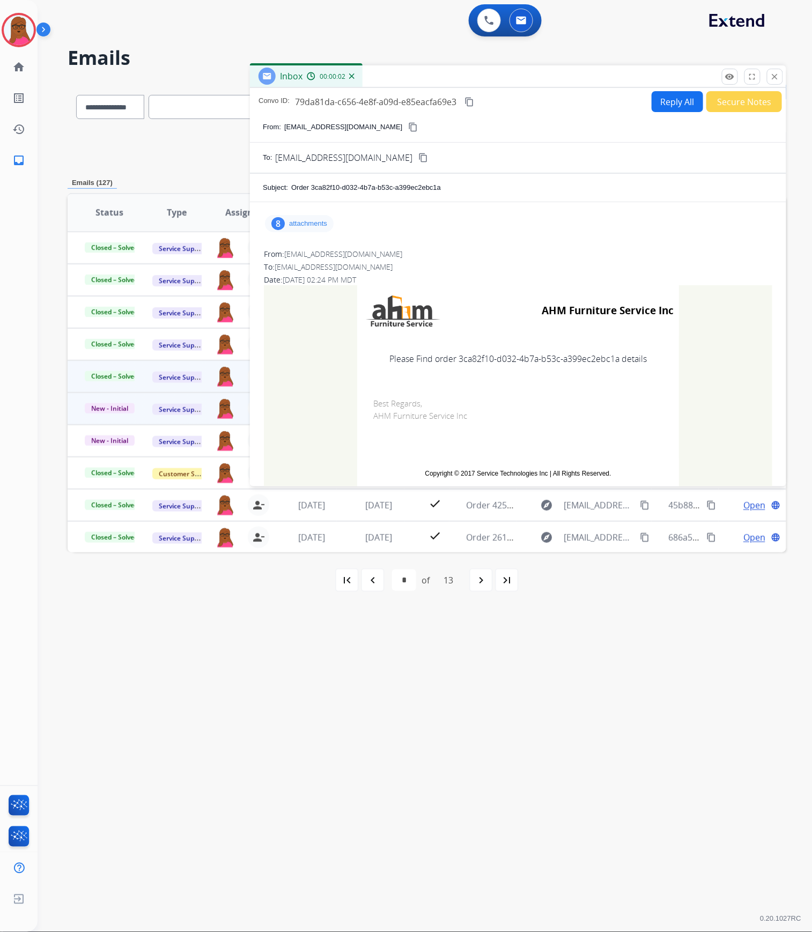
click at [310, 228] on div "8 attachments" at bounding box center [299, 223] width 69 height 17
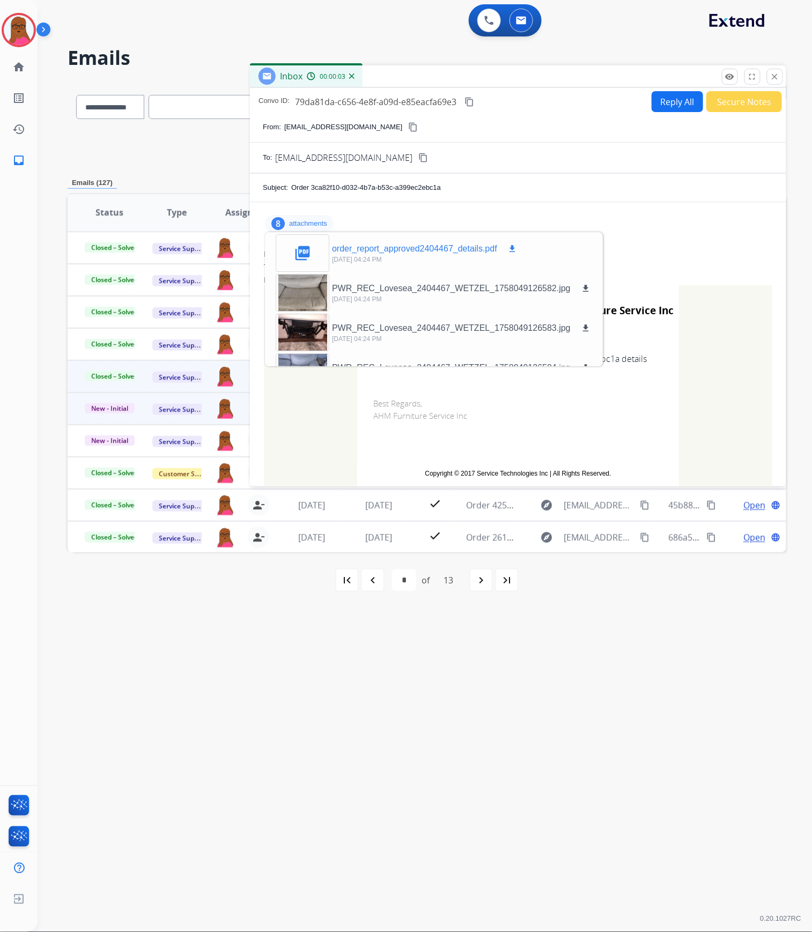
click at [517, 247] on mat-icon "download" at bounding box center [512, 249] width 10 height 10
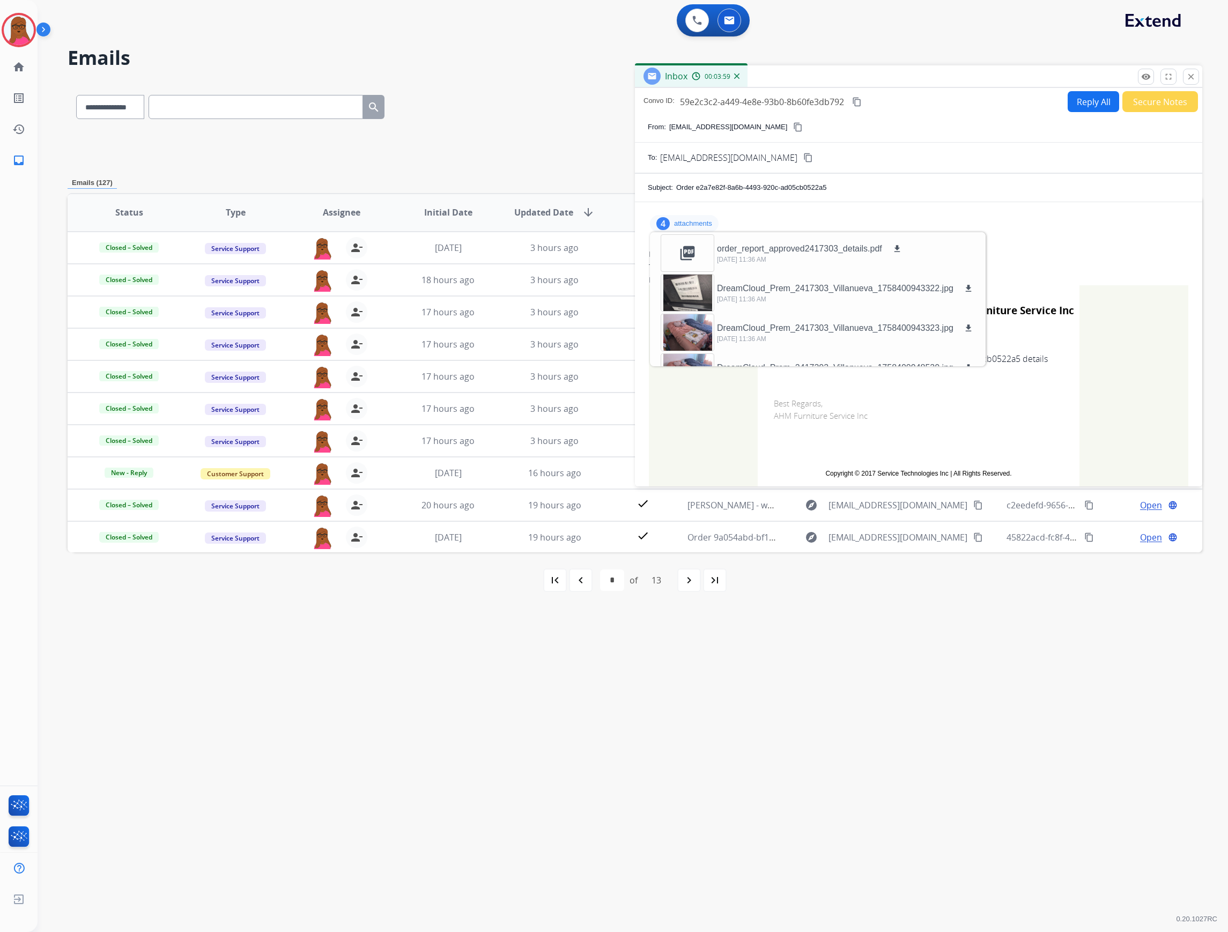
select select "**********"
select select "*"
click at [25, 32] on img at bounding box center [19, 30] width 30 height 30
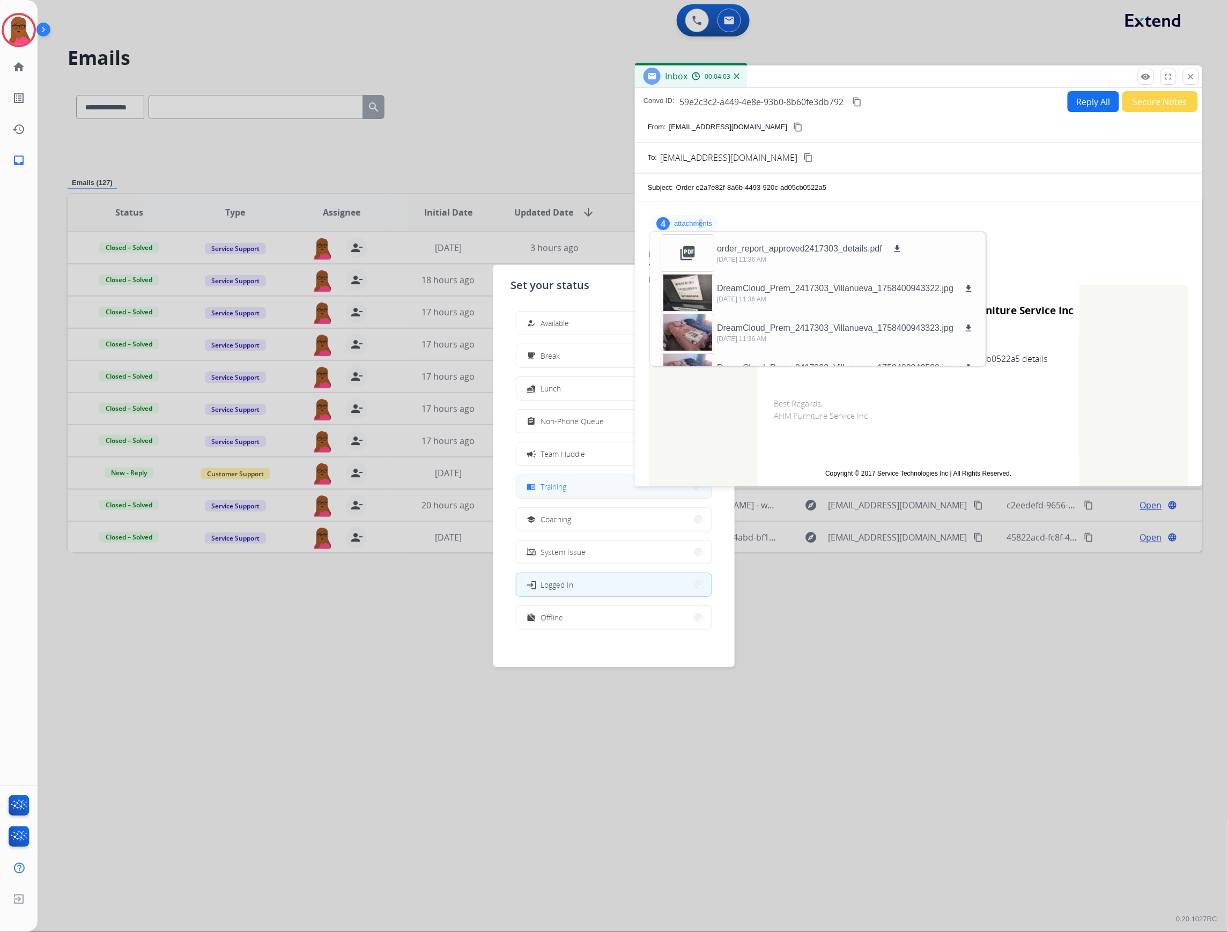
click at [562, 492] on span "Training" at bounding box center [553, 486] width 26 height 11
